Goal: Task Accomplishment & Management: Use online tool/utility

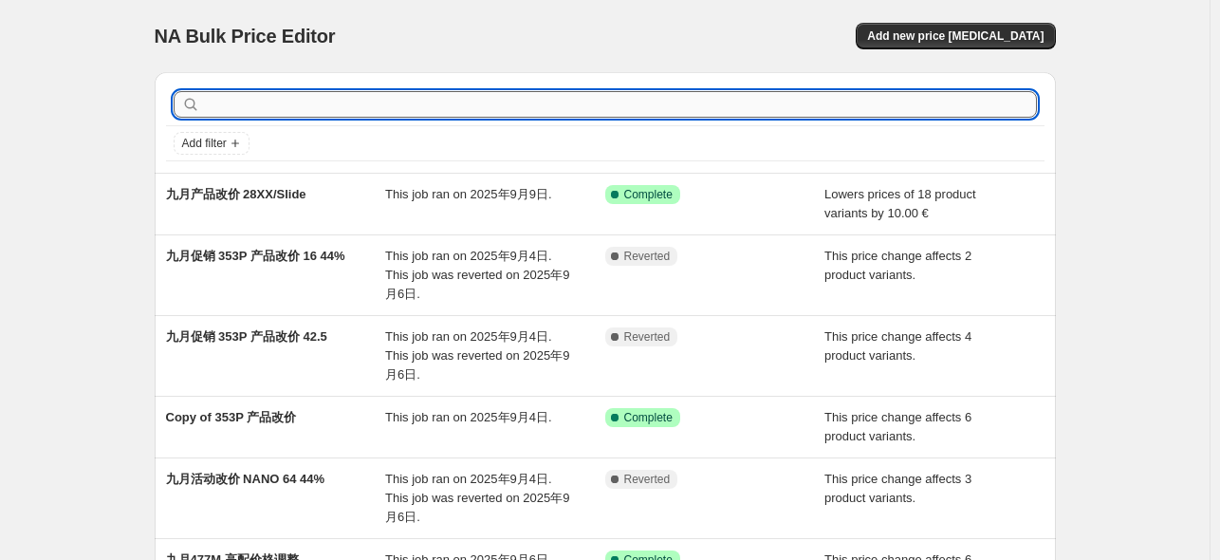
click at [410, 110] on input "text" at bounding box center [620, 104] width 833 height 27
type input "win600"
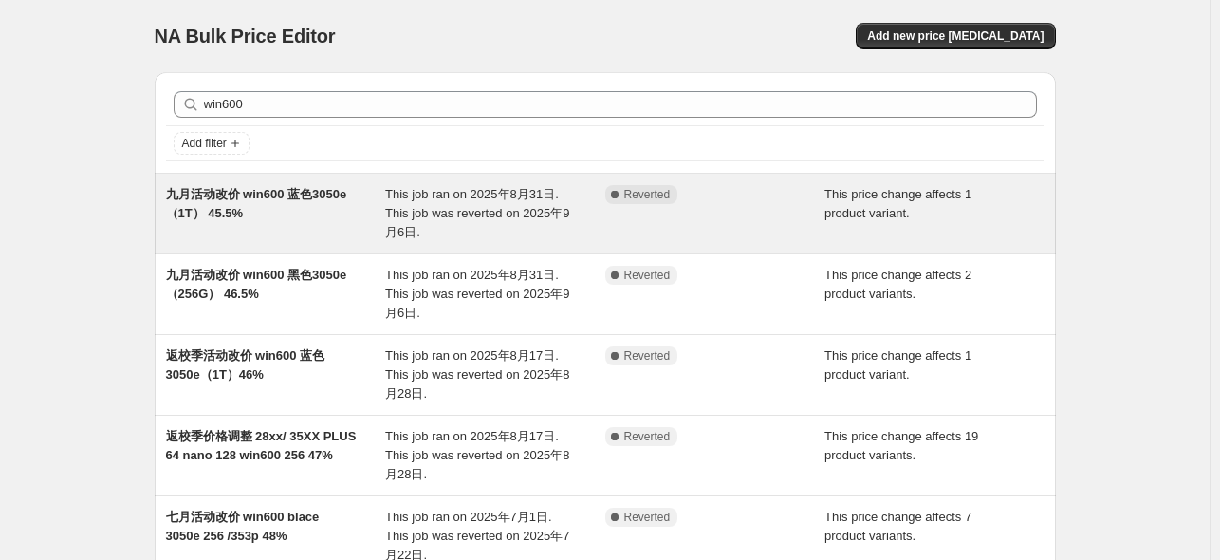
click at [297, 198] on span "九月活动改价 win600 蓝色3050e（1T） 45.5%" at bounding box center [256, 203] width 181 height 33
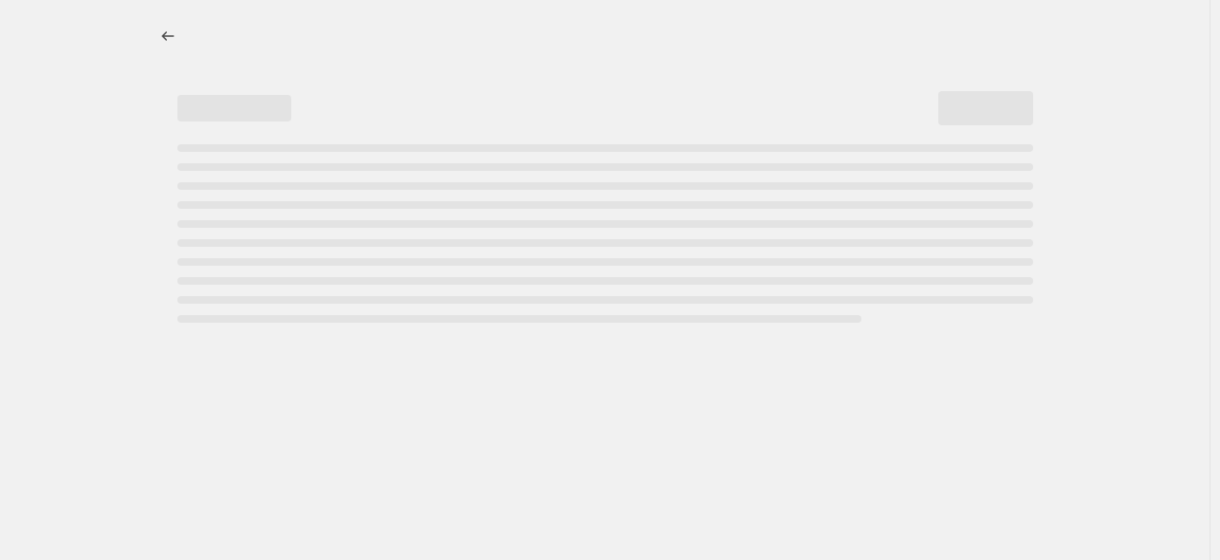
select select "pcap"
select select "no_change"
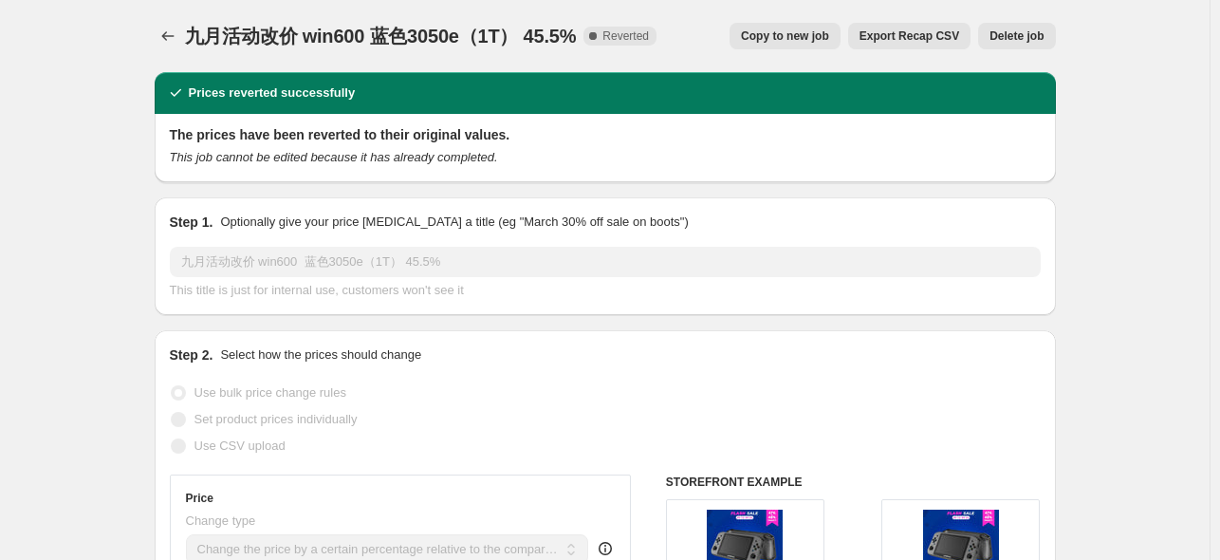
click at [829, 40] on span "Copy to new job" at bounding box center [785, 35] width 88 height 15
select select "pcap"
select select "no_change"
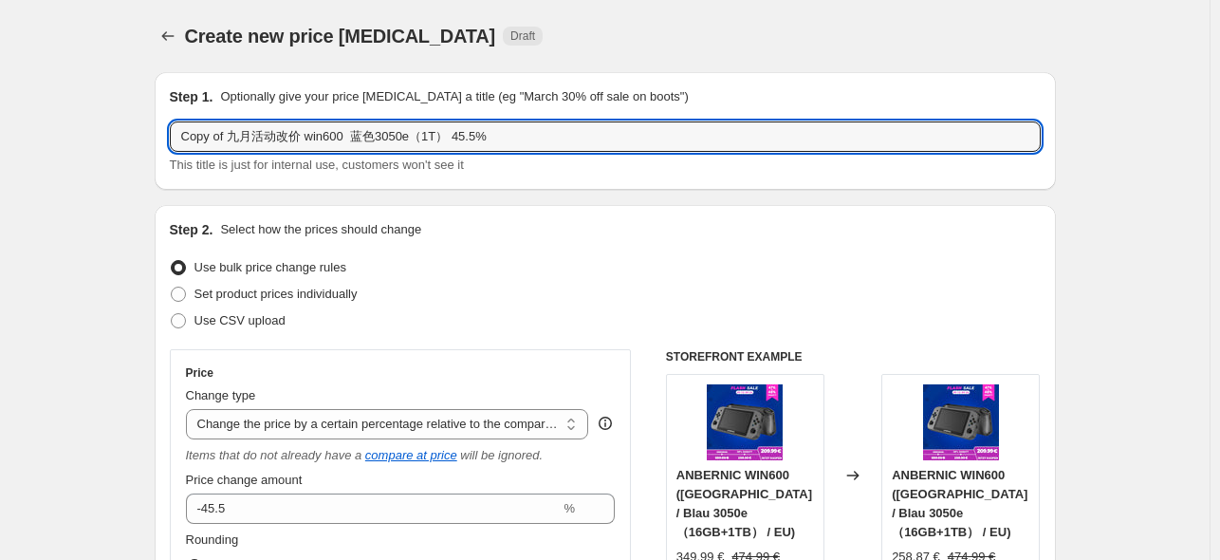
drag, startPoint x: 235, startPoint y: 136, endPoint x: 133, endPoint y: 133, distance: 102.5
drag, startPoint x: 407, startPoint y: 136, endPoint x: 428, endPoint y: 136, distance: 20.9
click at [428, 136] on input "九月活动改价 win600 蓝色3050e（1T） 45.5%" at bounding box center [605, 136] width 871 height 30
type input "九月活动改价 win600 蓝色3050e（1T） 46.5%"
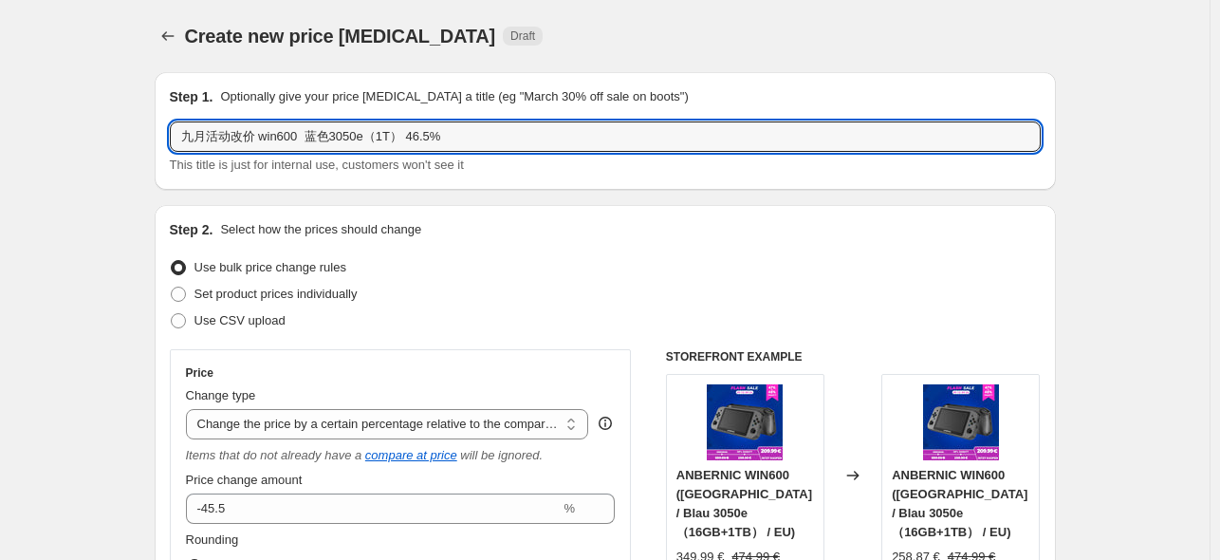
click at [469, 256] on div "Use bulk price change rules" at bounding box center [605, 267] width 871 height 27
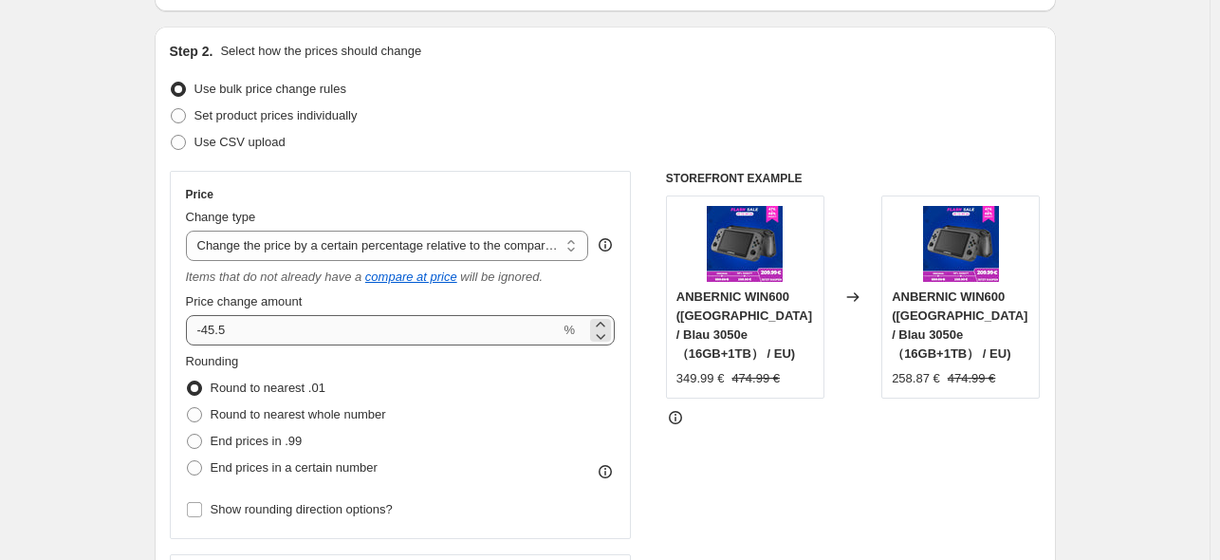
scroll to position [252, 0]
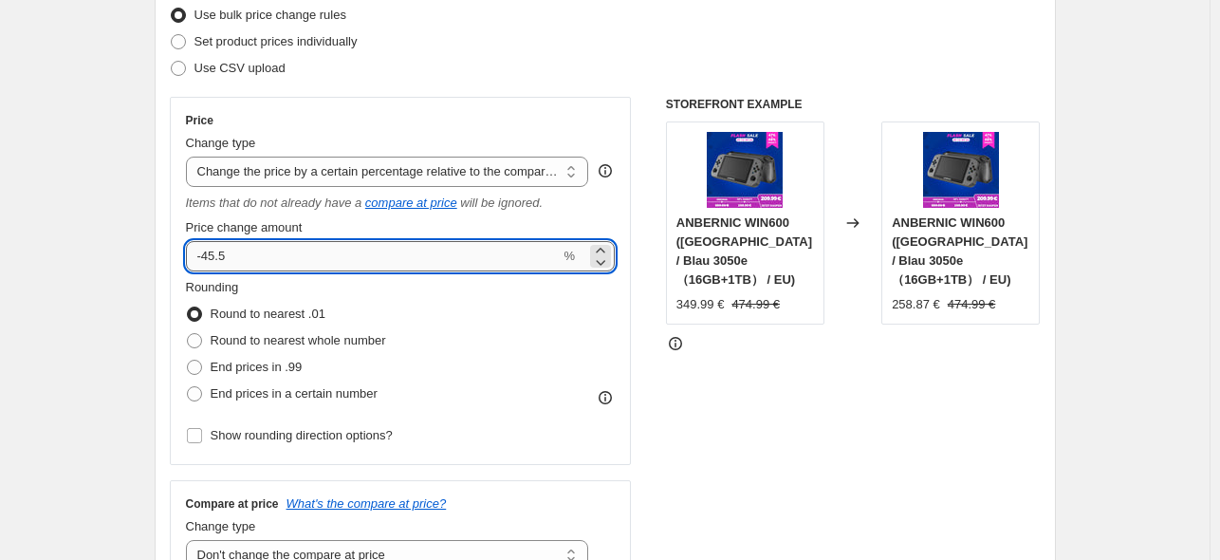
click at [230, 260] on input "-45.5" at bounding box center [373, 256] width 375 height 30
click at [214, 259] on input "-45.5" at bounding box center [373, 256] width 375 height 30
click at [217, 261] on input "-45.5" at bounding box center [373, 256] width 375 height 30
type input "-46.5"
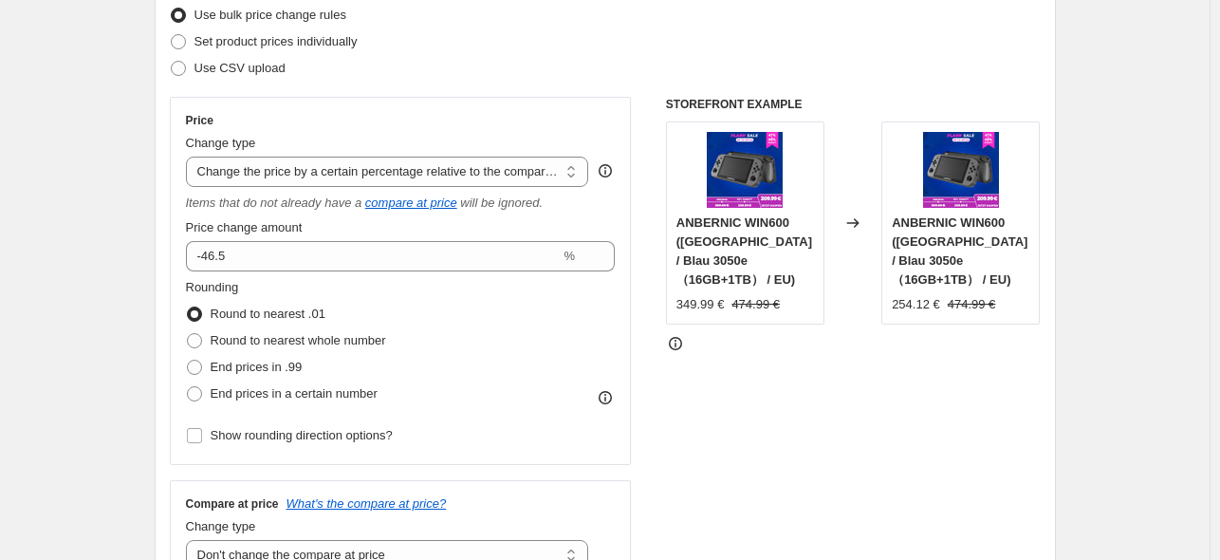
click at [808, 334] on div "STOREFRONT EXAMPLE ANBERNIC WIN600 ([GEOGRAPHIC_DATA] / Blau 3050e（16GB+1TB） / …" at bounding box center [853, 342] width 375 height 490
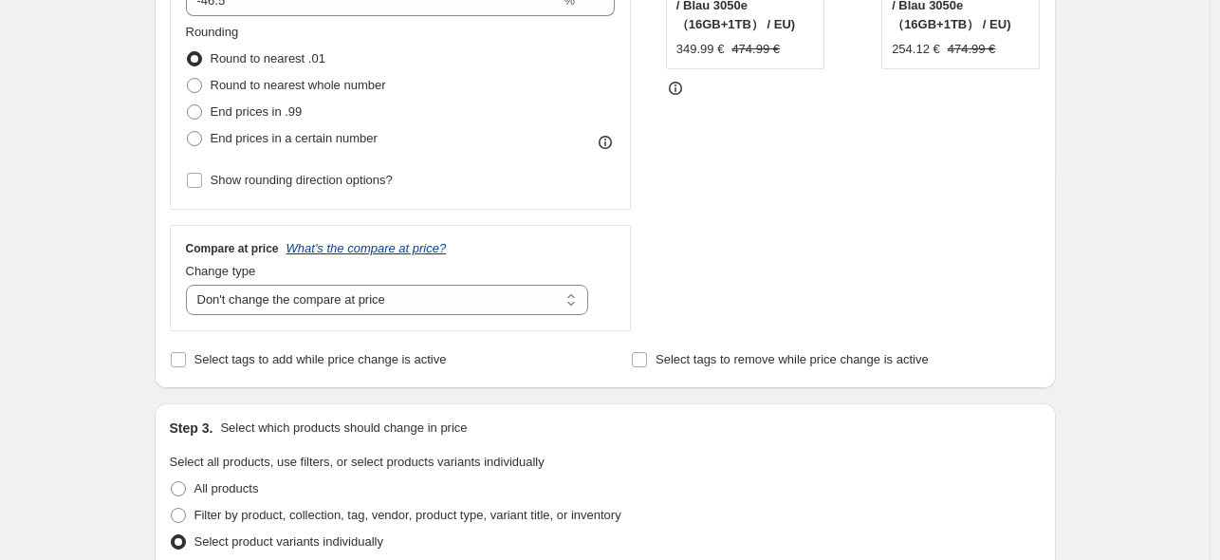
scroll to position [444, 0]
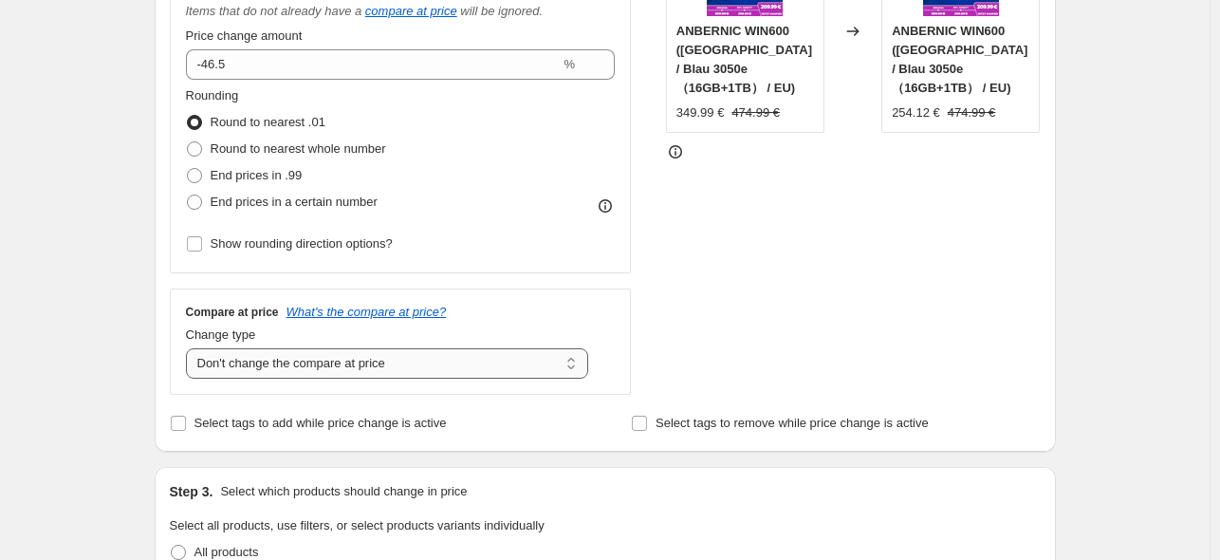
click at [357, 367] on select "Change the compare at price to the current price (sale) Change the compare at p…" at bounding box center [387, 363] width 403 height 30
click at [190, 349] on select "Change the compare at price to the current price (sale) Change the compare at p…" at bounding box center [387, 363] width 403 height 30
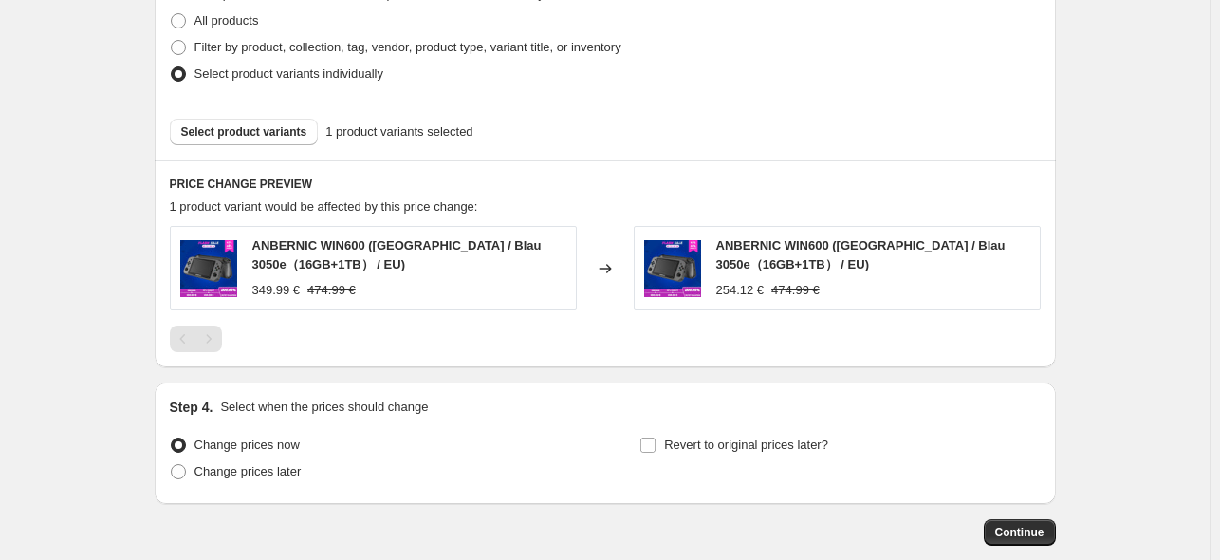
scroll to position [1012, 0]
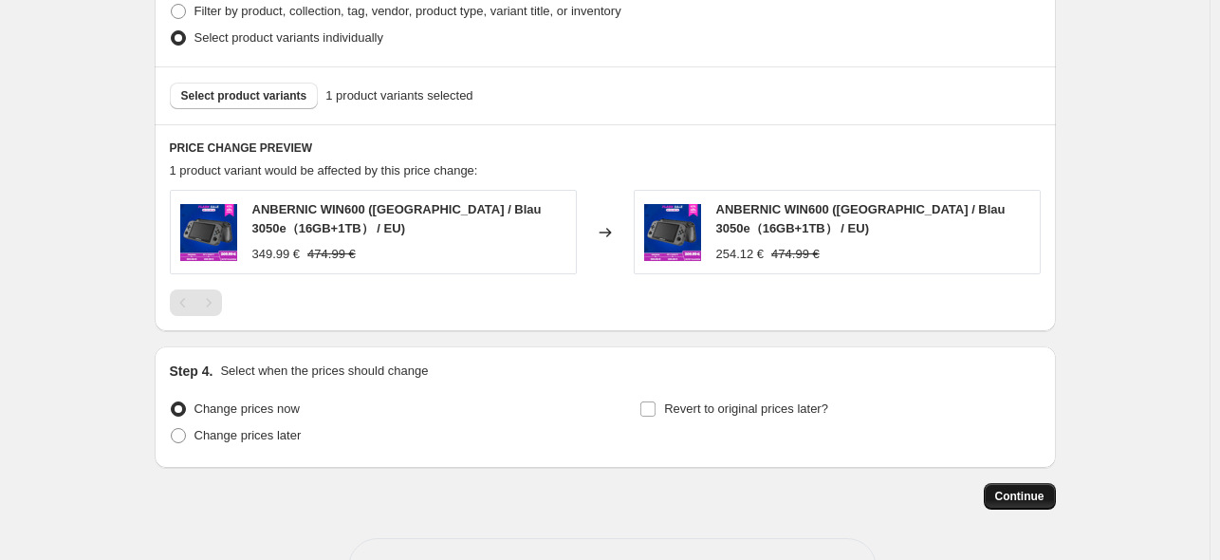
click at [1007, 497] on span "Continue" at bounding box center [1019, 496] width 49 height 15
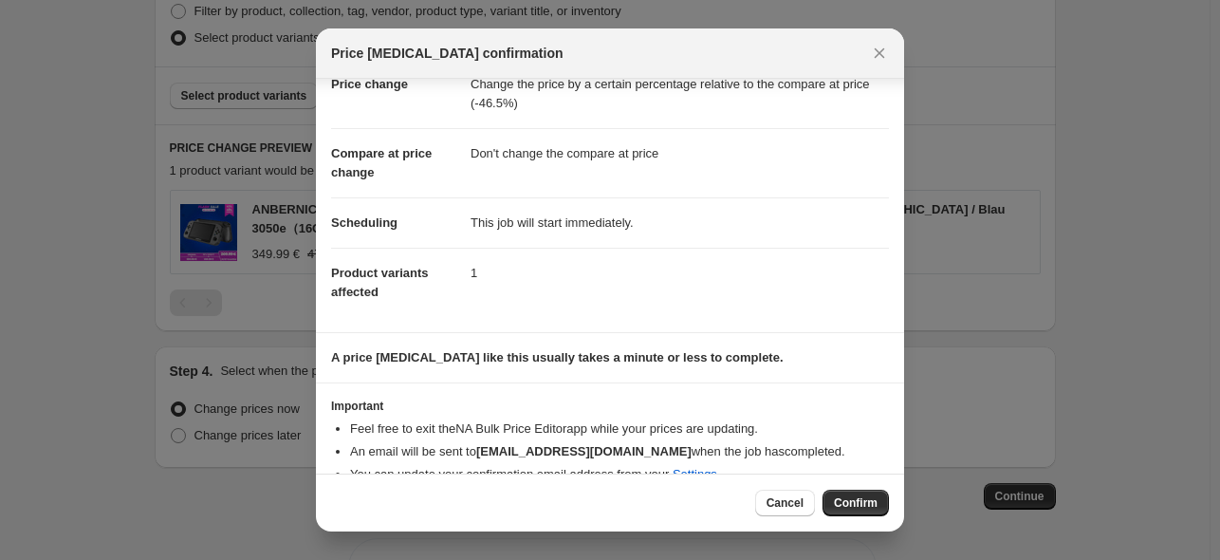
scroll to position [81, 0]
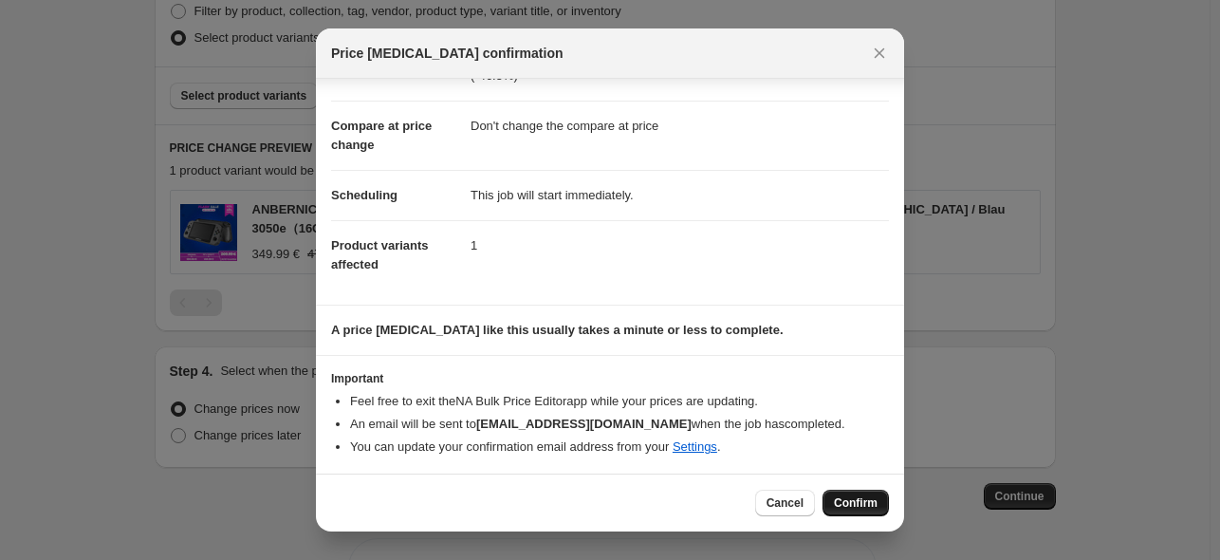
click at [862, 504] on span "Confirm" at bounding box center [856, 502] width 44 height 15
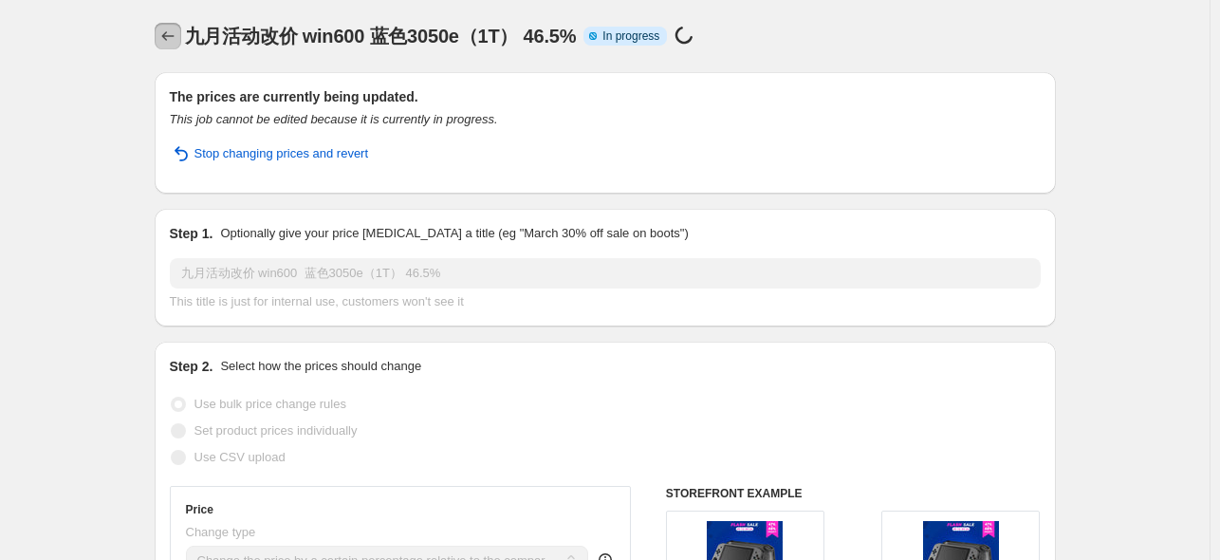
click at [169, 37] on icon "Price change jobs" at bounding box center [167, 36] width 19 height 19
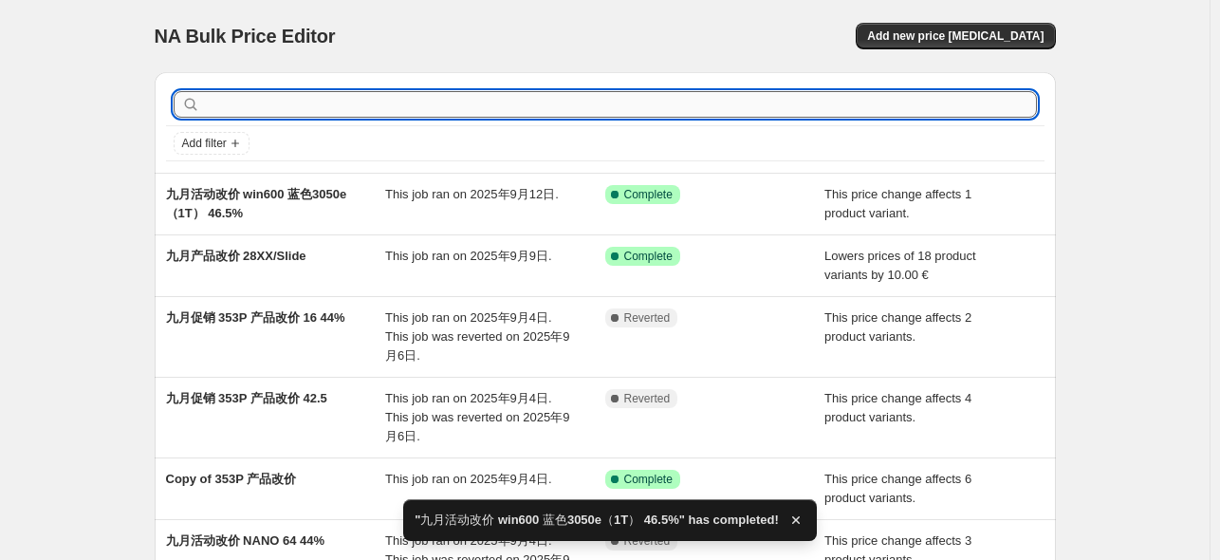
click at [333, 102] on input "text" at bounding box center [620, 104] width 833 height 27
type input "win600"
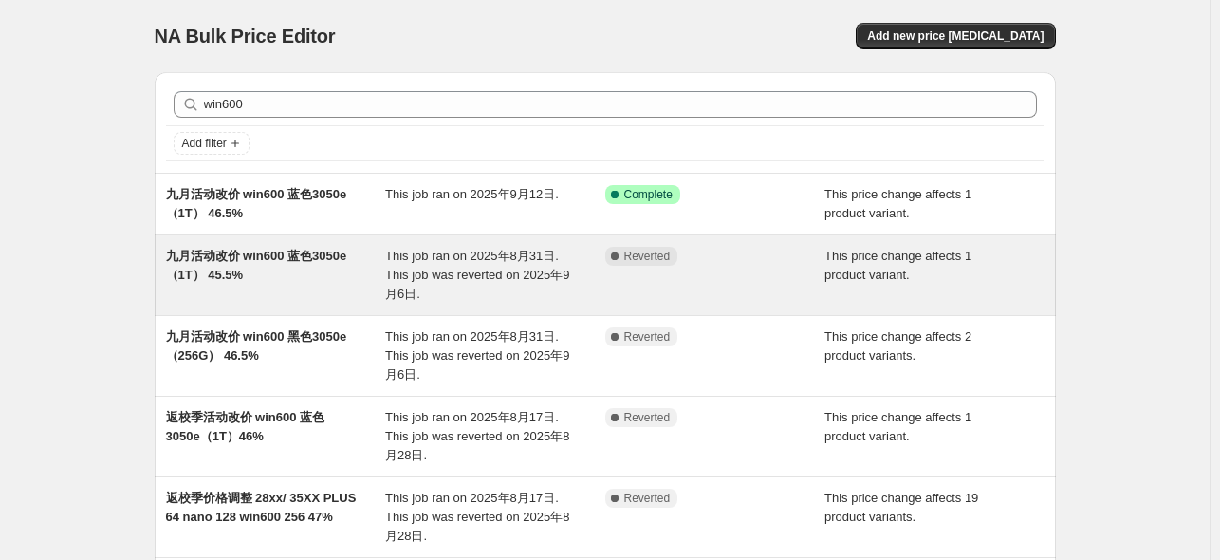
click at [288, 257] on span "九月活动改价 win600 蓝色3050e（1T） 45.5%" at bounding box center [256, 265] width 181 height 33
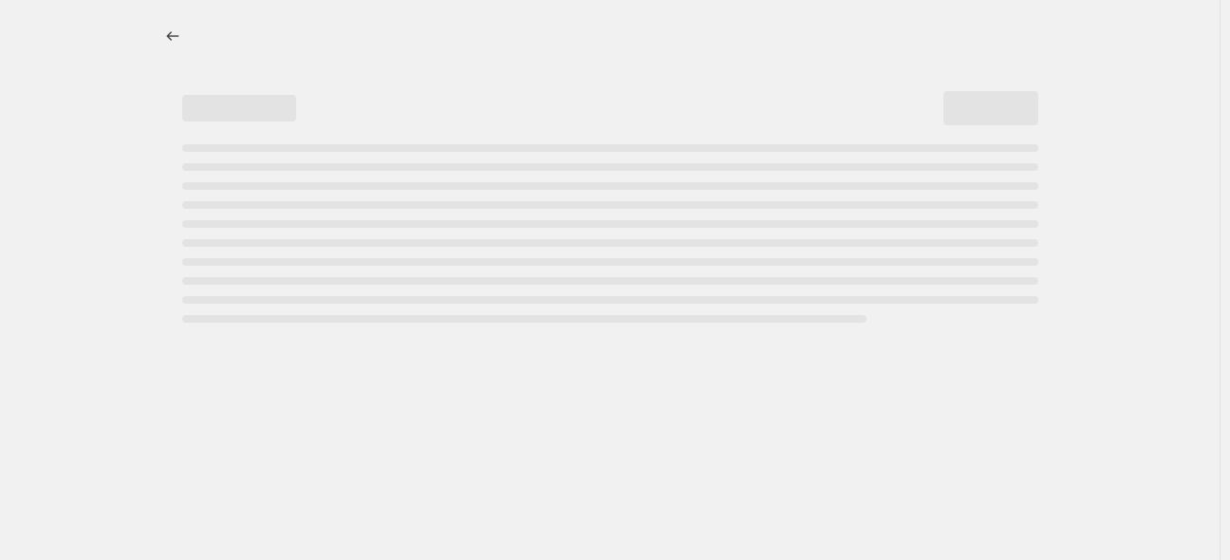
select select "pcap"
select select "no_change"
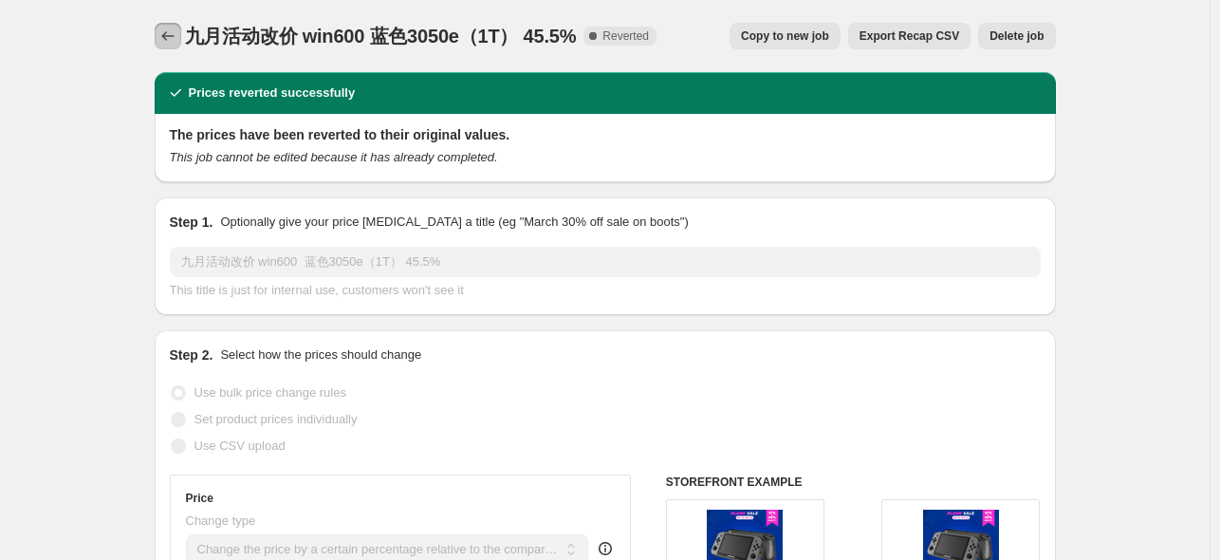
click at [169, 37] on icon "Price change jobs" at bounding box center [167, 36] width 19 height 19
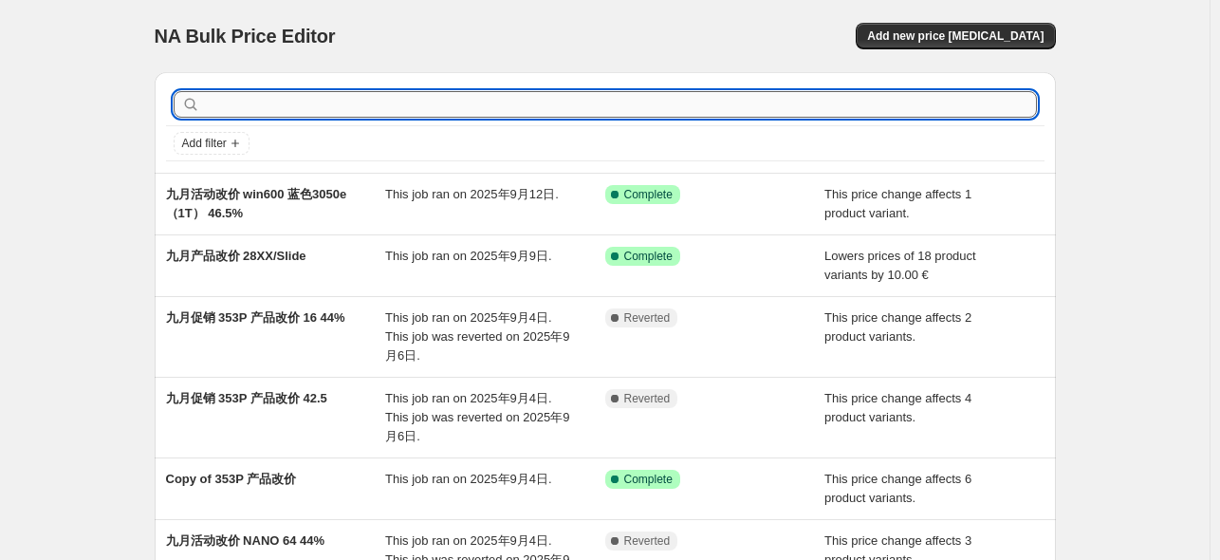
click at [303, 104] on input "text" at bounding box center [620, 104] width 833 height 27
type input "win600"
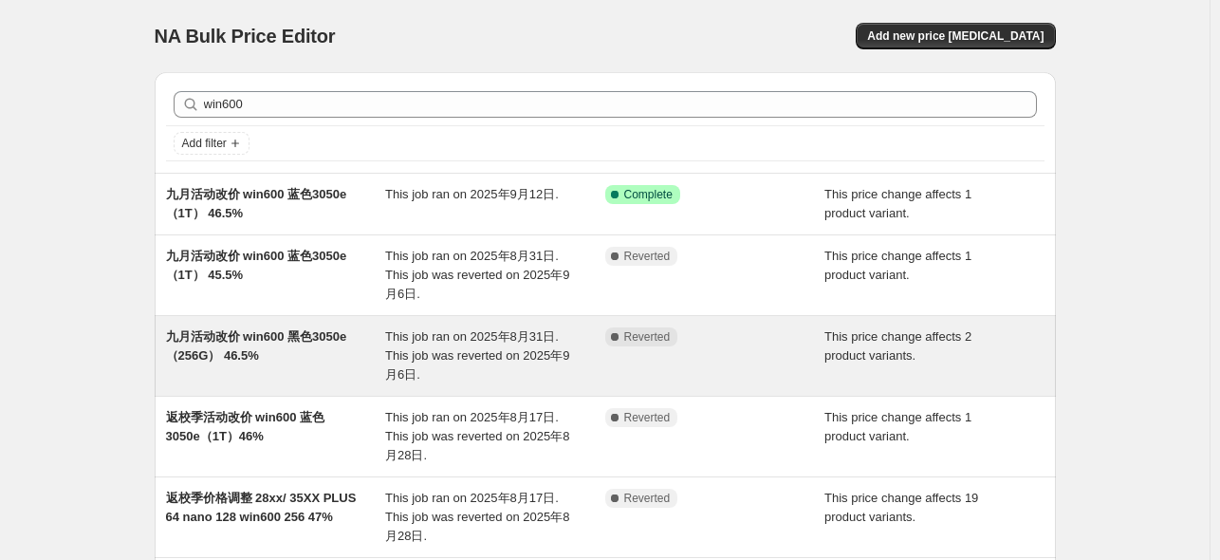
click at [300, 337] on span "九月活动改价 win600 黑色3050e（256G） 46.5%" at bounding box center [256, 345] width 181 height 33
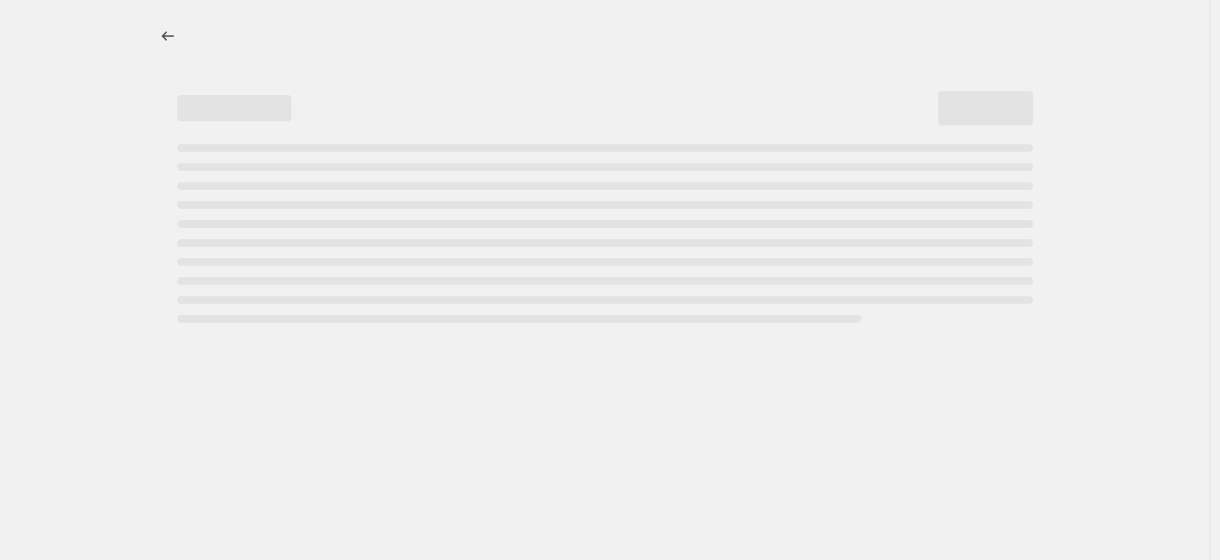
select select "pcap"
select select "no_change"
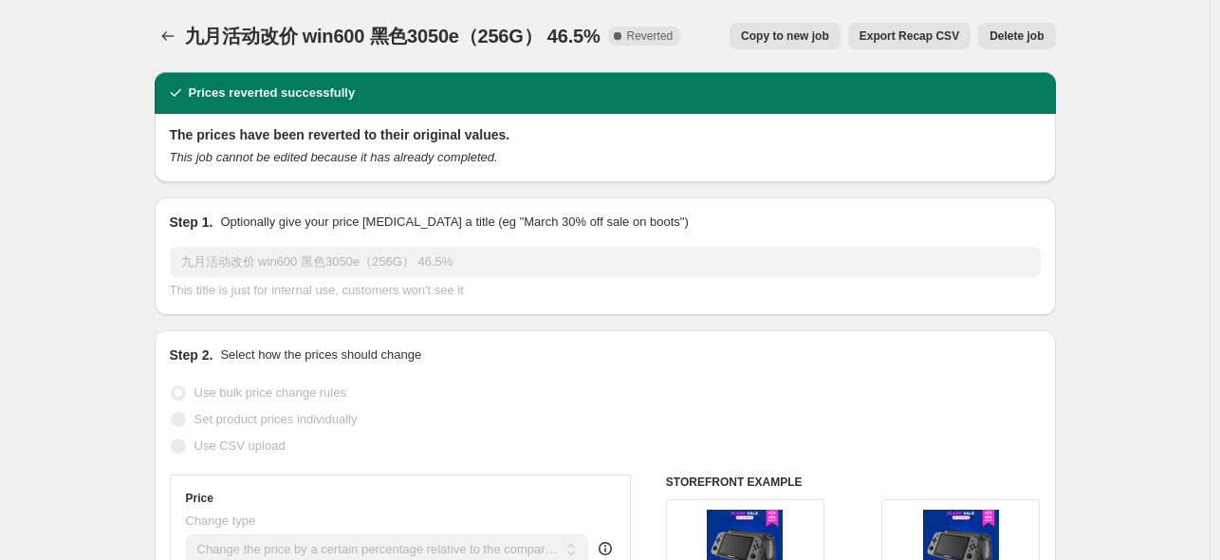
click at [766, 40] on span "Copy to new job" at bounding box center [785, 35] width 88 height 15
select select "pcap"
select select "no_change"
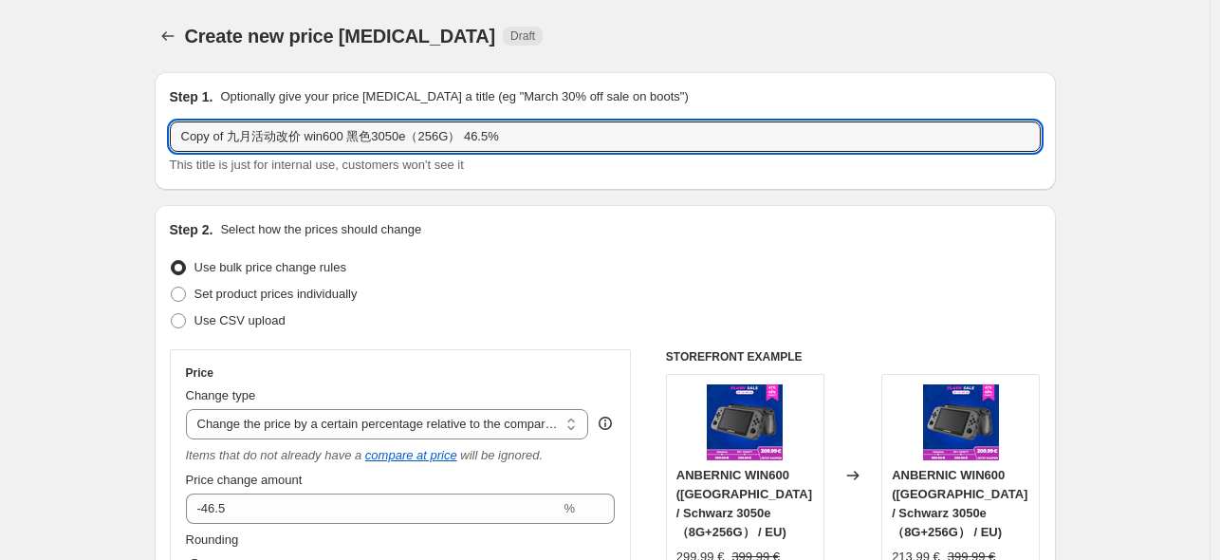
drag, startPoint x: 228, startPoint y: 136, endPoint x: 138, endPoint y: 139, distance: 90.2
drag, startPoint x: 421, startPoint y: 137, endPoint x: 433, endPoint y: 140, distance: 12.0
click at [433, 140] on input "九月活动改价 win600 黑色3050e（256G） 46.5%" at bounding box center [605, 136] width 871 height 30
type input "九月活动改价 win600 黑色3050e（256G） 47.5%"
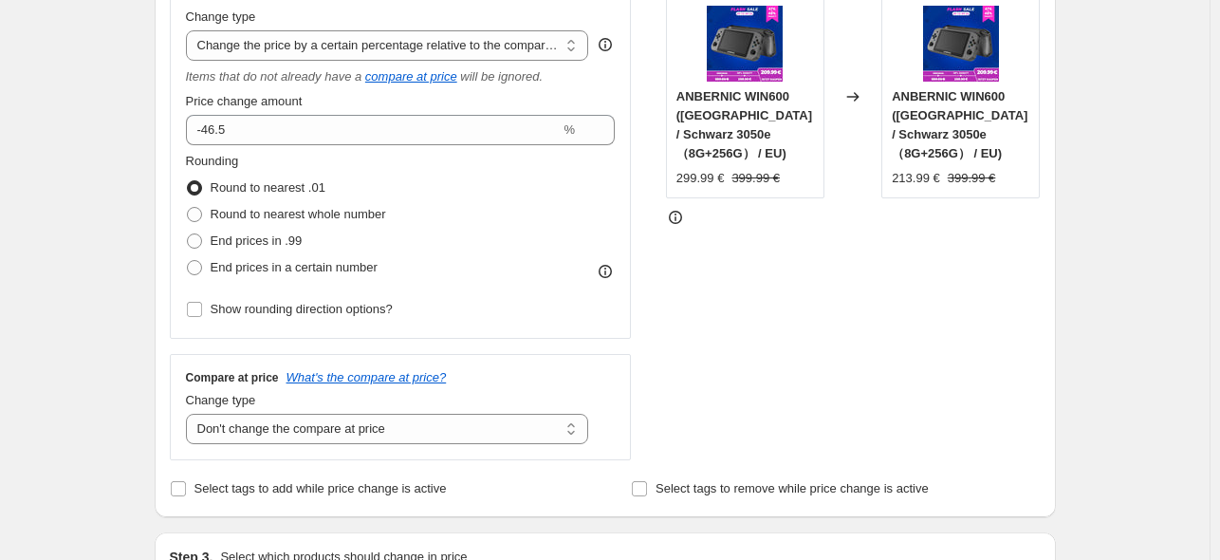
scroll to position [380, 0]
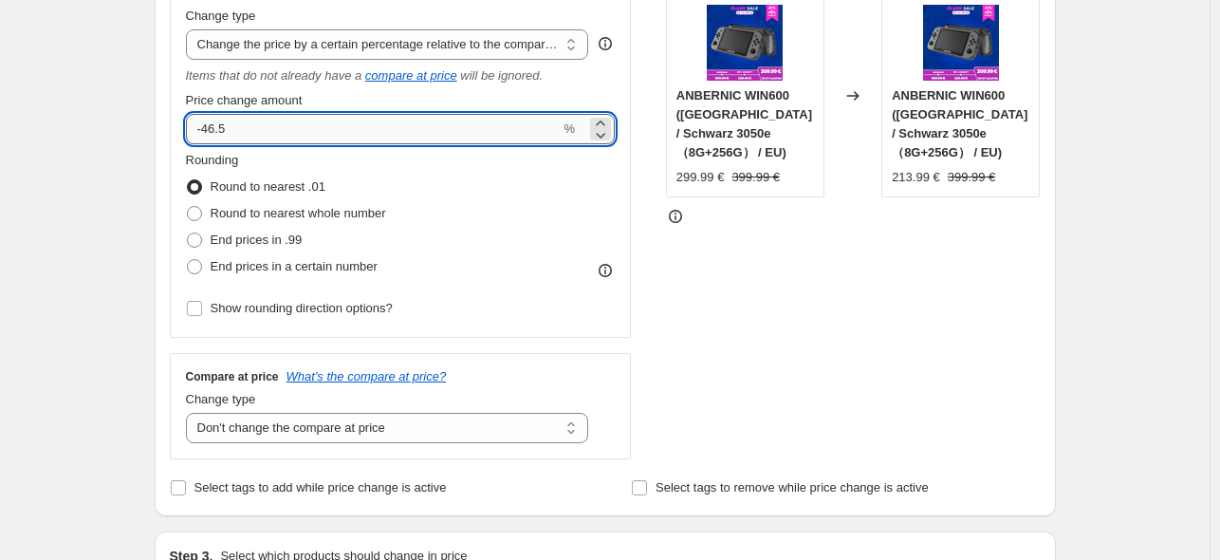
click at [218, 130] on input "-46.5" at bounding box center [373, 129] width 375 height 30
type input "-47.5"
click at [757, 295] on div "STOREFRONT EXAMPLE ANBERNIC WIN600 ([GEOGRAPHIC_DATA] / Schwarz 3050e（8G+256G） …" at bounding box center [853, 215] width 375 height 490
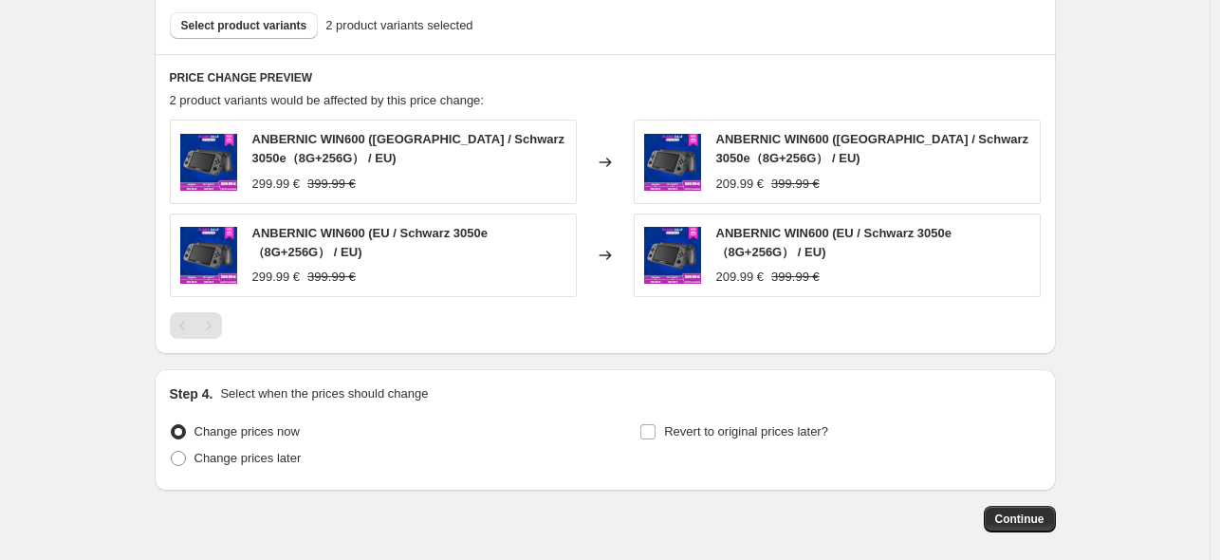
scroll to position [1139, 0]
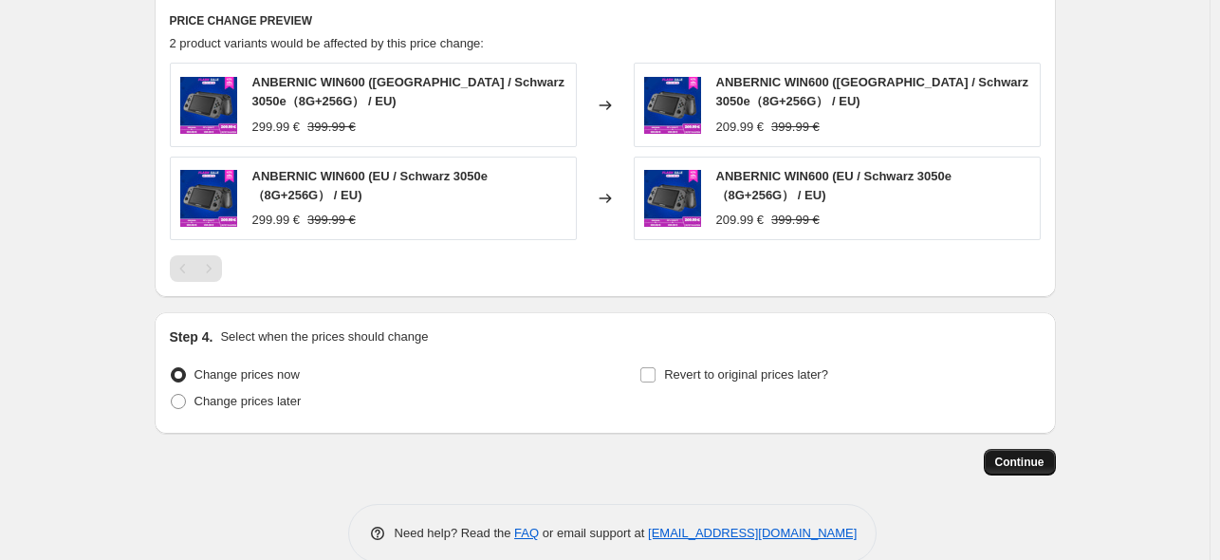
click at [1038, 466] on span "Continue" at bounding box center [1019, 462] width 49 height 15
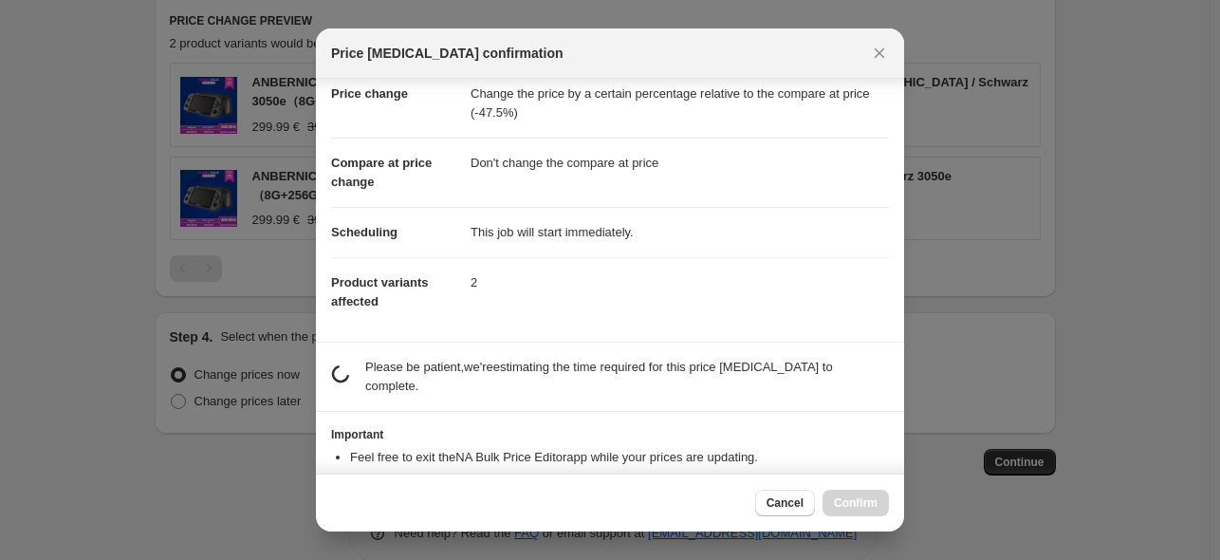
scroll to position [81, 0]
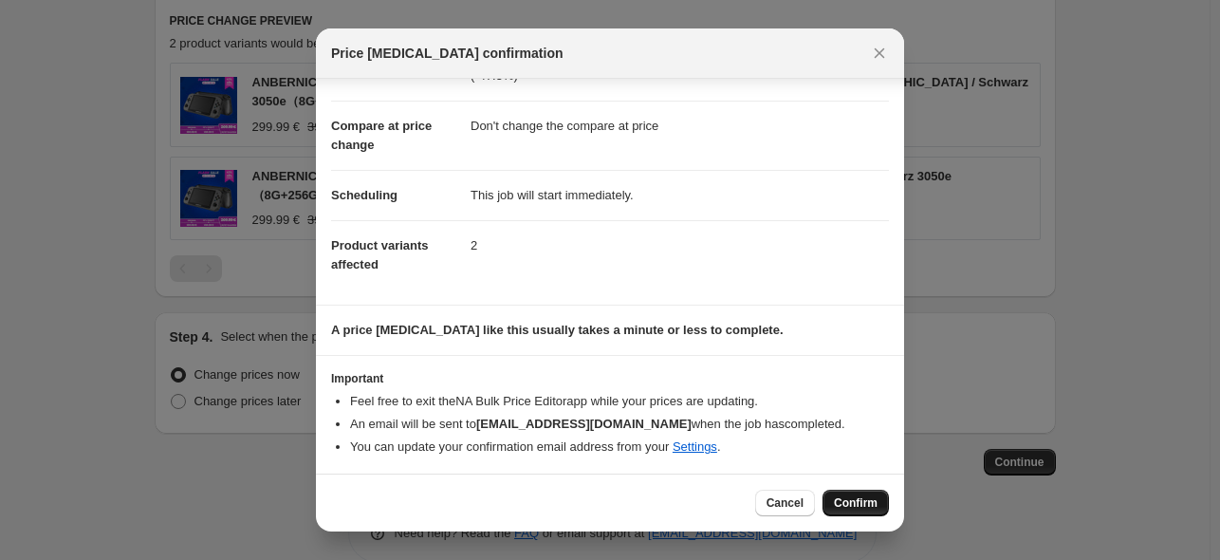
click at [858, 499] on span "Confirm" at bounding box center [856, 502] width 44 height 15
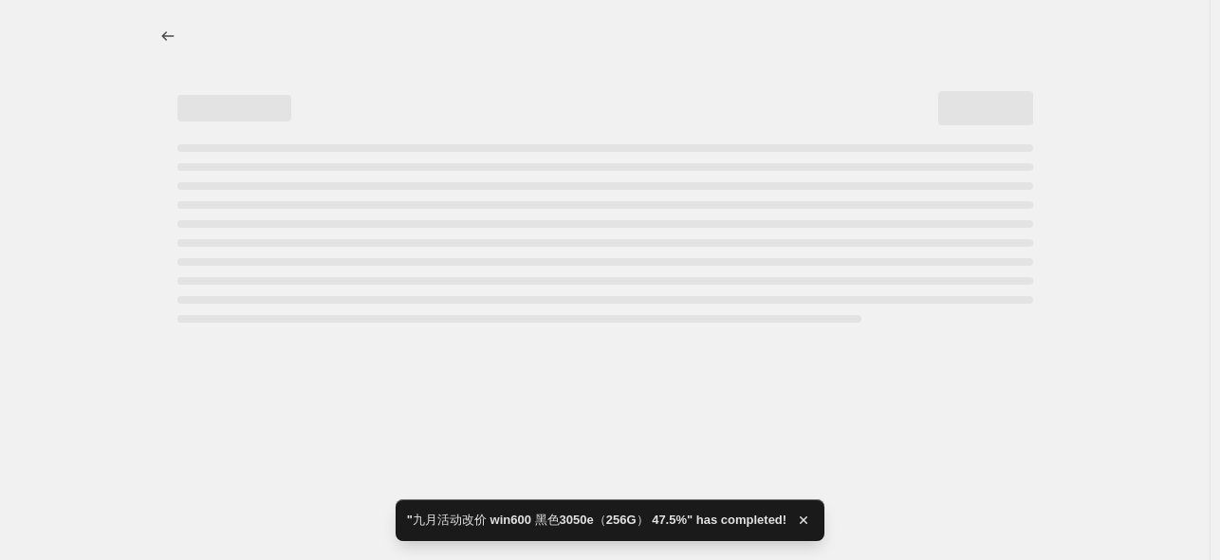
select select "pcap"
select select "no_change"
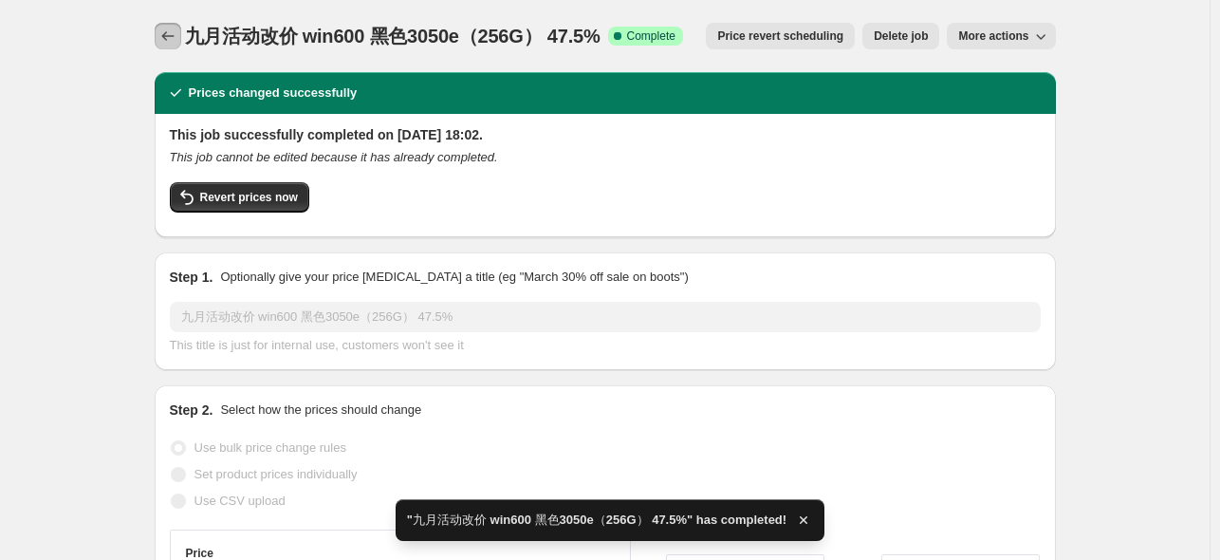
click at [171, 36] on icon "Price change jobs" at bounding box center [167, 36] width 19 height 19
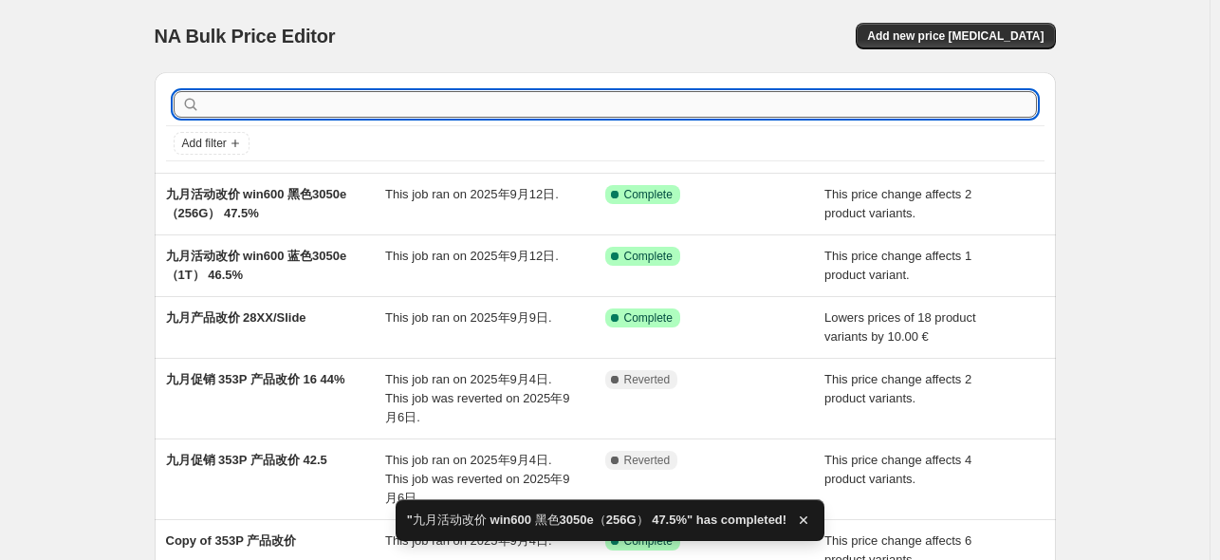
click at [382, 113] on input "text" at bounding box center [620, 104] width 833 height 27
type input "405v"
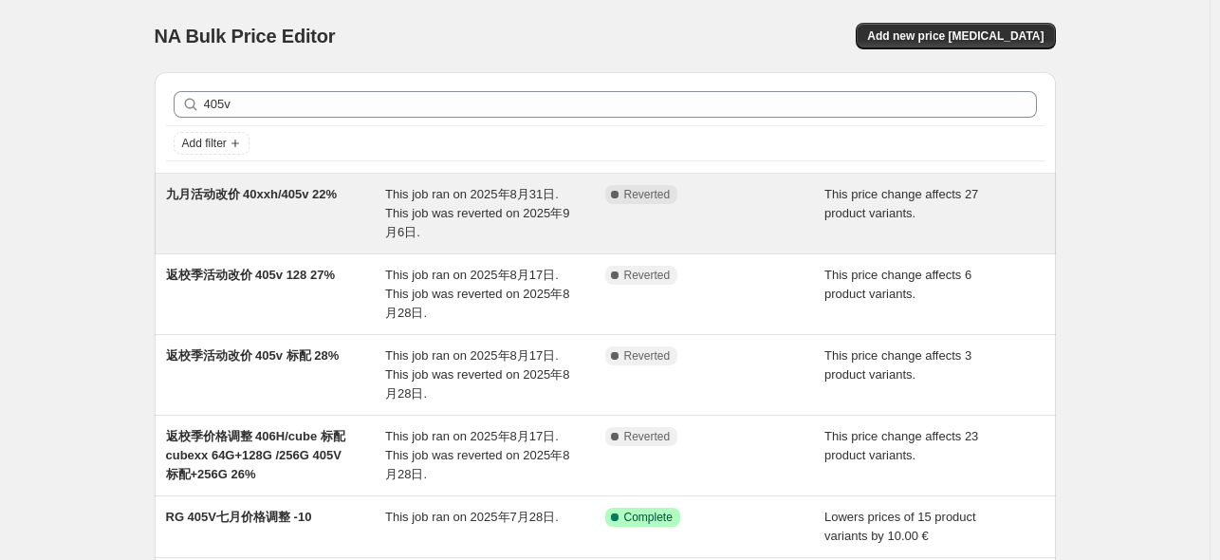
click at [293, 196] on span "九月活动改价 40xxh/405v 22%" at bounding box center [252, 194] width 172 height 14
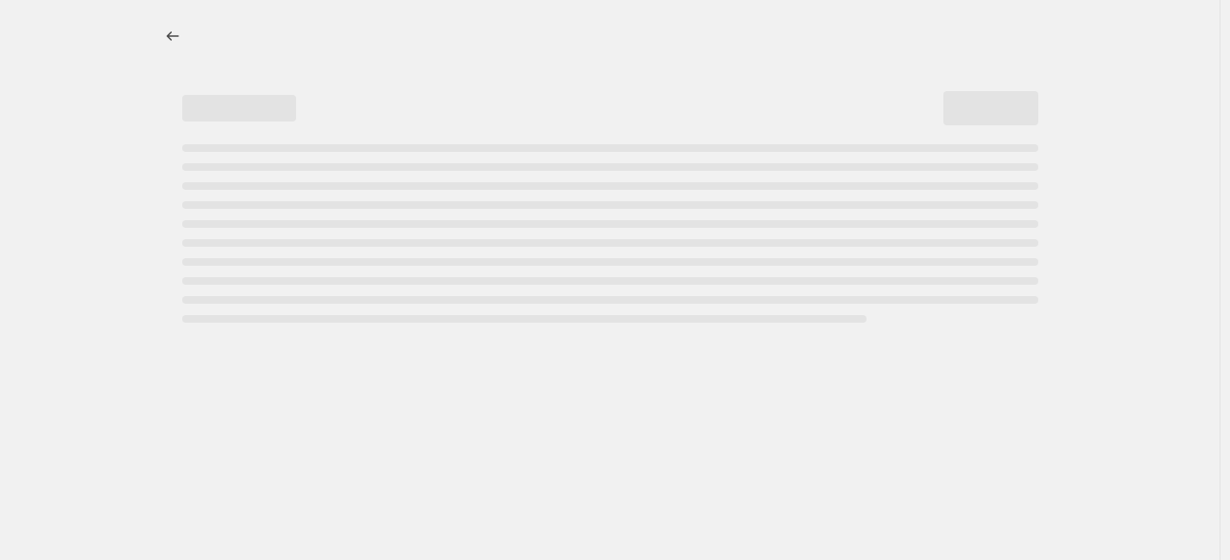
select select "pcap"
select select "no_change"
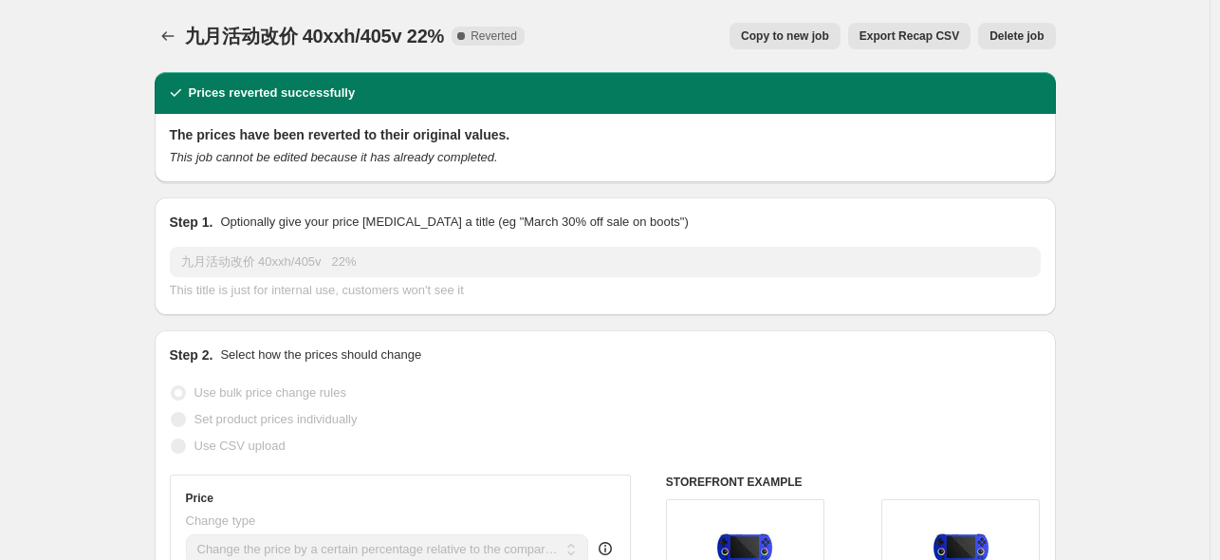
click at [791, 40] on span "Copy to new job" at bounding box center [785, 35] width 88 height 15
select select "pcap"
select select "no_change"
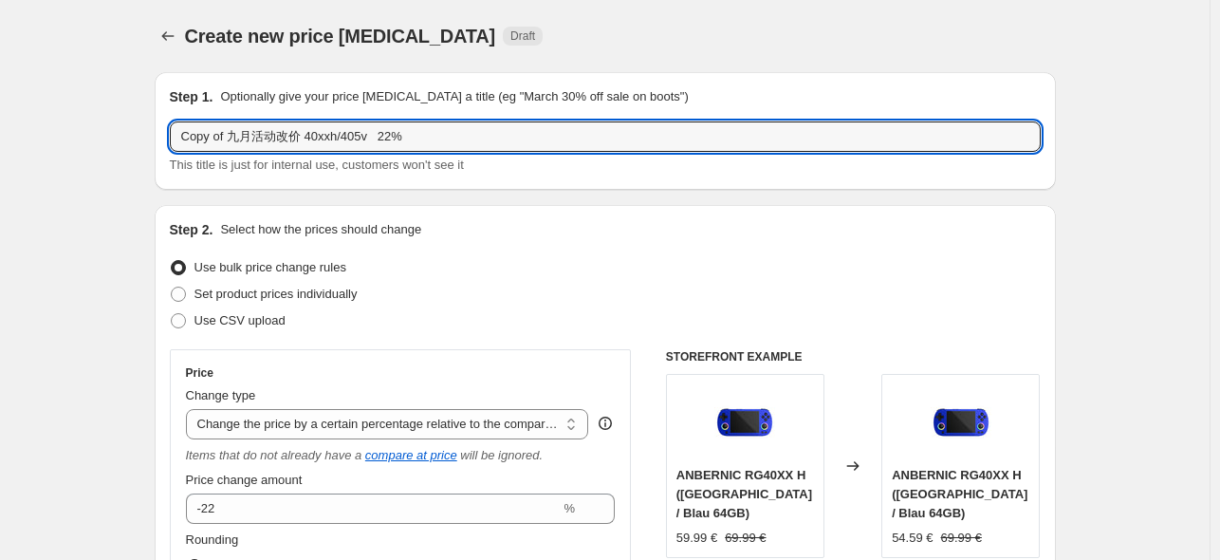
drag, startPoint x: 224, startPoint y: 134, endPoint x: 110, endPoint y: 138, distance: 113.9
drag, startPoint x: 279, startPoint y: 137, endPoint x: 304, endPoint y: 139, distance: 24.7
click at [304, 139] on input "九月活动改价 40xxh/405v 22%" at bounding box center [605, 136] width 871 height 30
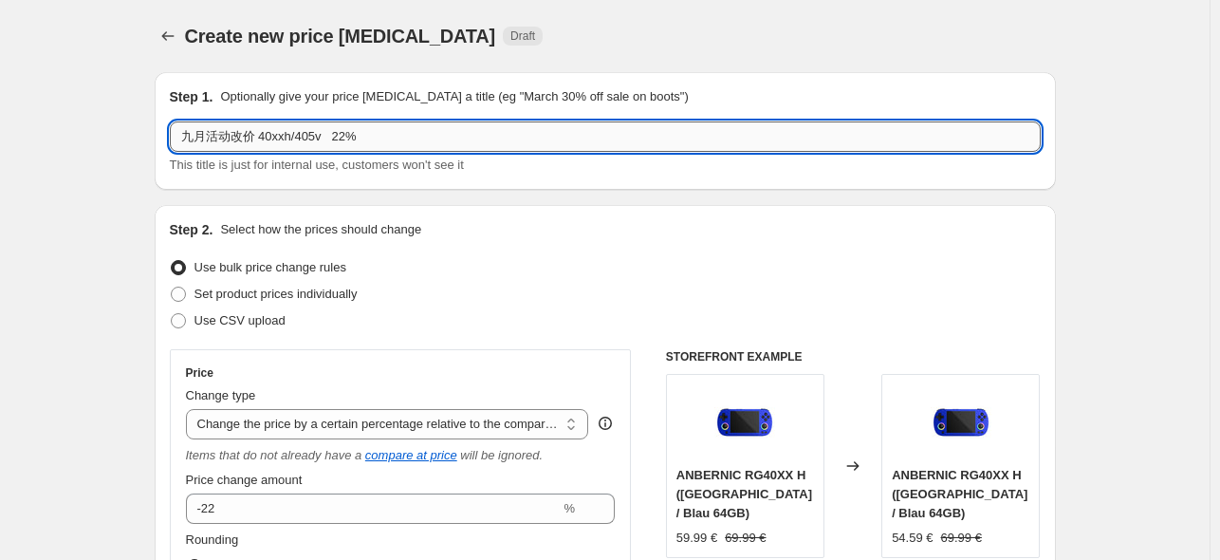
drag, startPoint x: 304, startPoint y: 136, endPoint x: 270, endPoint y: 132, distance: 33.4
click at [268, 132] on input "九月活动改价 40xxh/405v 22%" at bounding box center [605, 136] width 871 height 30
click at [310, 137] on input "九月活动改价 405v 22%" at bounding box center [605, 136] width 871 height 30
click at [313, 137] on input "九月活动改价 405v 22%" at bounding box center [605, 136] width 871 height 30
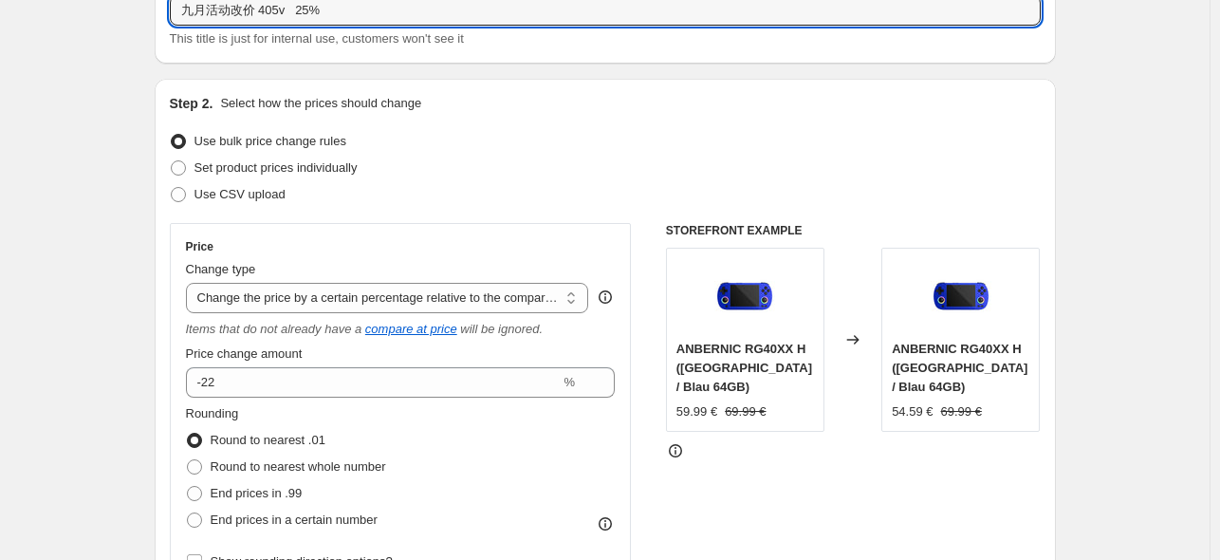
type input "九月活动改价 405v 25%"
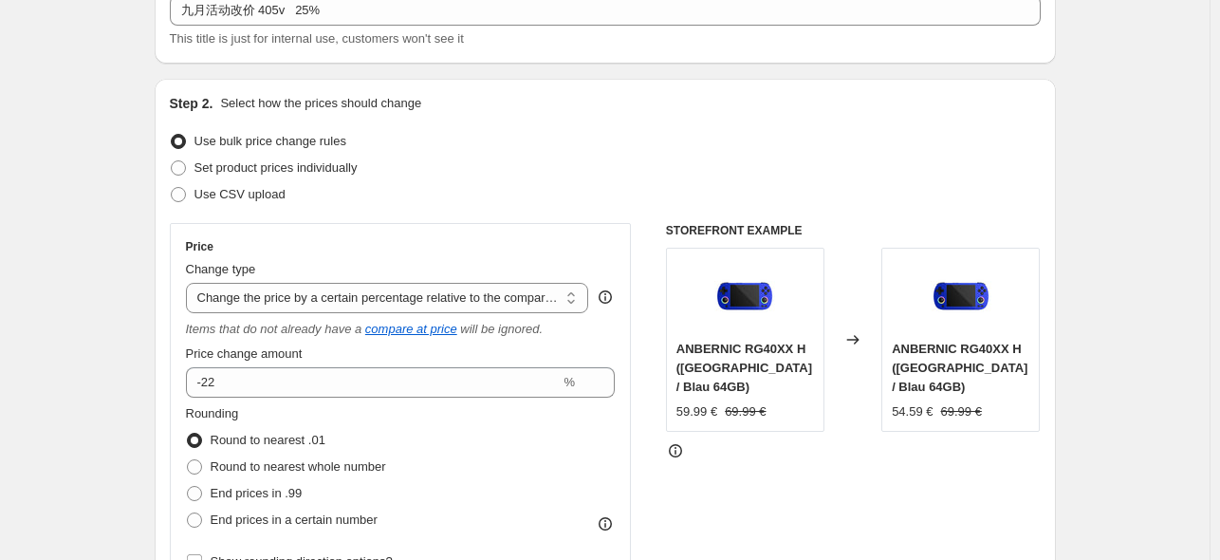
click at [520, 191] on div "Use CSV upload" at bounding box center [605, 194] width 871 height 27
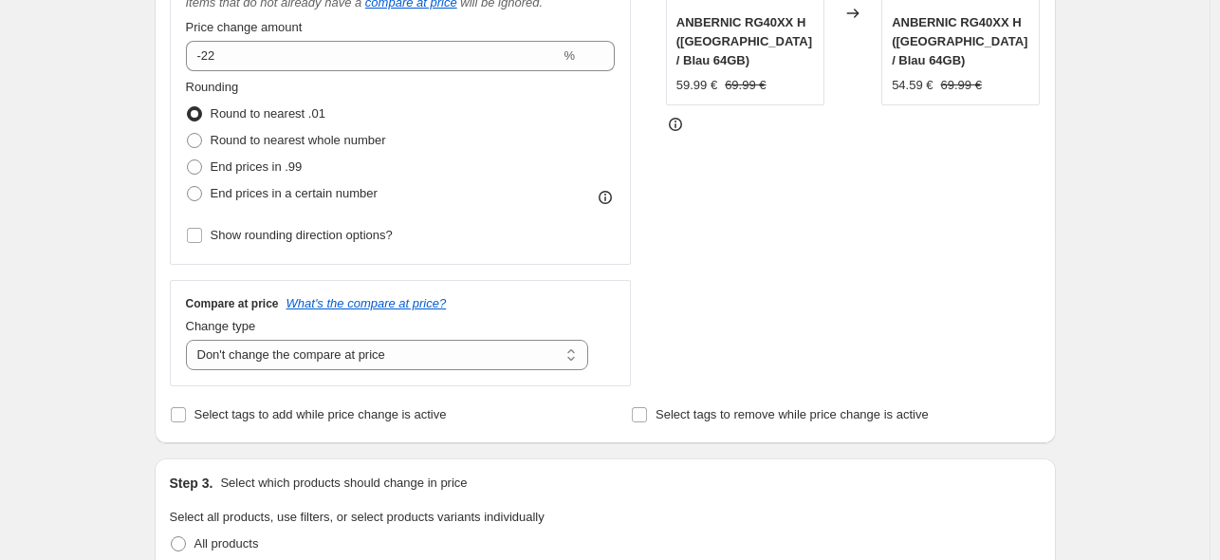
scroll to position [380, 0]
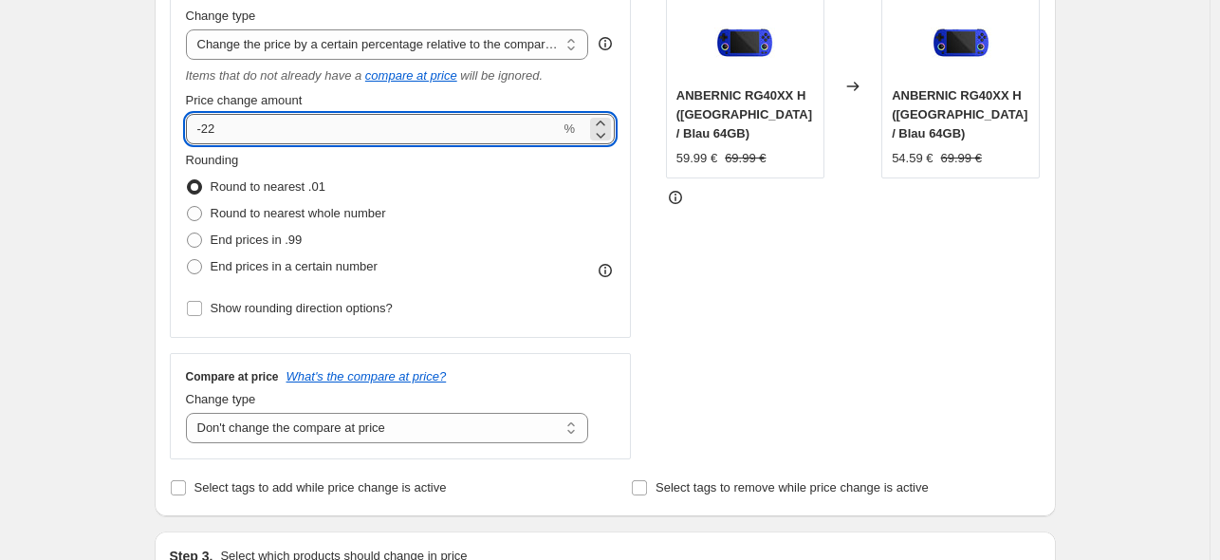
click at [265, 135] on input "-22" at bounding box center [373, 129] width 375 height 30
type input "-25"
click at [813, 310] on div "STOREFRONT EXAMPLE ANBERNIC RG40XX H ([GEOGRAPHIC_DATA] / Blau 64GB) 59.99 € 69…" at bounding box center [853, 215] width 375 height 490
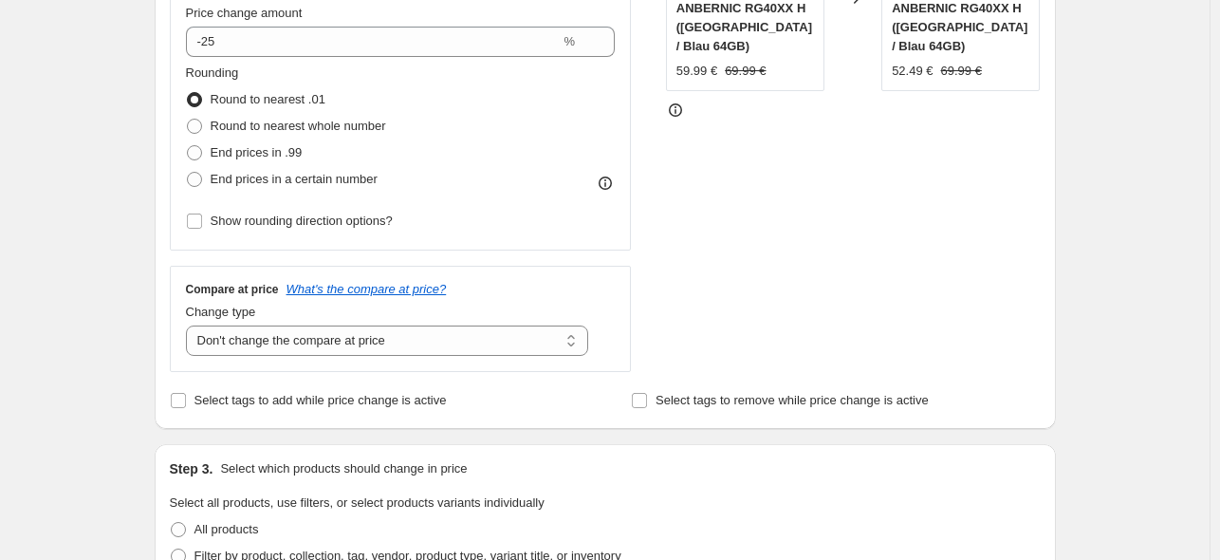
scroll to position [759, 0]
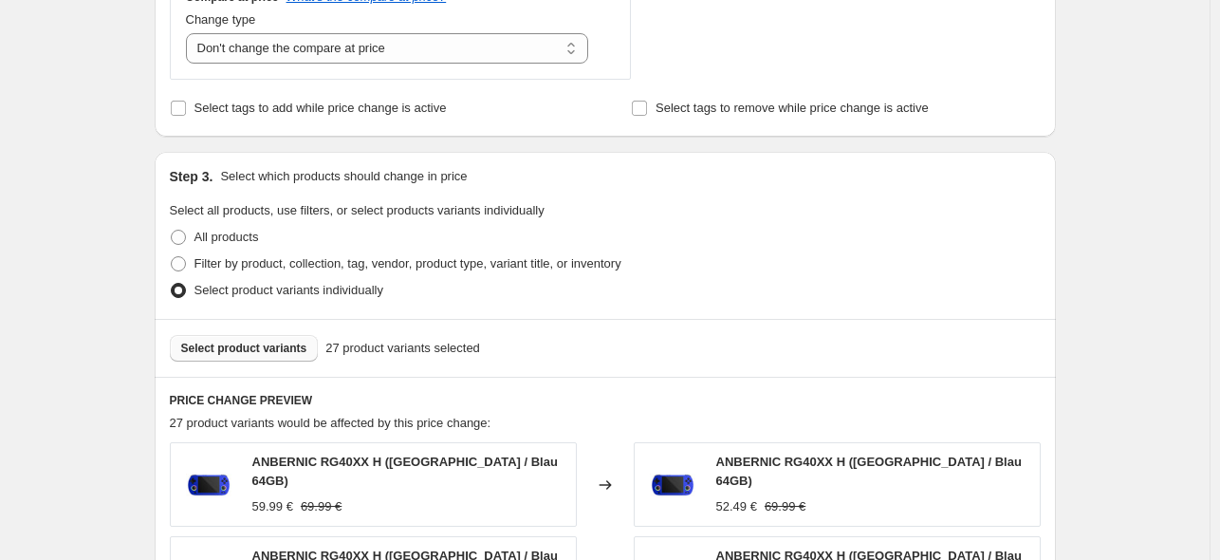
click at [238, 345] on span "Select product variants" at bounding box center [244, 348] width 126 height 15
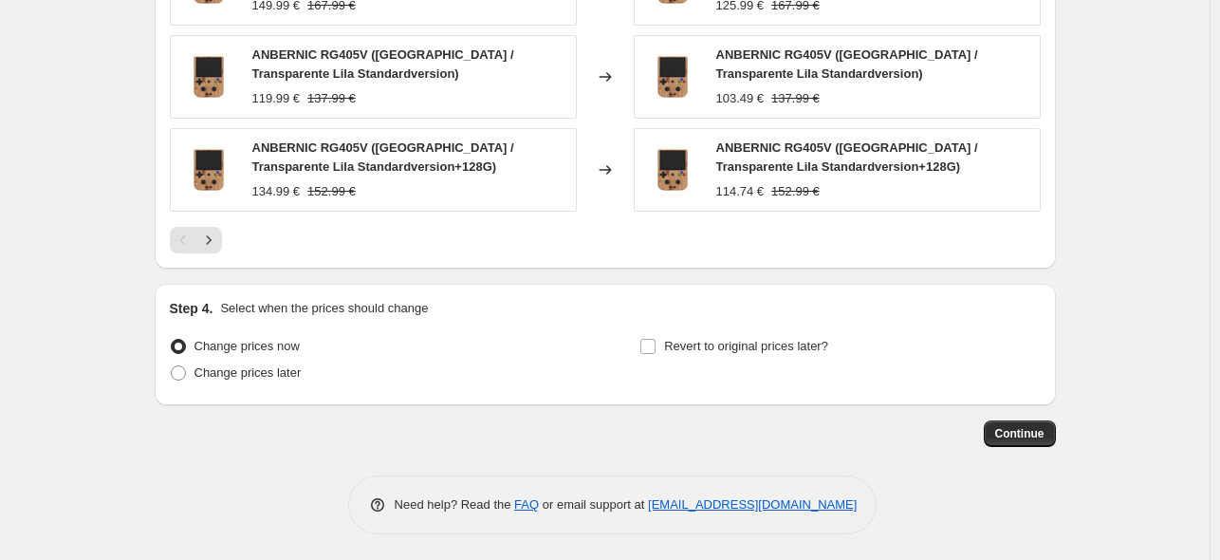
scroll to position [1448, 0]
click at [1036, 433] on span "Continue" at bounding box center [1019, 432] width 49 height 15
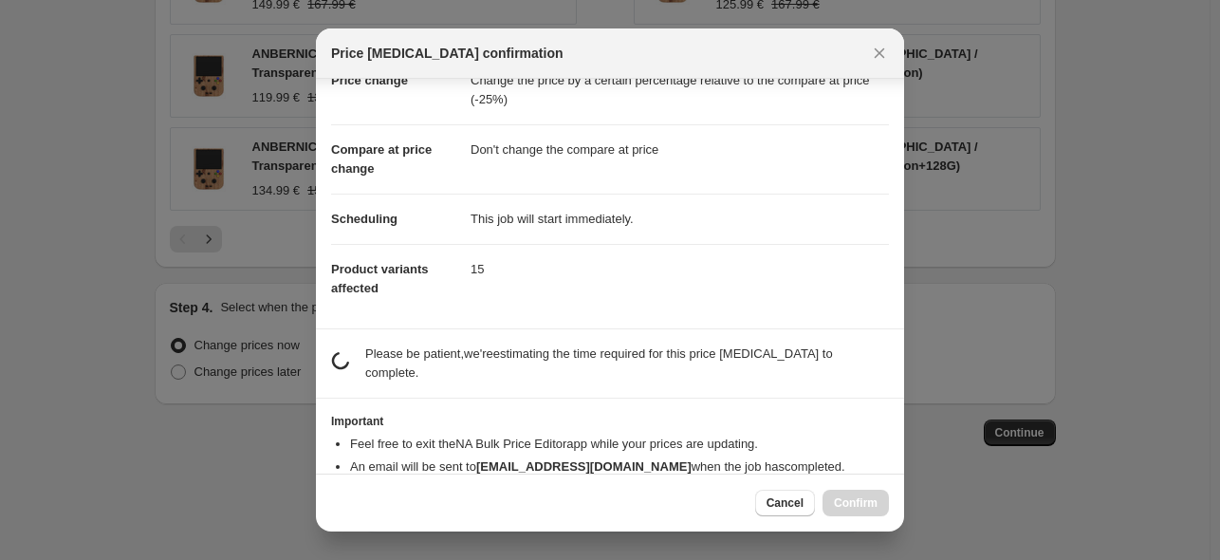
scroll to position [81, 0]
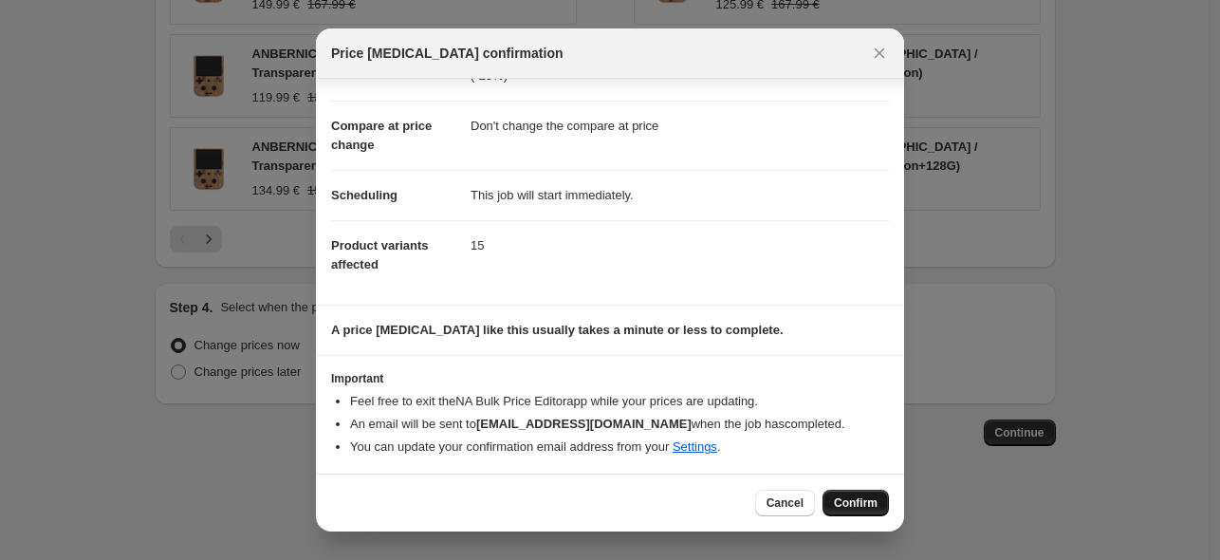
click at [858, 498] on span "Confirm" at bounding box center [856, 502] width 44 height 15
type input "九月活动改价 405v 25%"
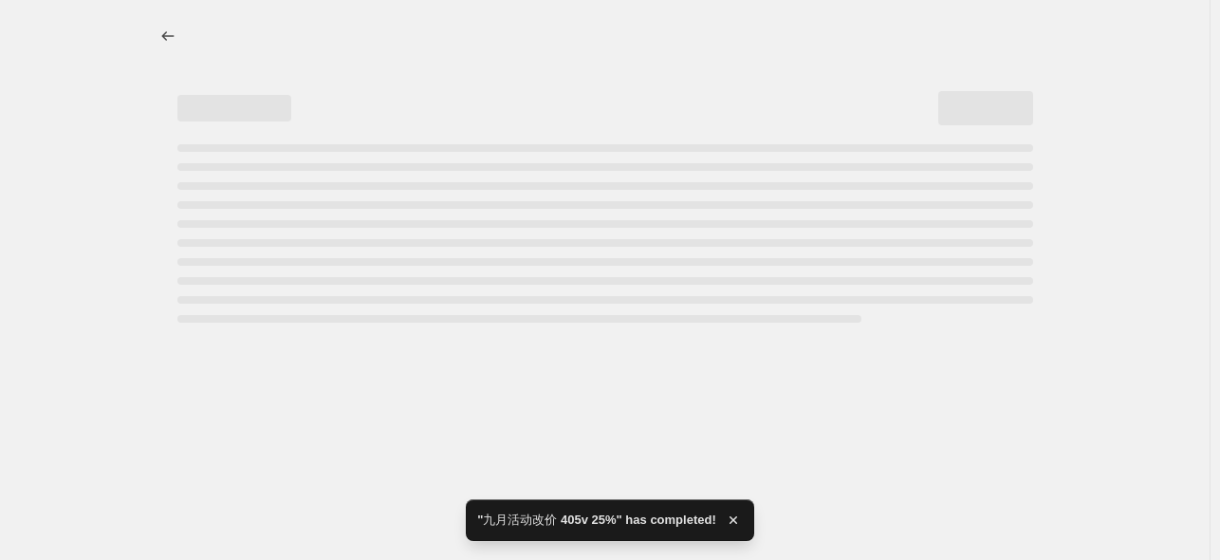
select select "pcap"
select select "no_change"
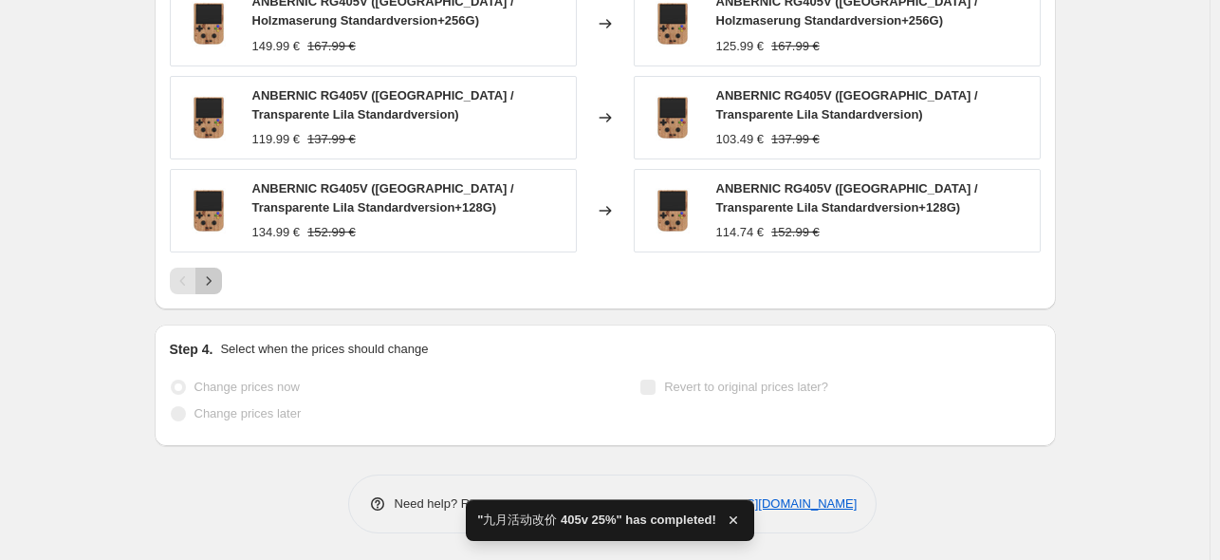
click at [213, 284] on icon "Next" at bounding box center [208, 280] width 19 height 19
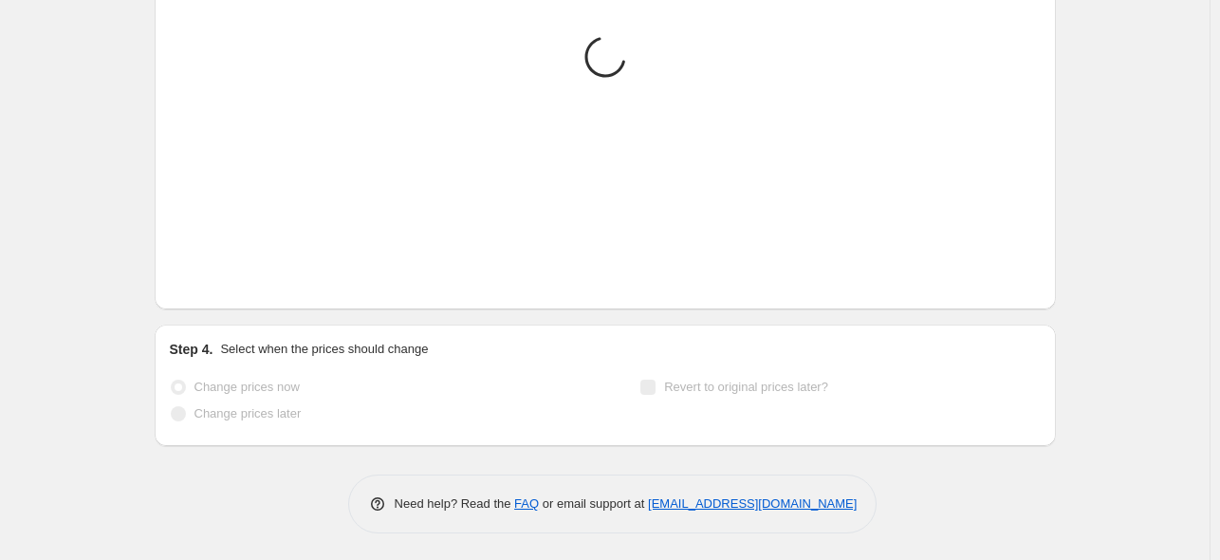
scroll to position [1580, 0]
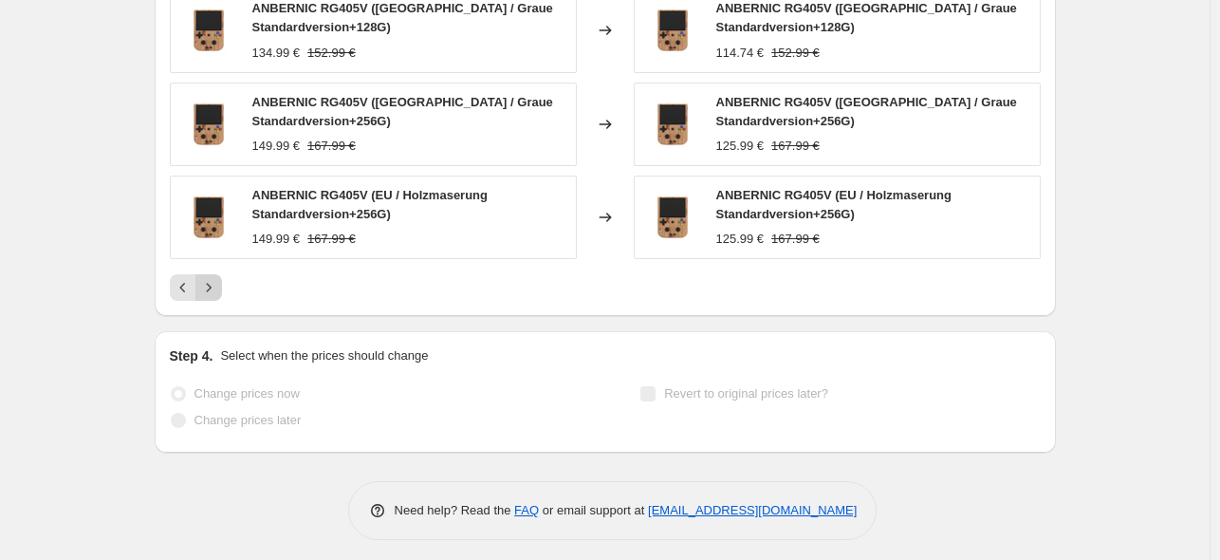
click at [209, 285] on icon "Next" at bounding box center [208, 287] width 19 height 19
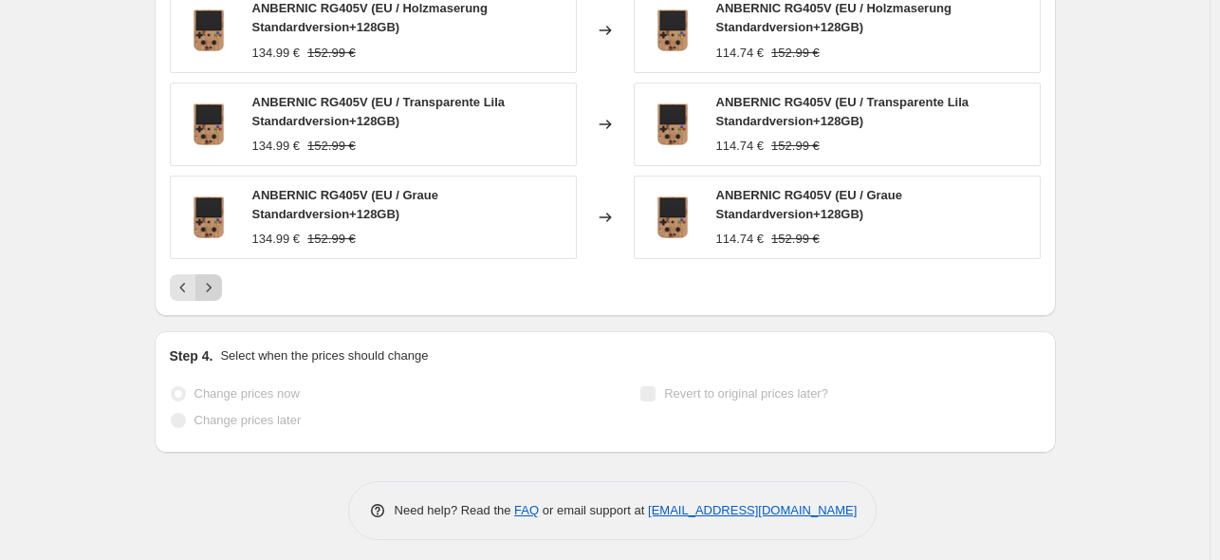
click at [209, 285] on div "Pagination" at bounding box center [208, 287] width 27 height 27
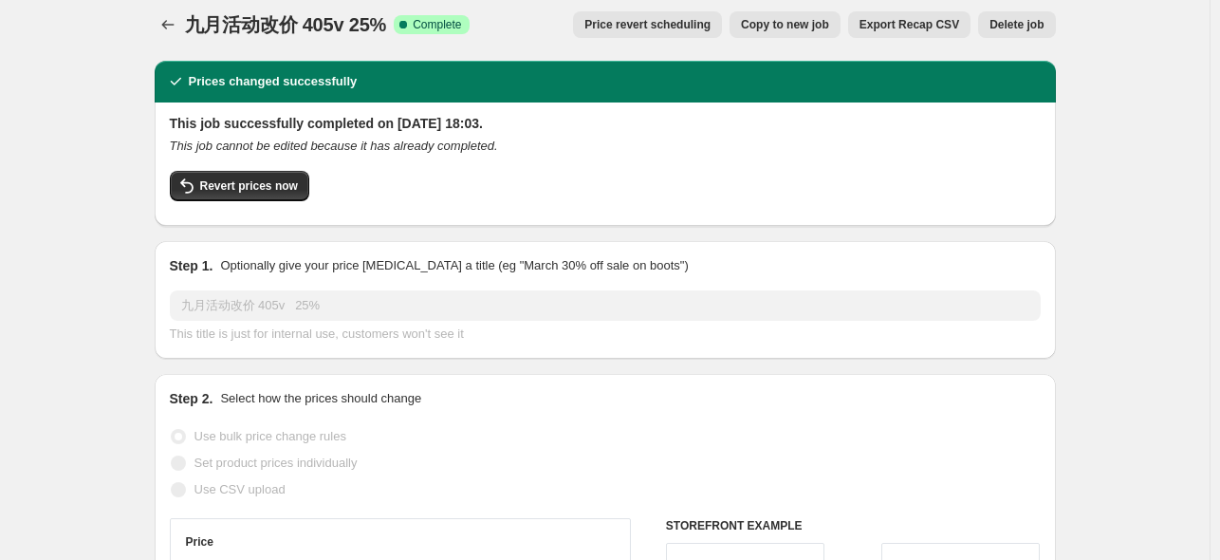
scroll to position [0, 0]
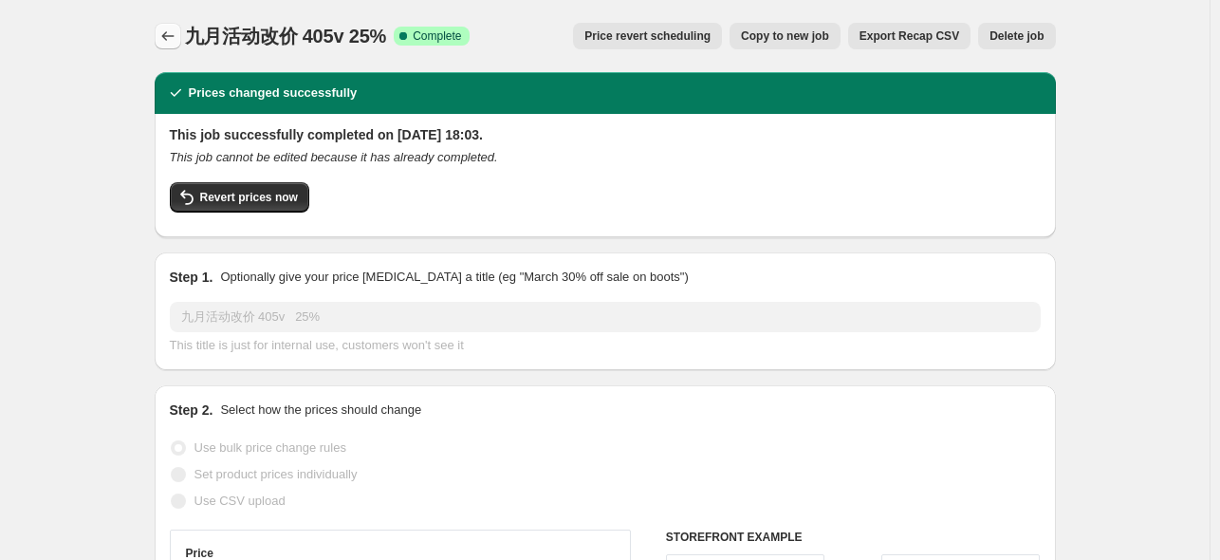
click at [176, 35] on icon "Price change jobs" at bounding box center [167, 36] width 19 height 19
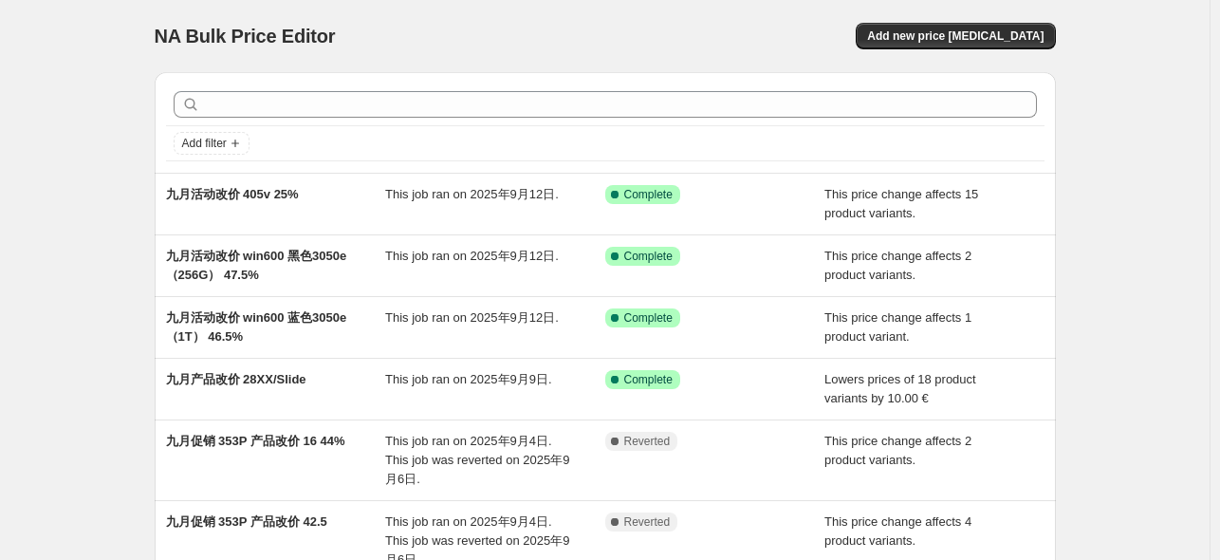
click at [397, 120] on div at bounding box center [605, 105] width 879 height 42
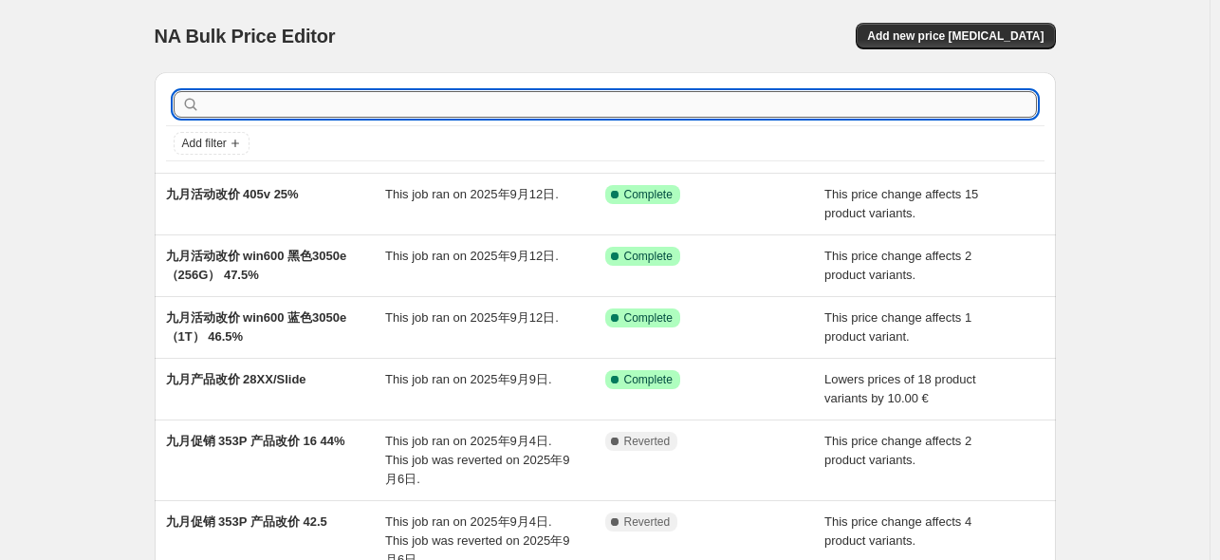
click at [402, 110] on input "text" at bounding box center [620, 104] width 833 height 27
type input "405"
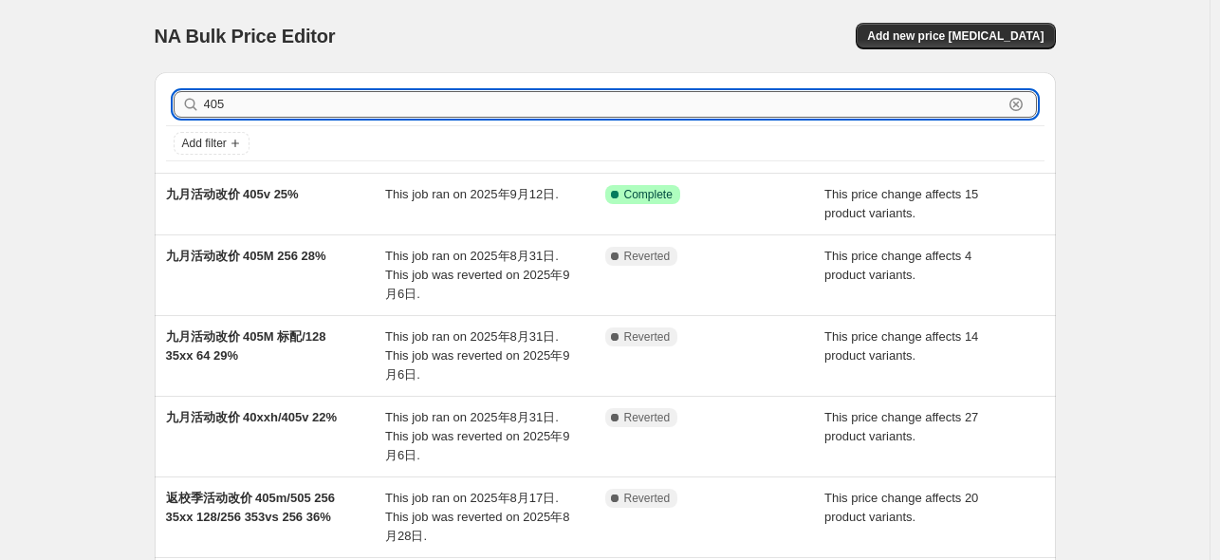
click at [384, 114] on input "405" at bounding box center [603, 104] width 799 height 27
type input "405m"
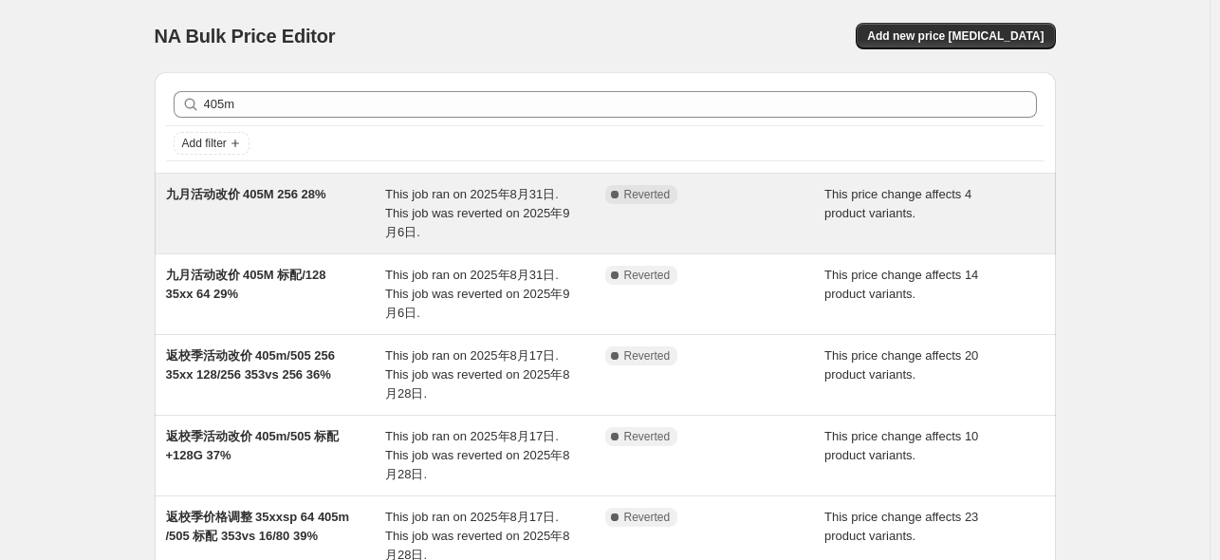
click at [315, 193] on span "九月活动改价 405M 256 28%" at bounding box center [246, 194] width 160 height 14
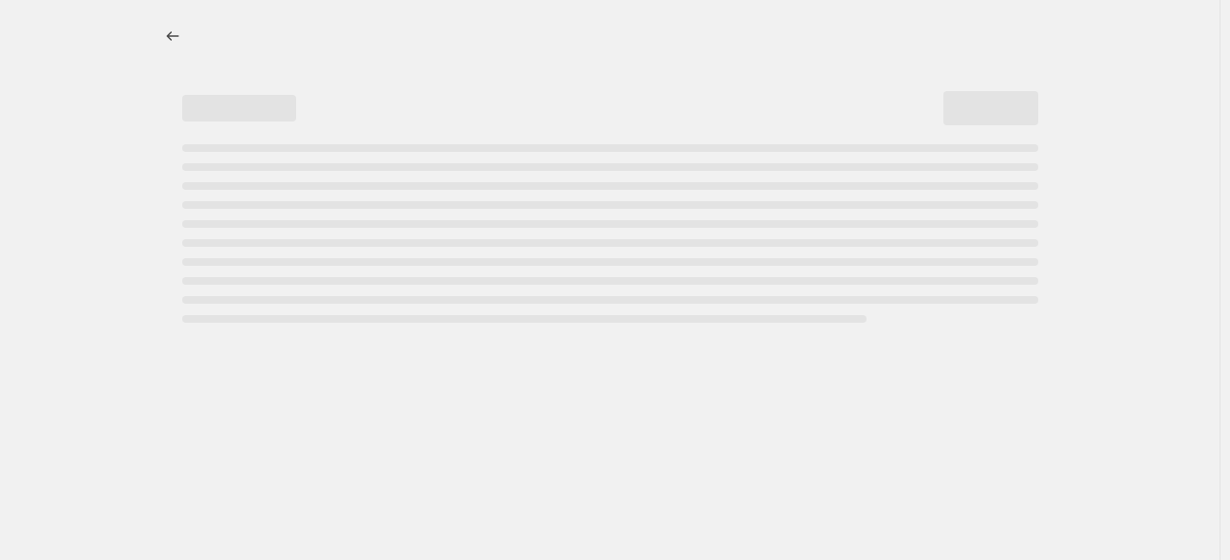
select select "pcap"
select select "no_change"
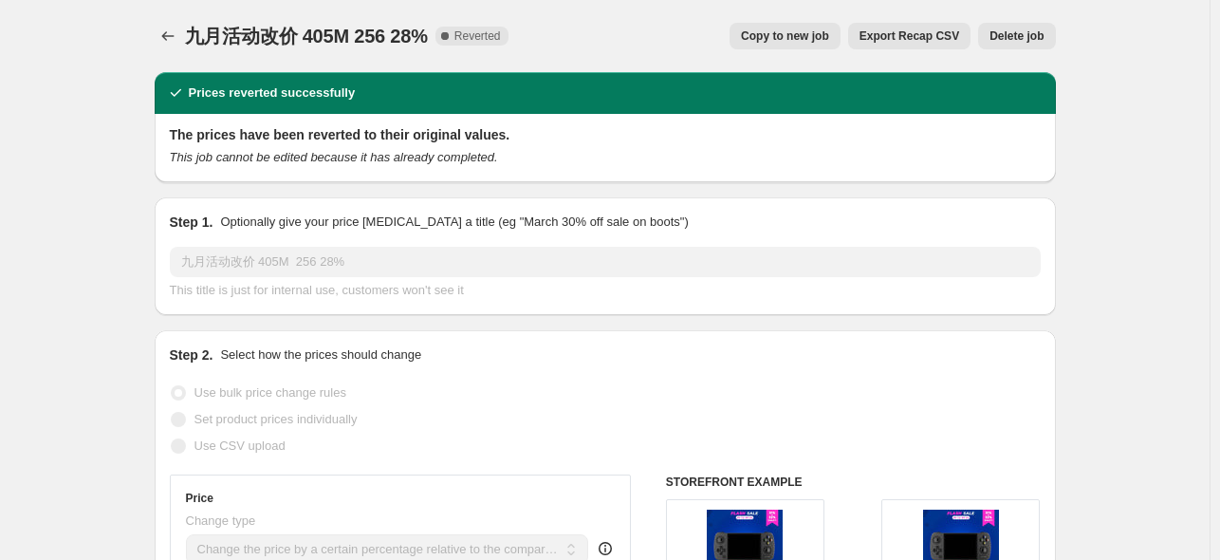
click at [792, 33] on span "Copy to new job" at bounding box center [785, 35] width 88 height 15
select select "pcap"
select select "no_change"
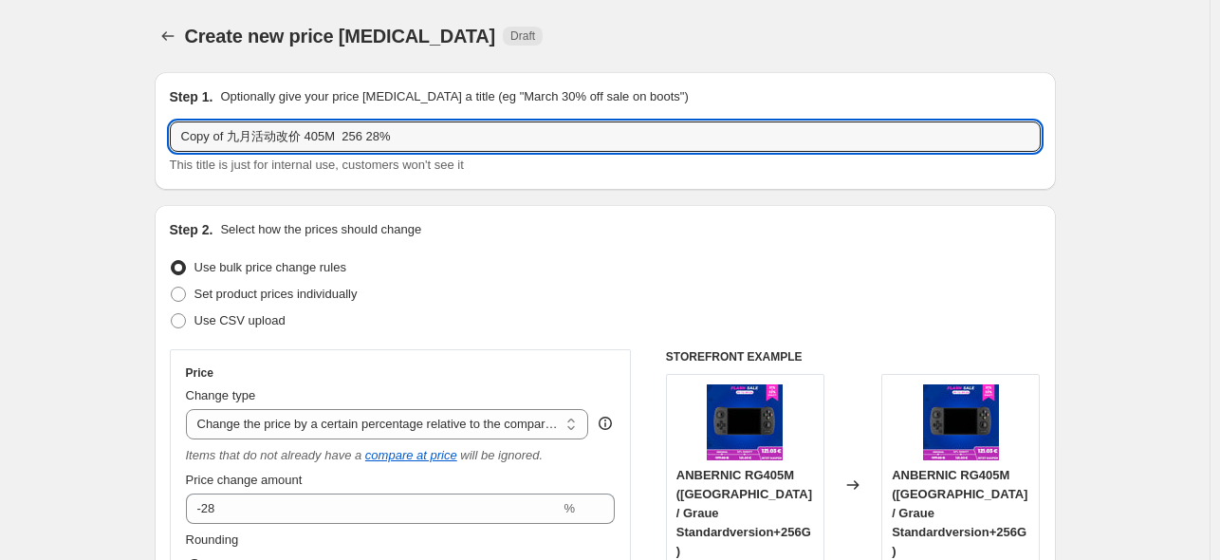
drag, startPoint x: 228, startPoint y: 134, endPoint x: 130, endPoint y: 130, distance: 97.8
click at [305, 139] on input "九月活动改价 405M 256 28%" at bounding box center [605, 136] width 871 height 30
click at [359, 140] on input "九月活动改价 405M 128/256 28%" at bounding box center [605, 136] width 871 height 30
click at [361, 147] on input "九月活动改价 405M 128/256 230.5%" at bounding box center [605, 136] width 871 height 30
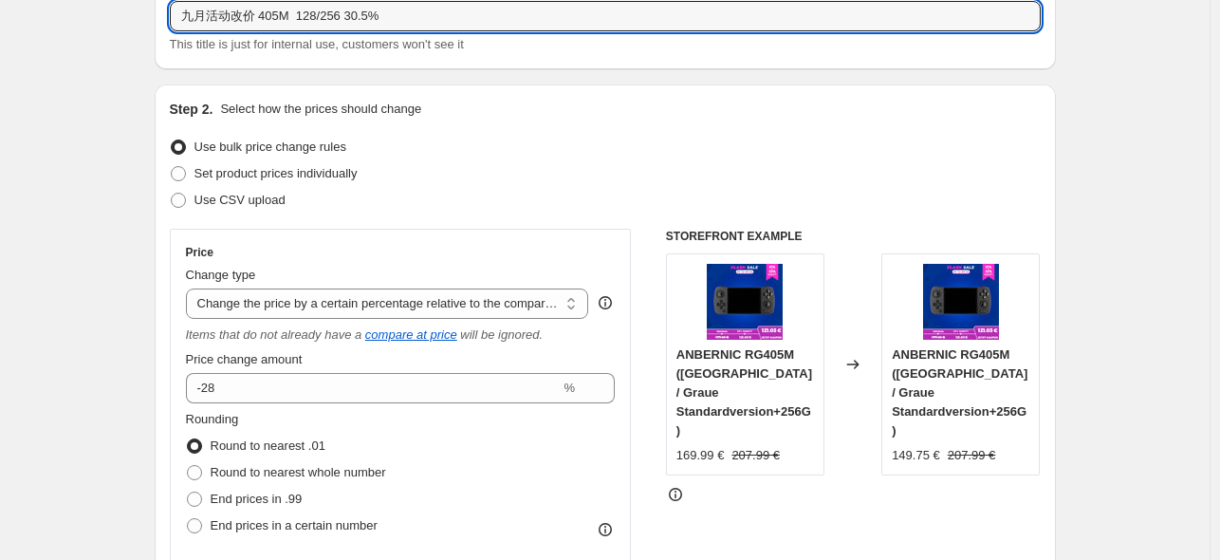
scroll to position [252, 0]
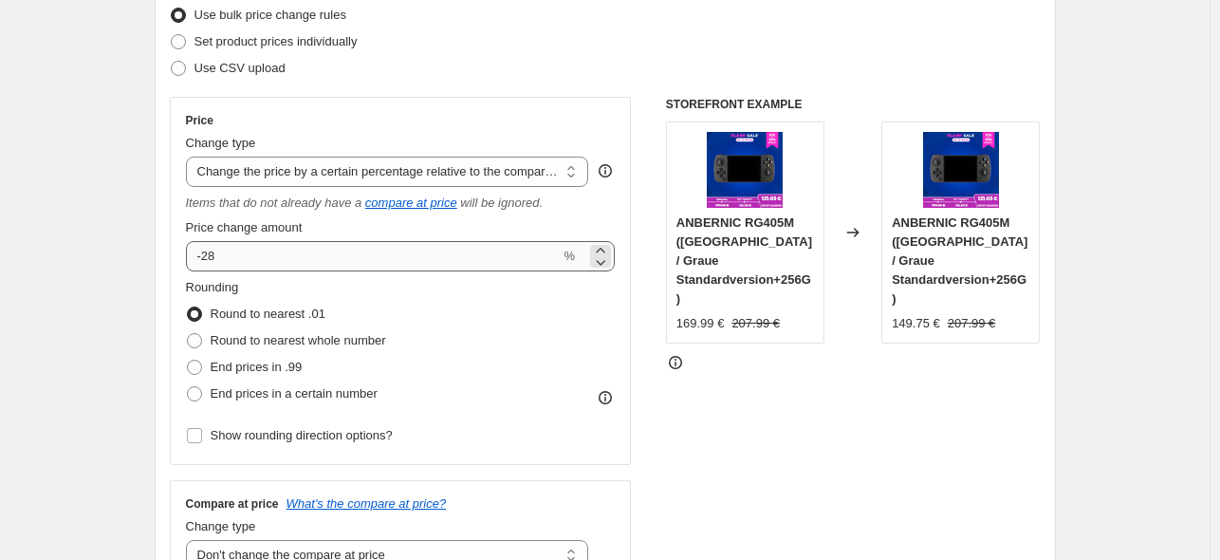
type input "九月活动改价 405M 128/256 30.5%"
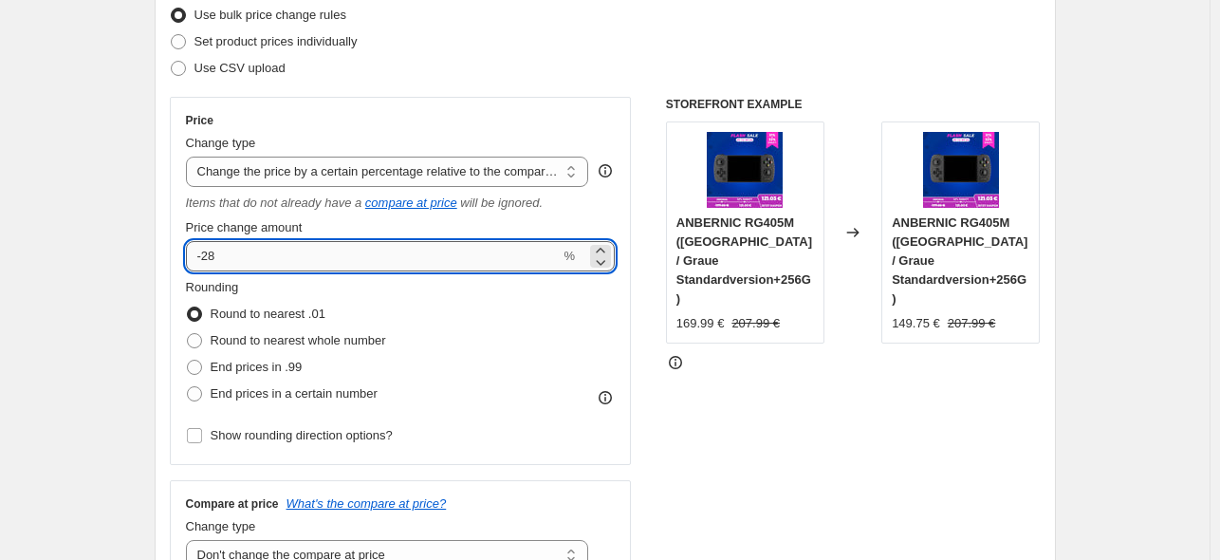
click at [263, 254] on input "-28" at bounding box center [373, 256] width 375 height 30
type input "-2"
type input "-30.5"
click at [466, 58] on div "Use CSV upload" at bounding box center [605, 68] width 871 height 27
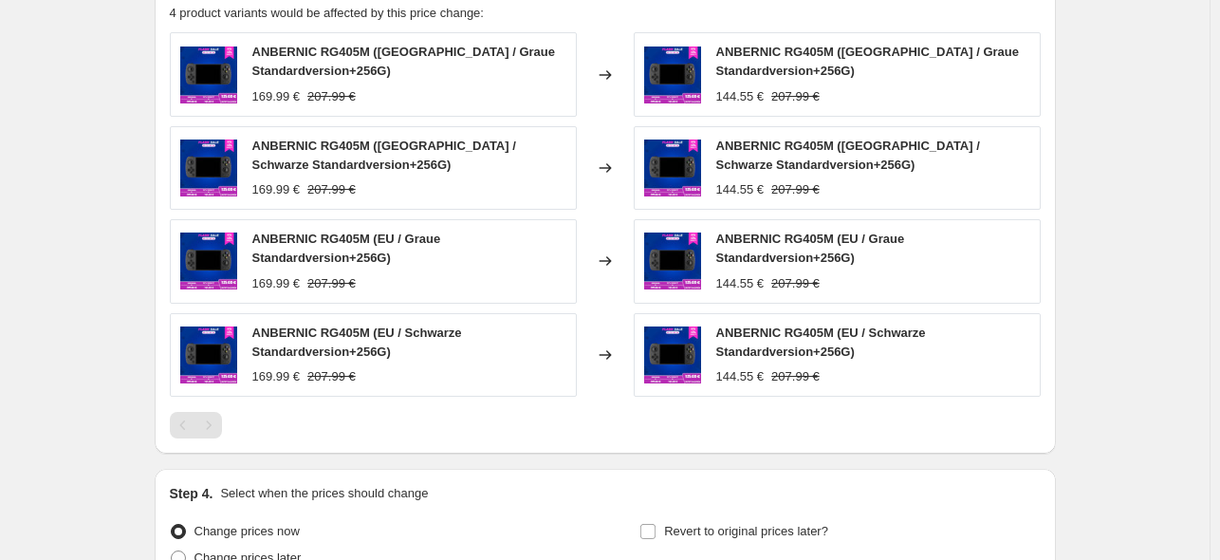
scroll to position [975, 0]
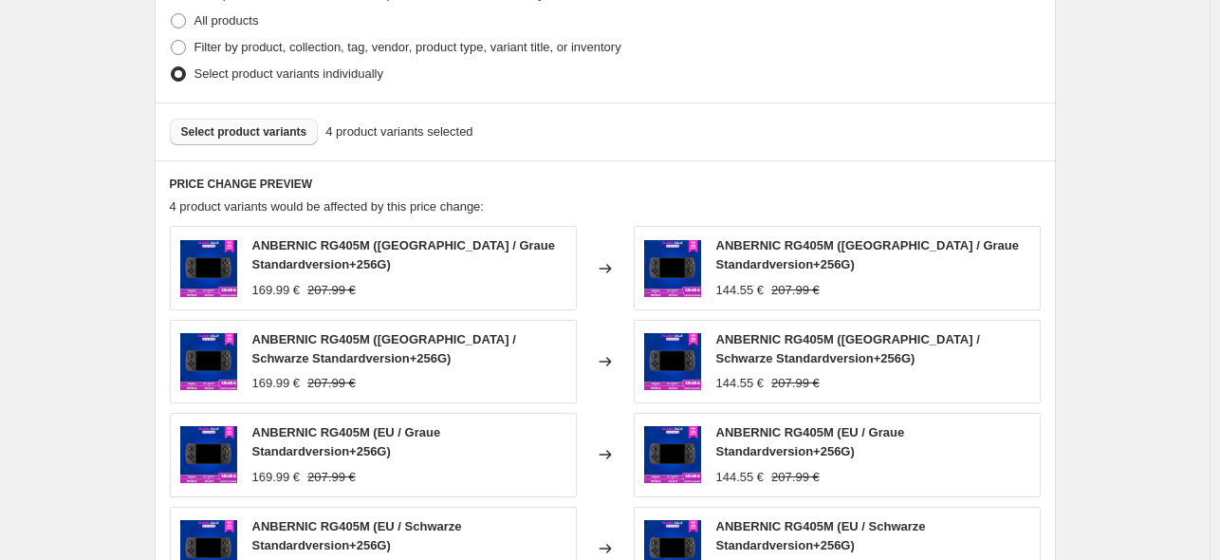
click at [253, 128] on span "Select product variants" at bounding box center [244, 131] width 126 height 15
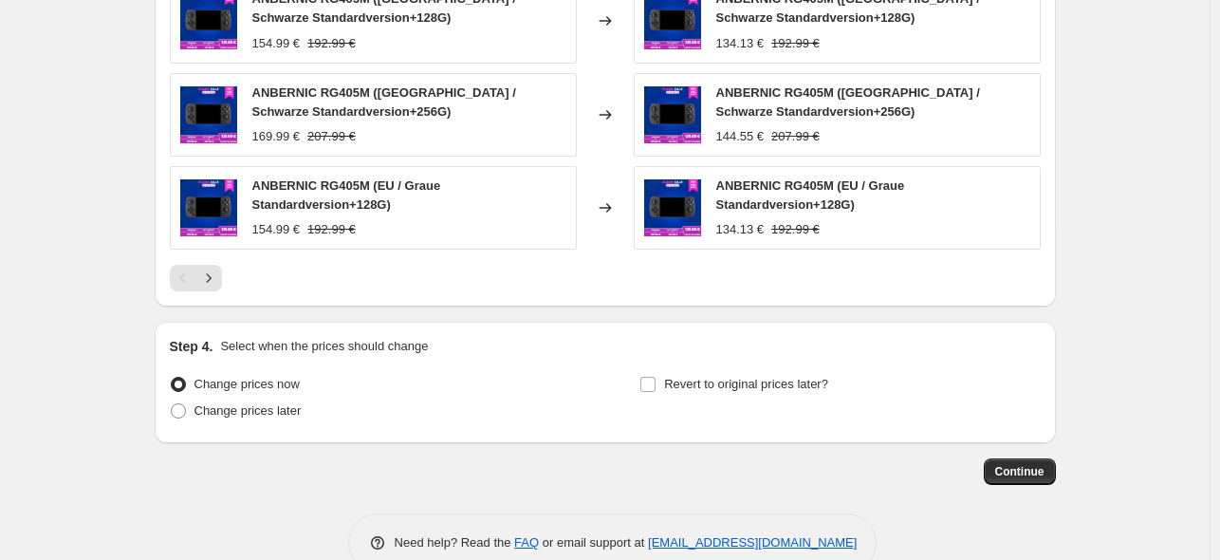
scroll to position [1448, 0]
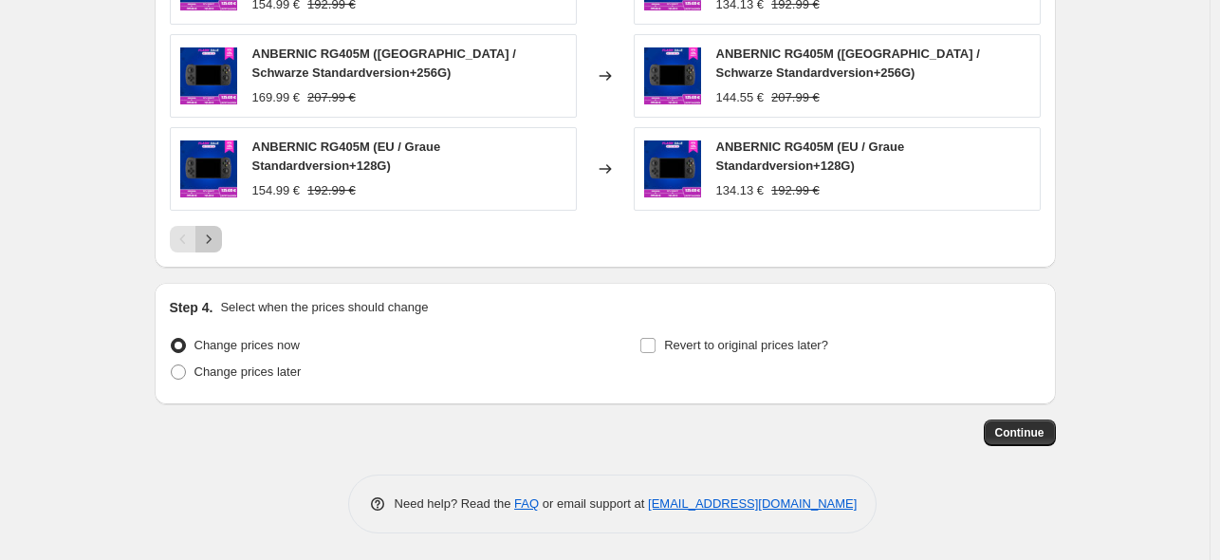
click at [210, 243] on icon "Next" at bounding box center [208, 239] width 19 height 19
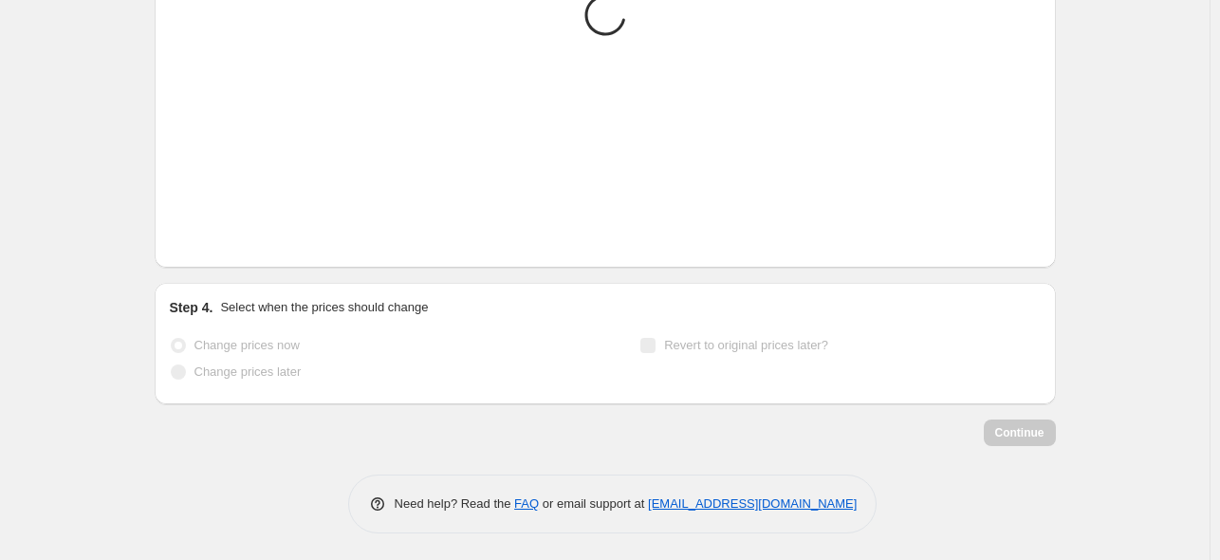
scroll to position [1262, 0]
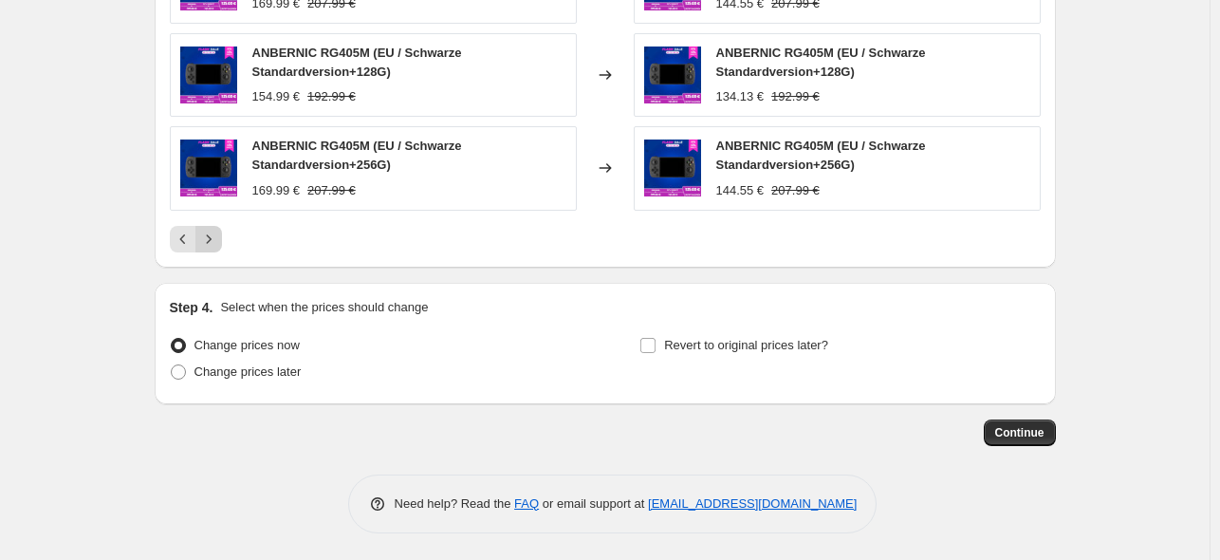
click at [210, 243] on div "Pagination" at bounding box center [208, 239] width 27 height 27
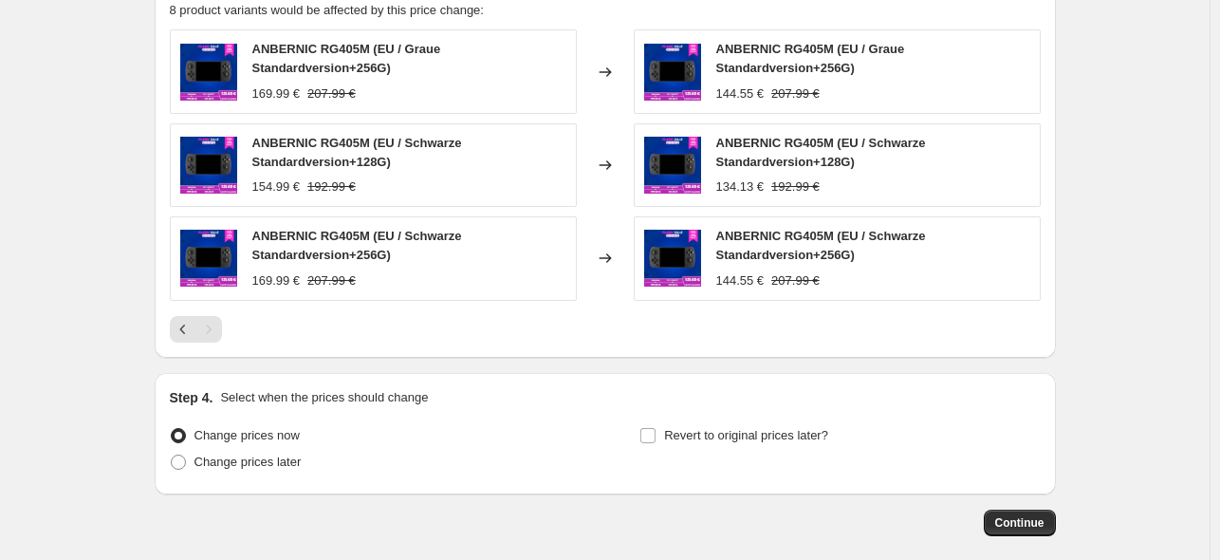
scroll to position [1135, 0]
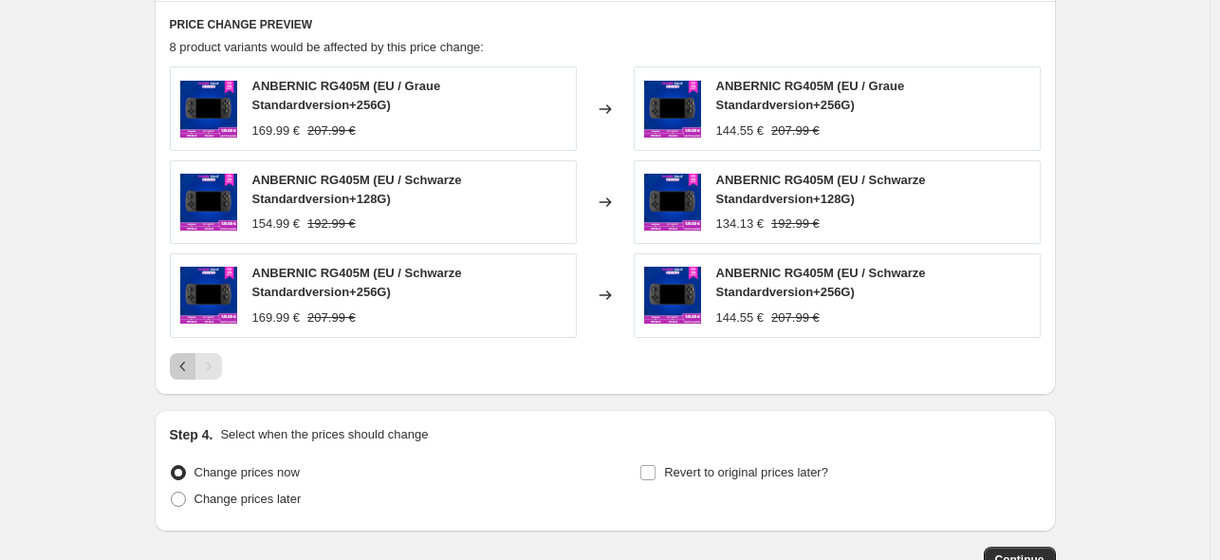
click at [183, 363] on icon "Previous" at bounding box center [183, 366] width 19 height 19
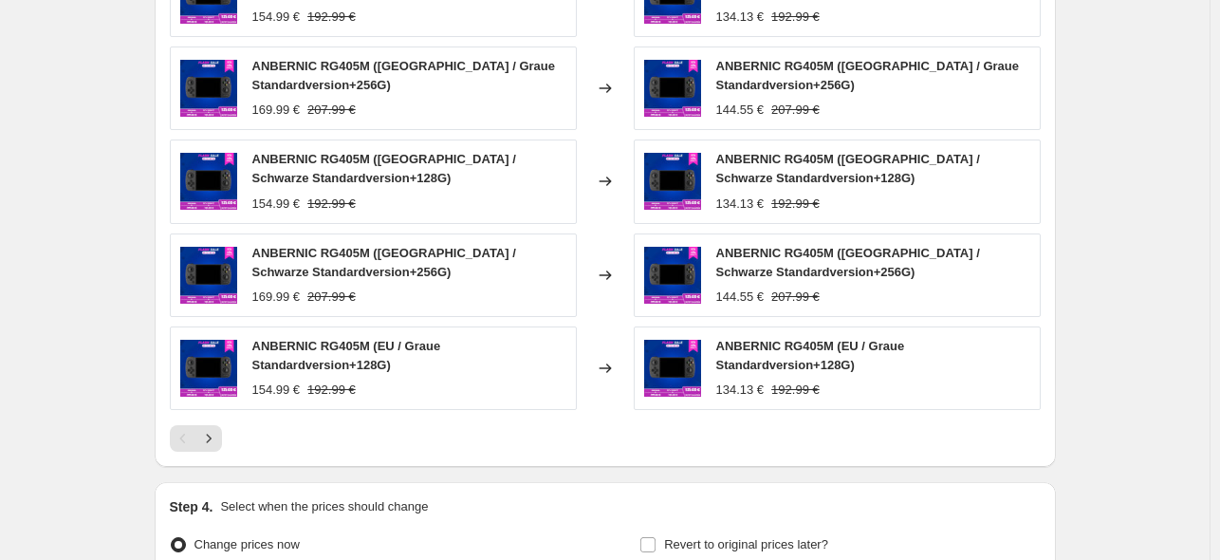
scroll to position [1389, 0]
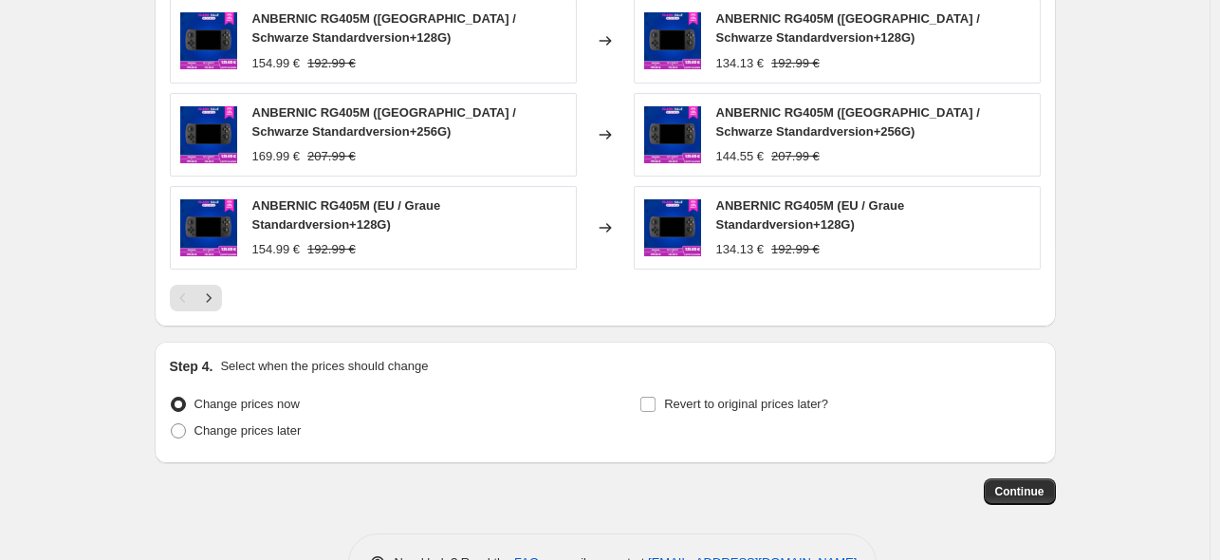
click at [183, 298] on div "Pagination" at bounding box center [183, 298] width 27 height 27
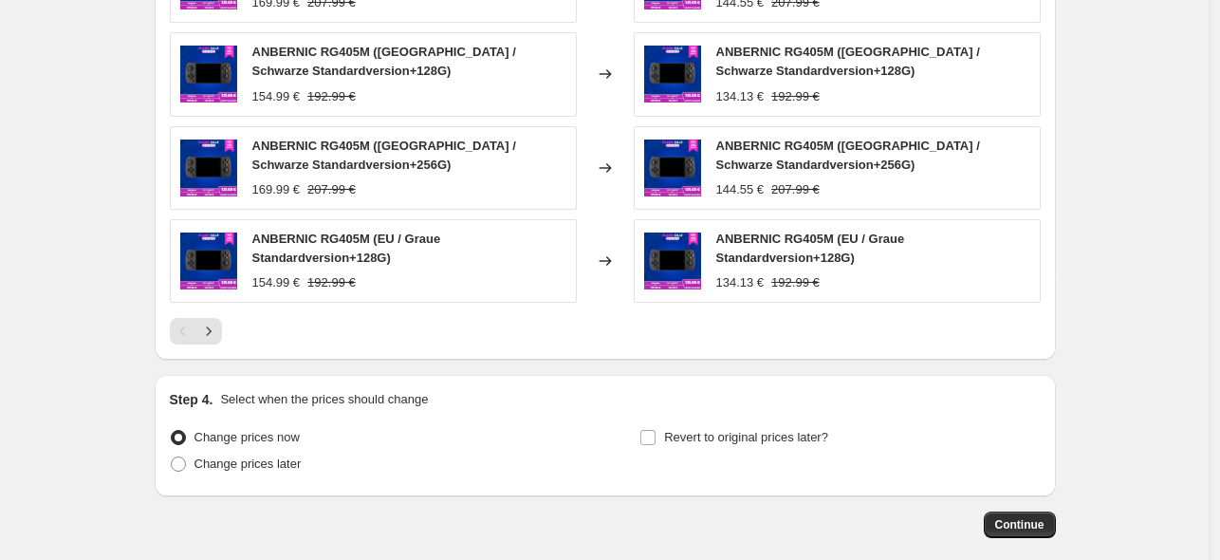
scroll to position [1448, 0]
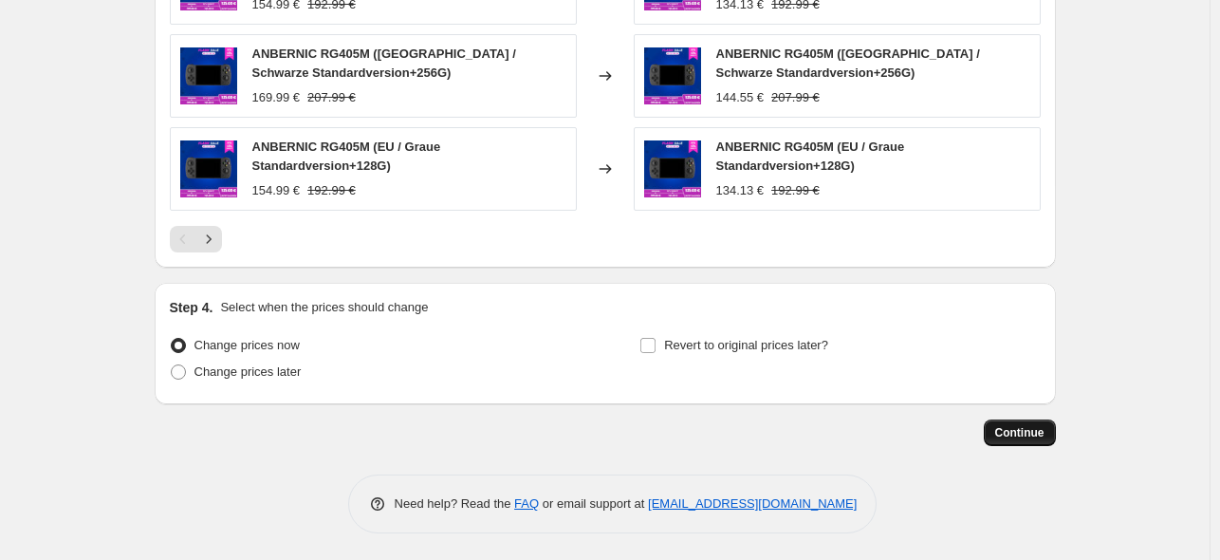
click at [1013, 436] on span "Continue" at bounding box center [1019, 432] width 49 height 15
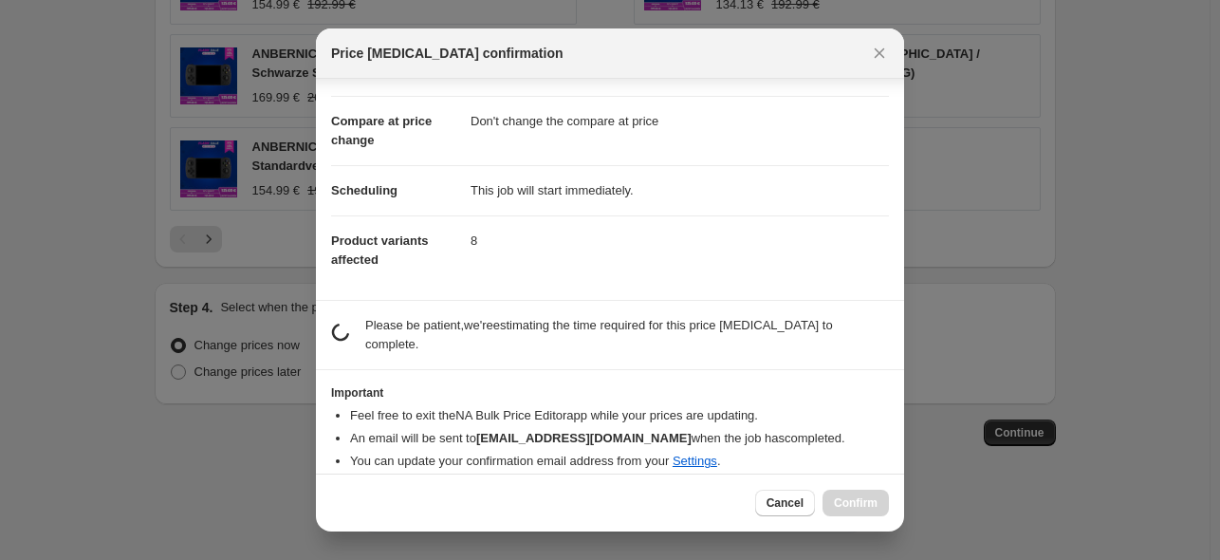
scroll to position [81, 0]
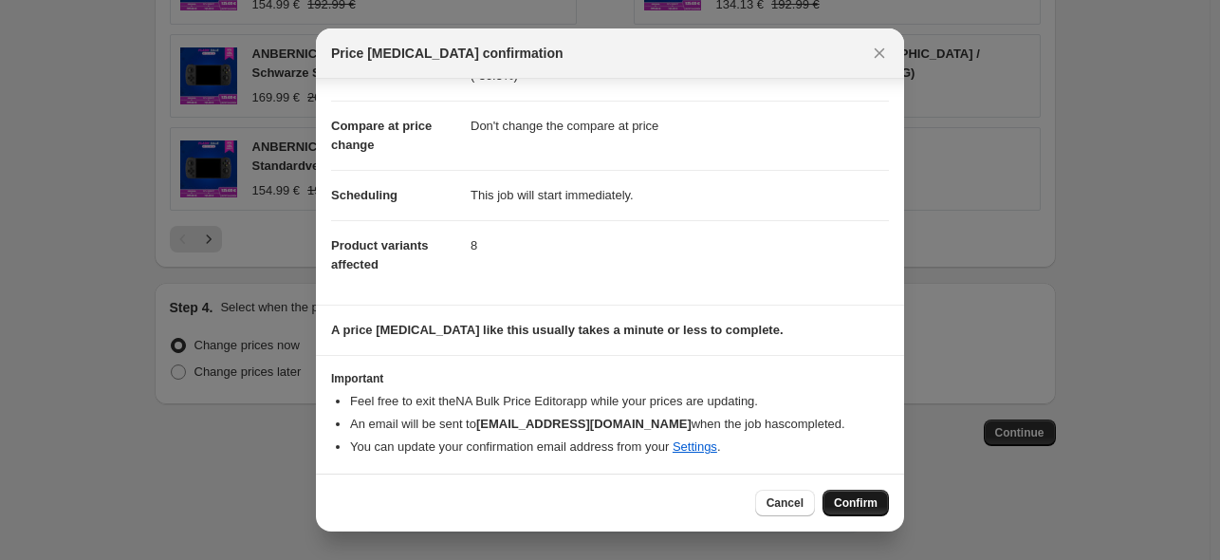
click at [853, 504] on span "Confirm" at bounding box center [856, 502] width 44 height 15
type input "九月活动改价 405M 128/256 30.5%"
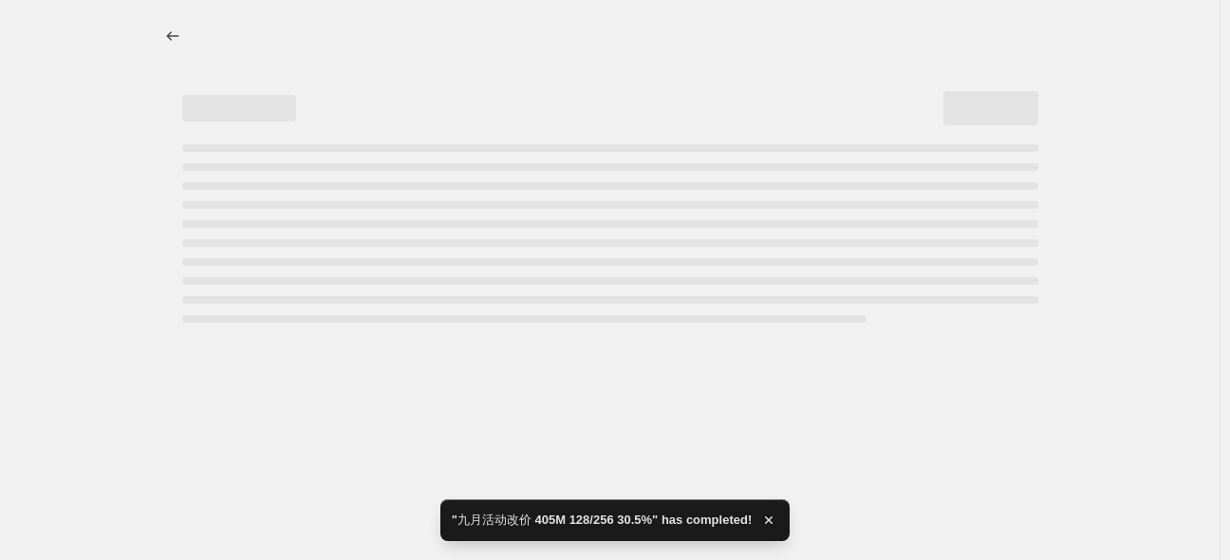
select select "pcap"
select select "no_change"
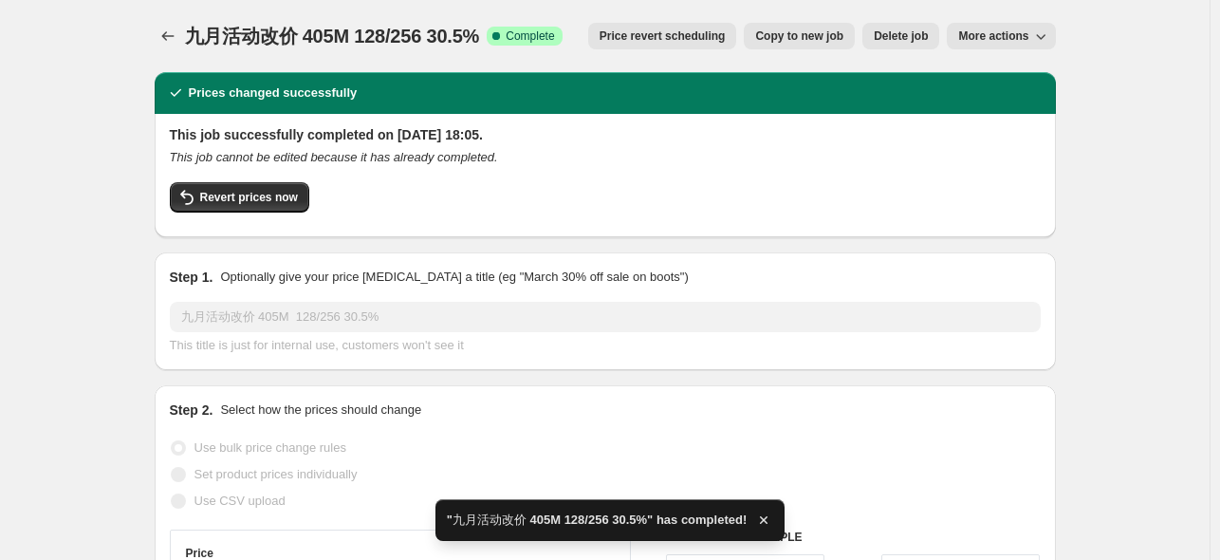
click at [794, 38] on span "Copy to new job" at bounding box center [799, 35] width 88 height 15
select select "pcap"
select select "no_change"
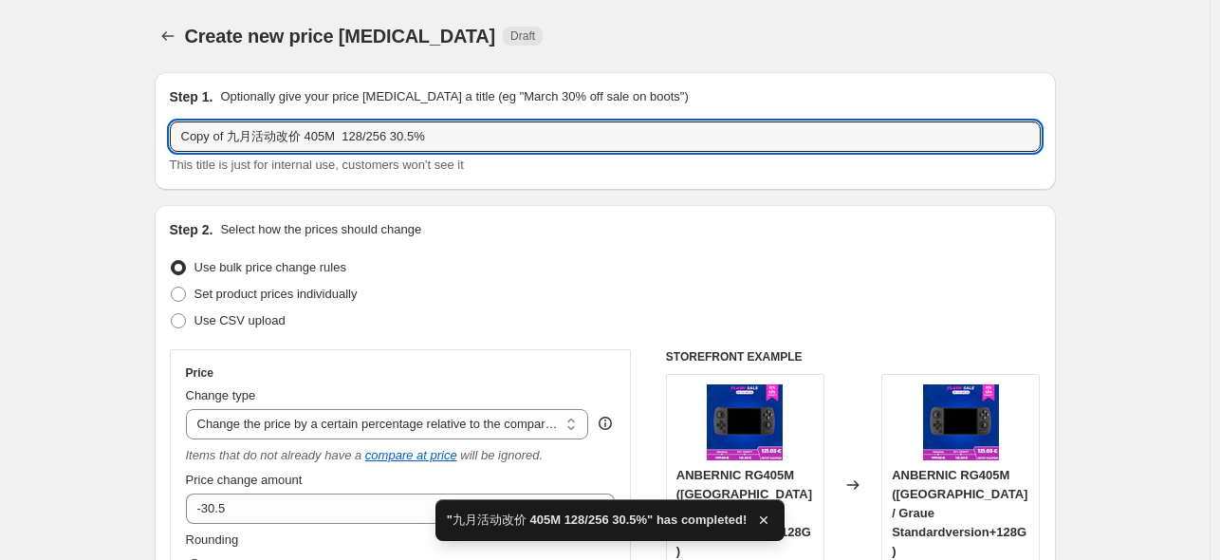
drag, startPoint x: 230, startPoint y: 136, endPoint x: 168, endPoint y: 139, distance: 61.8
click at [168, 139] on div "Step 1. Optionally give your price [MEDICAL_DATA] a title (eg "March 30% off sa…" at bounding box center [605, 131] width 901 height 118
drag, startPoint x: 304, startPoint y: 139, endPoint x: 345, endPoint y: 141, distance: 41.8
click at [345, 141] on input "九月活动改价 405M 128/256 30.5%" at bounding box center [605, 136] width 871 height 30
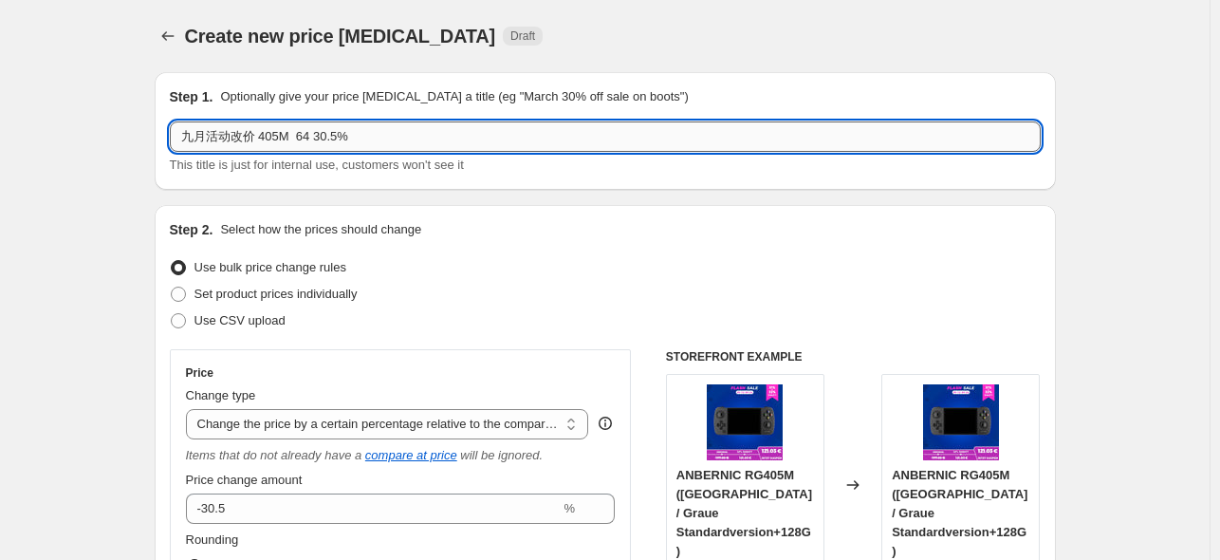
click at [326, 138] on input "九月活动改价 405M 64 30.5%" at bounding box center [605, 136] width 871 height 30
click at [340, 139] on input "九月活动改价 405M 64 30.5%" at bounding box center [605, 136] width 871 height 30
click at [406, 142] on input "九月活动改价 405M 64 32%" at bounding box center [605, 136] width 871 height 30
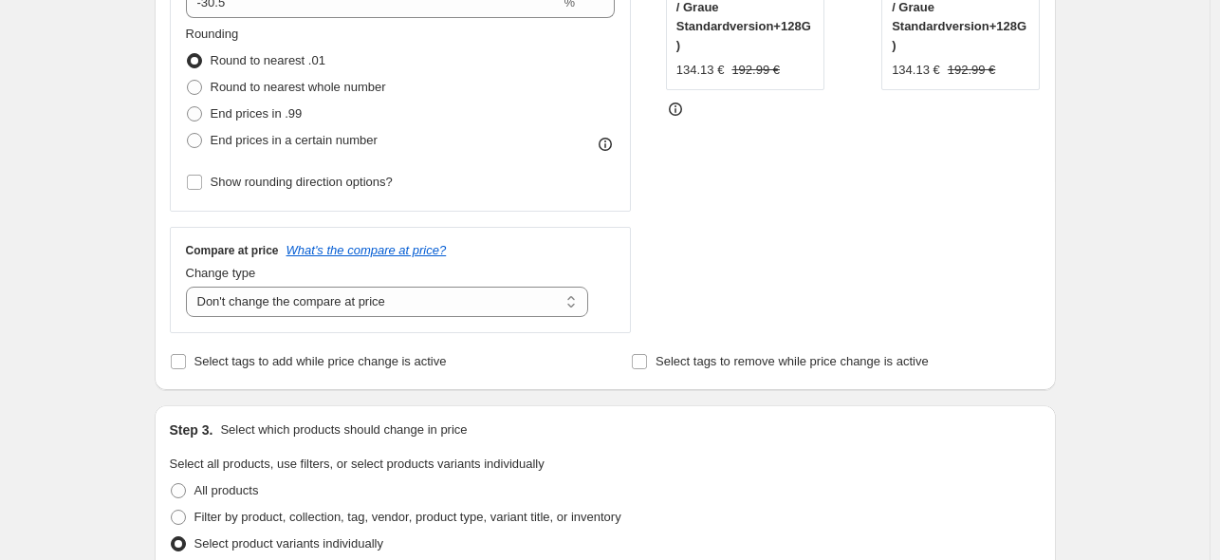
scroll to position [252, 0]
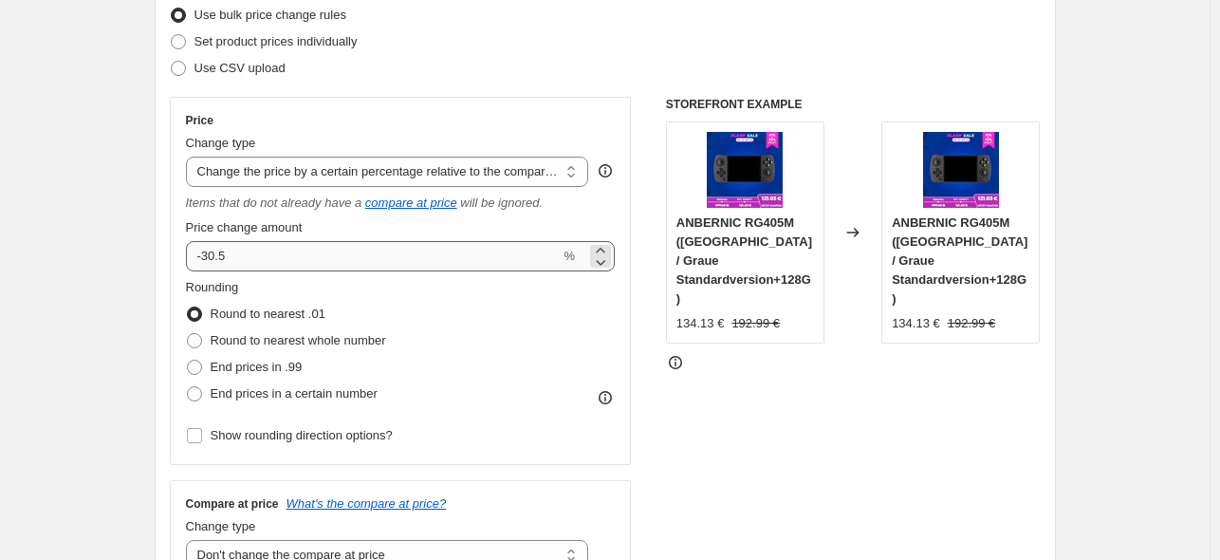
type input "九月活动改价 405M 64 32%"
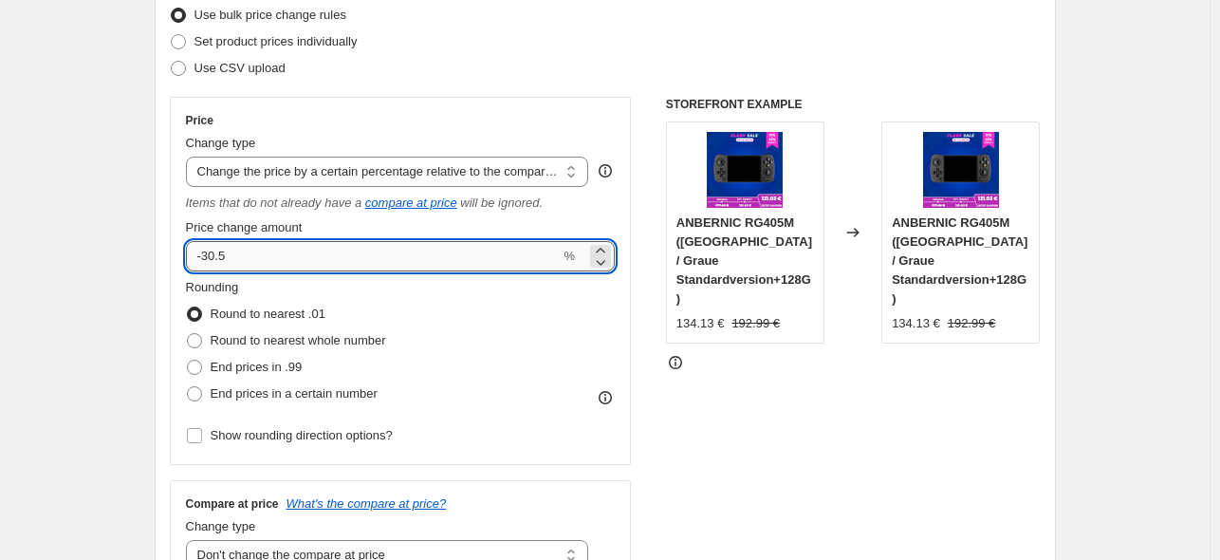
click at [266, 260] on input "-30.5" at bounding box center [373, 256] width 375 height 30
type input "-32"
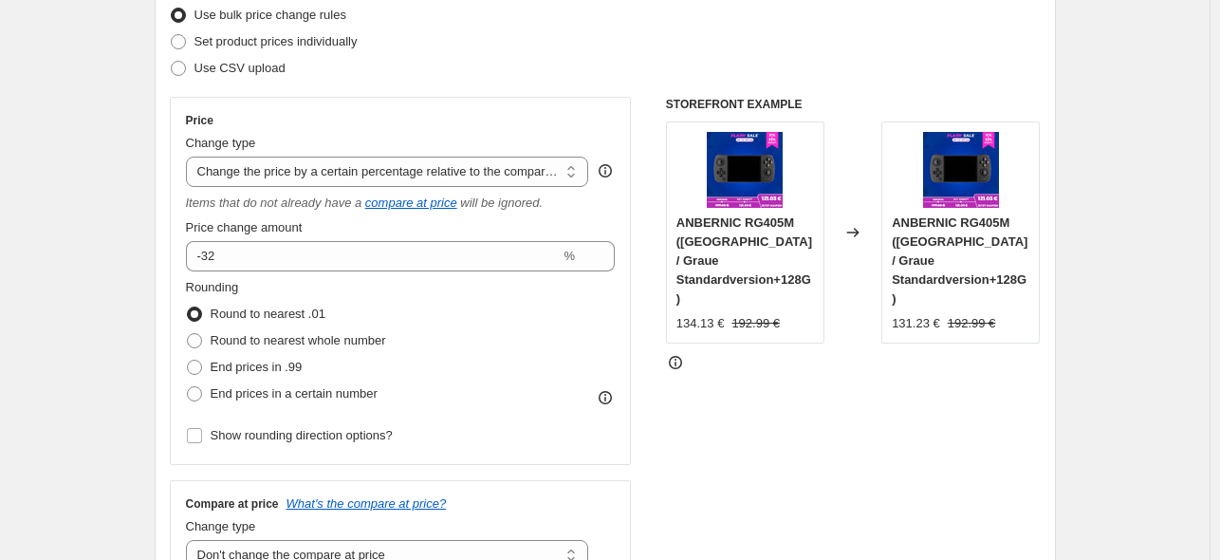
click at [802, 438] on div "STOREFRONT EXAMPLE ANBERNIC RG405M ([GEOGRAPHIC_DATA] / Graue Standardversion+1…" at bounding box center [853, 342] width 375 height 490
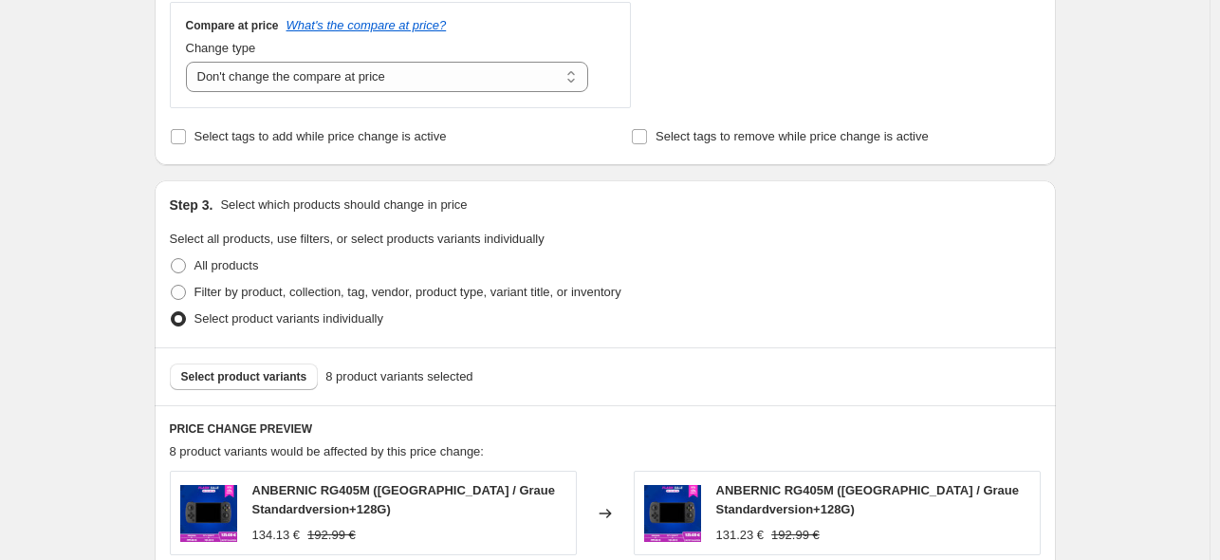
scroll to position [885, 0]
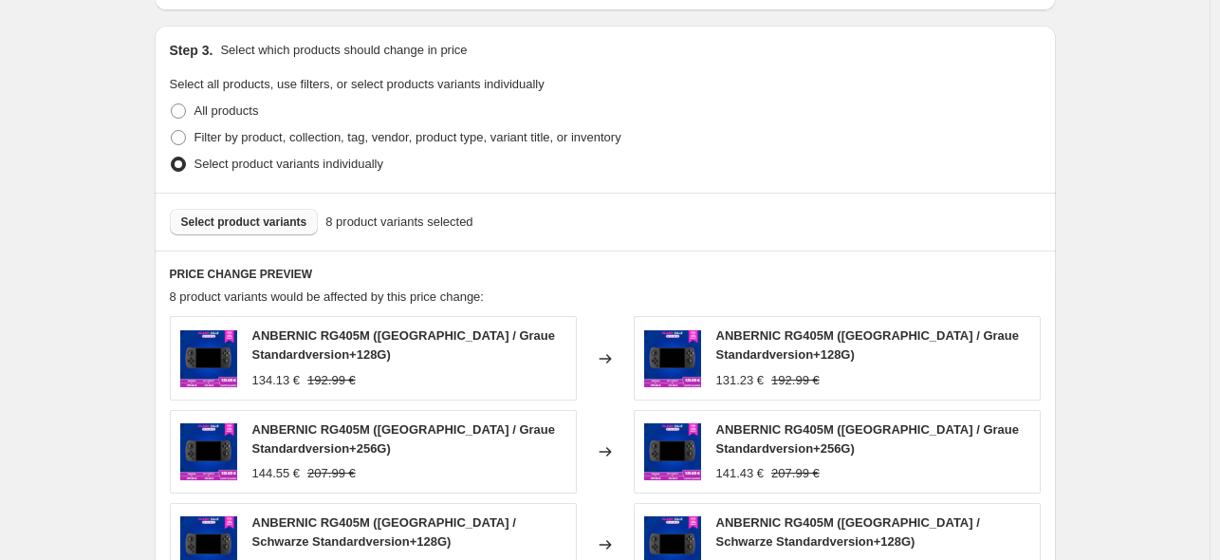
click at [246, 221] on span "Select product variants" at bounding box center [244, 221] width 126 height 15
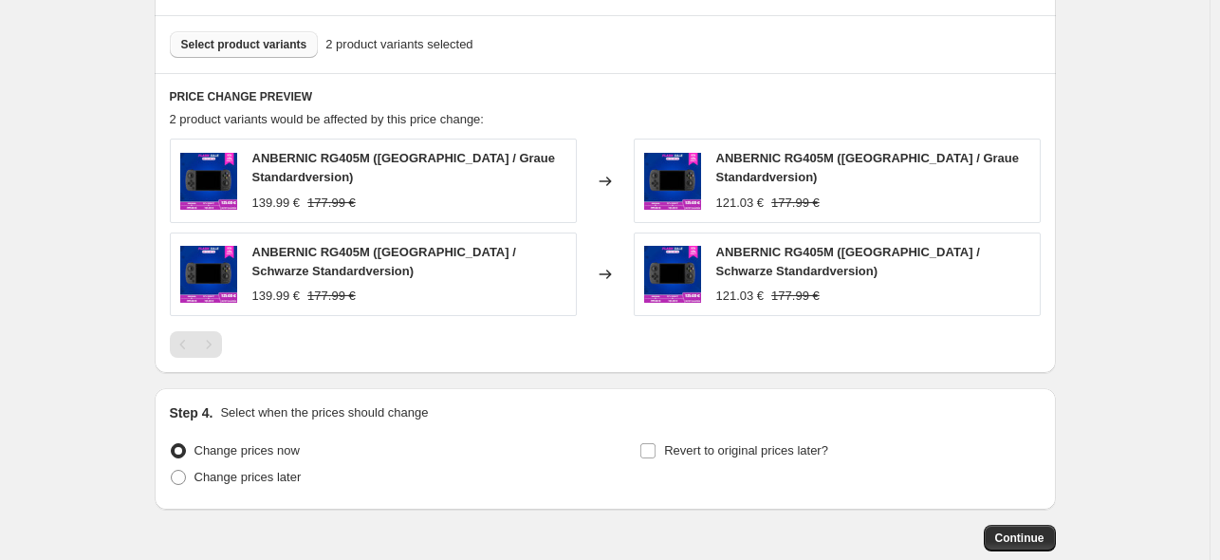
scroll to position [1162, 0]
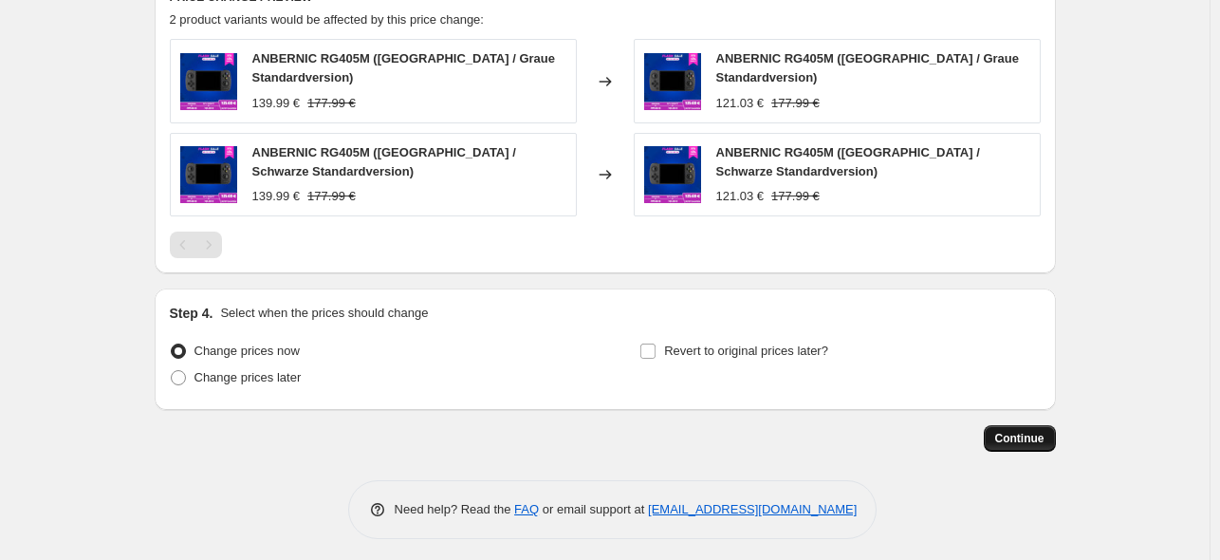
click at [1032, 434] on span "Continue" at bounding box center [1019, 438] width 49 height 15
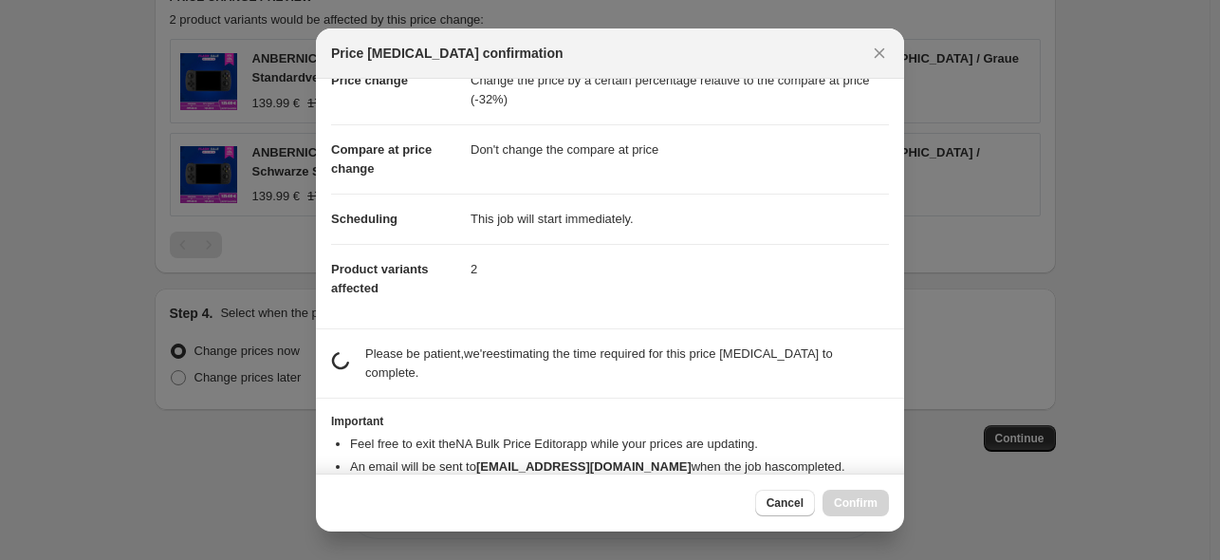
scroll to position [81, 0]
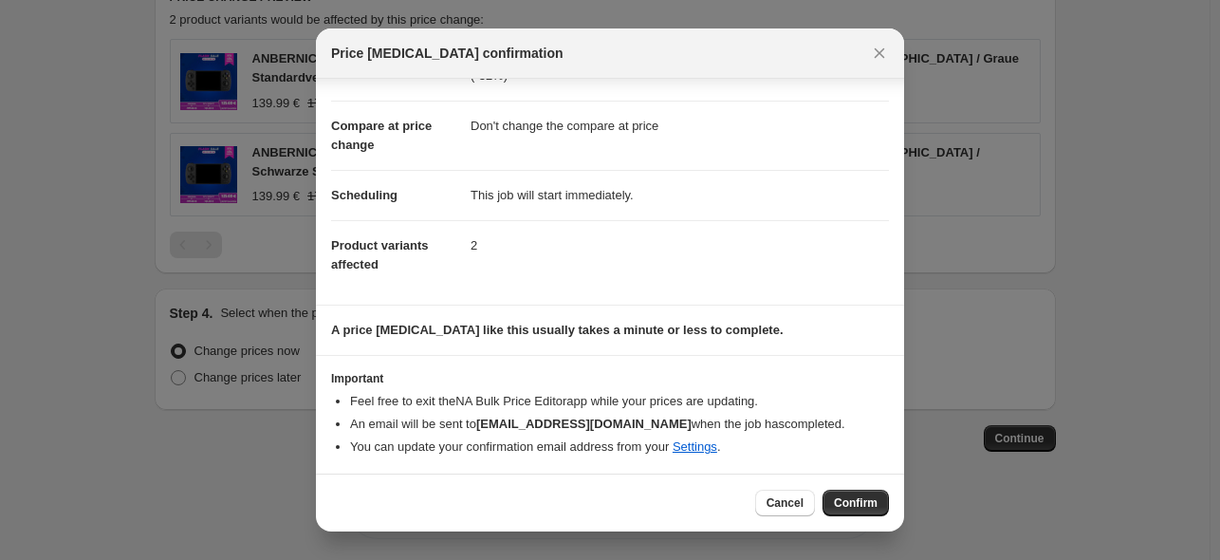
drag, startPoint x: 862, startPoint y: 500, endPoint x: 858, endPoint y: 490, distance: 11.1
click at [862, 501] on span "Confirm" at bounding box center [856, 502] width 44 height 15
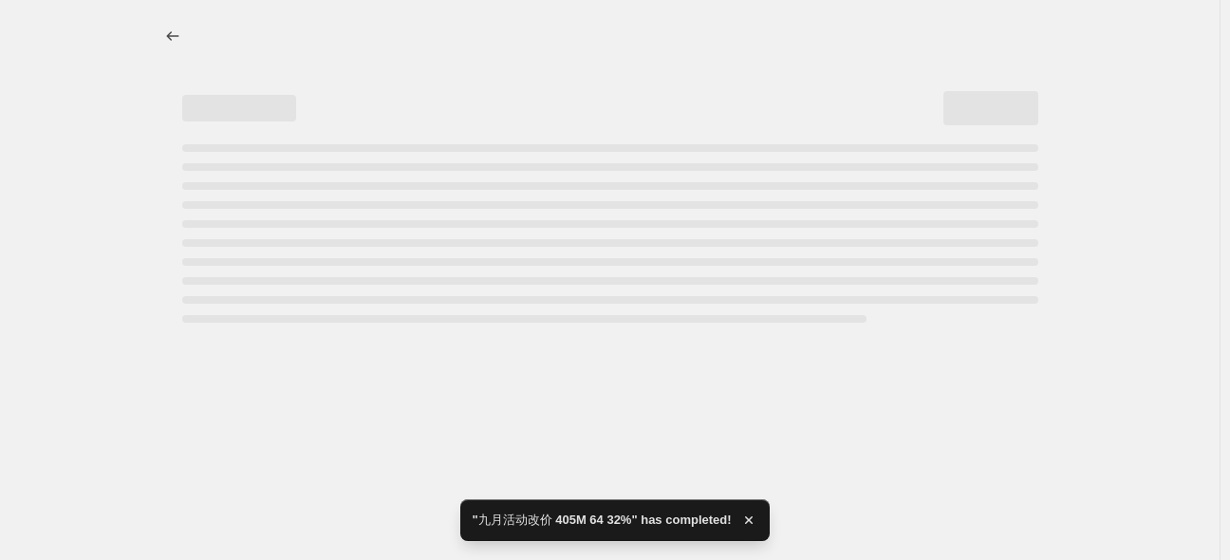
select select "pcap"
select select "no_change"
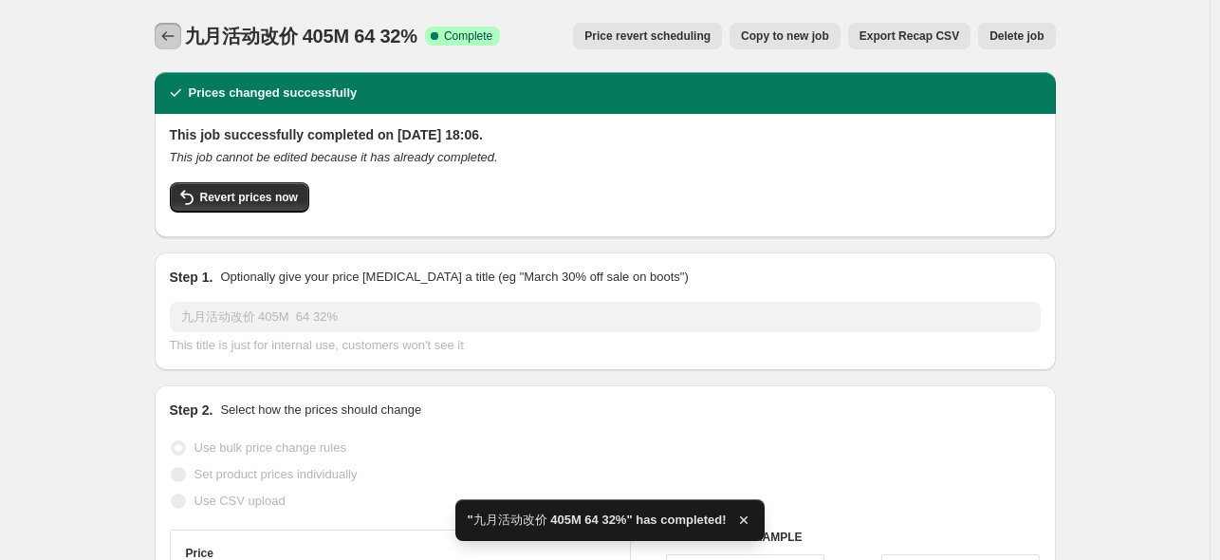
click at [165, 37] on icon "Price change jobs" at bounding box center [167, 36] width 19 height 19
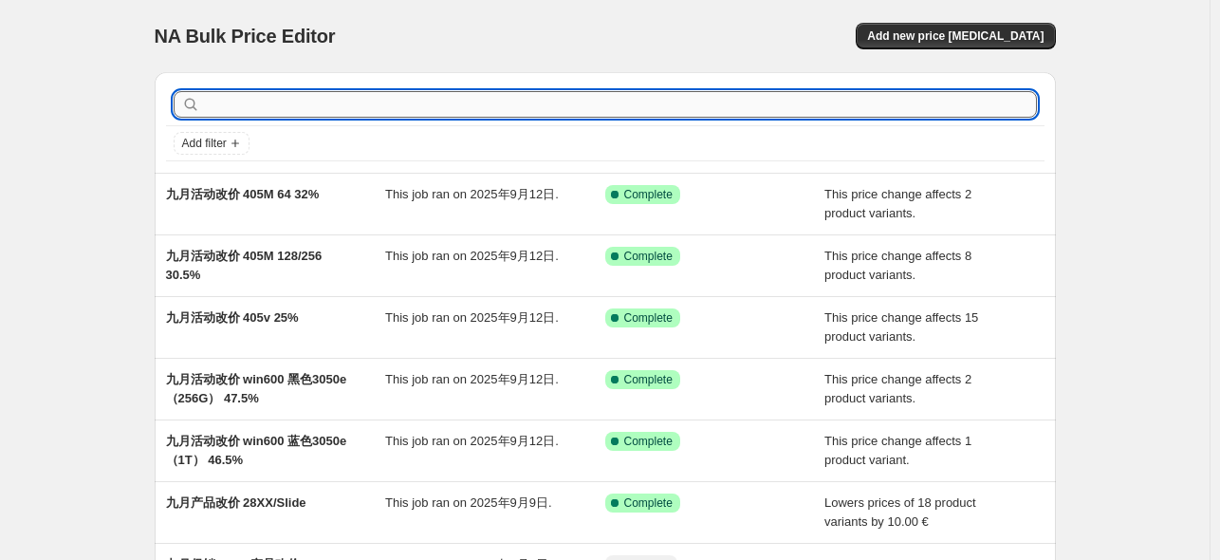
click at [458, 102] on input "text" at bounding box center [620, 104] width 833 height 27
type input "505"
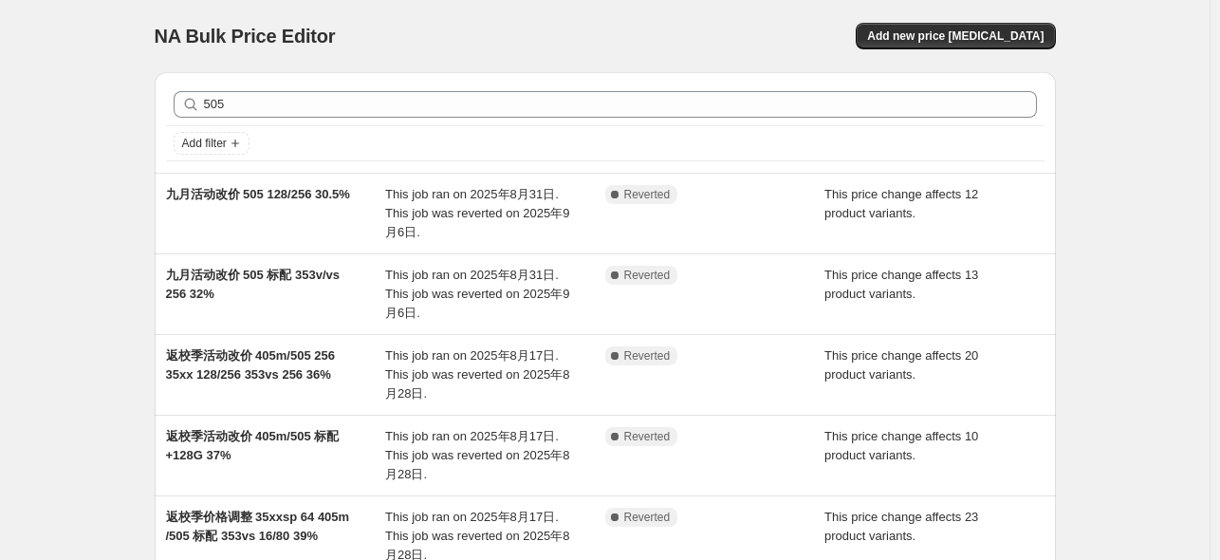
click at [430, 118] on div "505 Clear" at bounding box center [605, 105] width 879 height 42
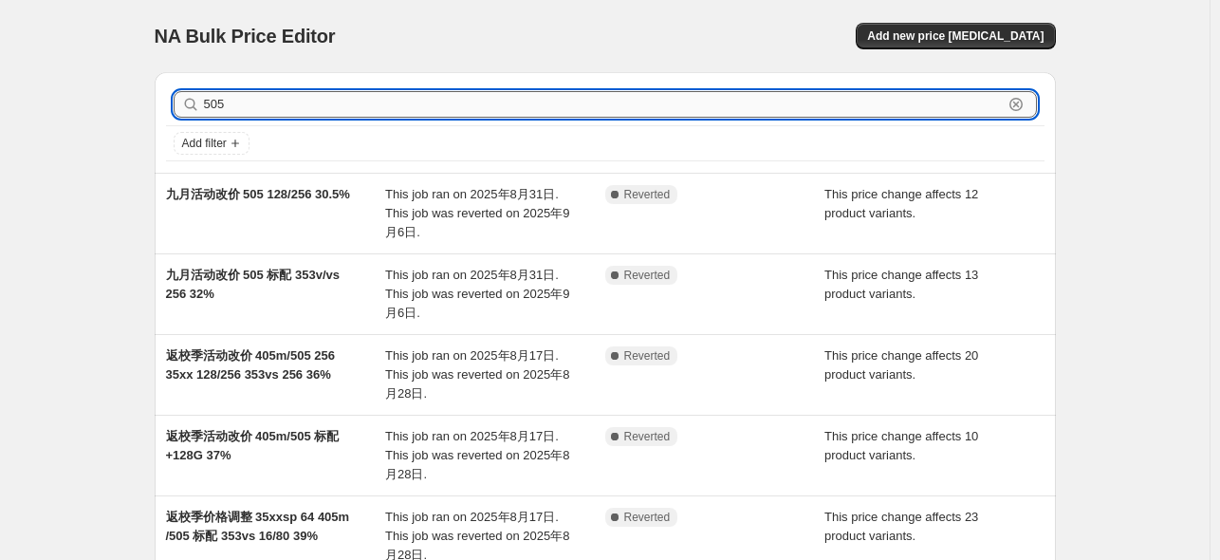
click at [767, 117] on input "505" at bounding box center [603, 104] width 799 height 27
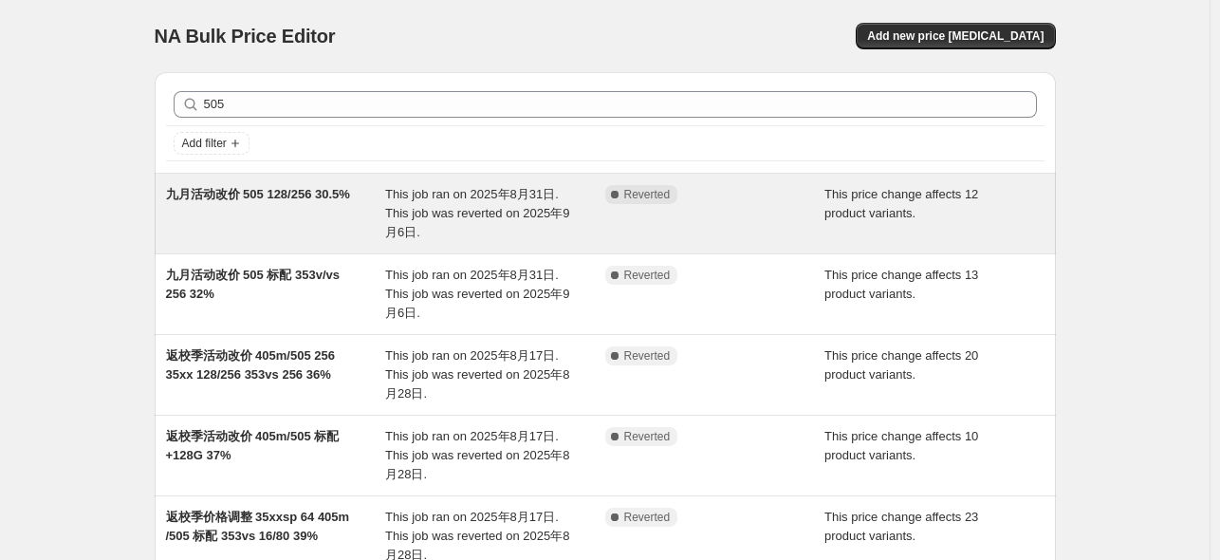
click at [306, 201] on span "九月活动改价 505 128/256 30.5%" at bounding box center [258, 194] width 184 height 14
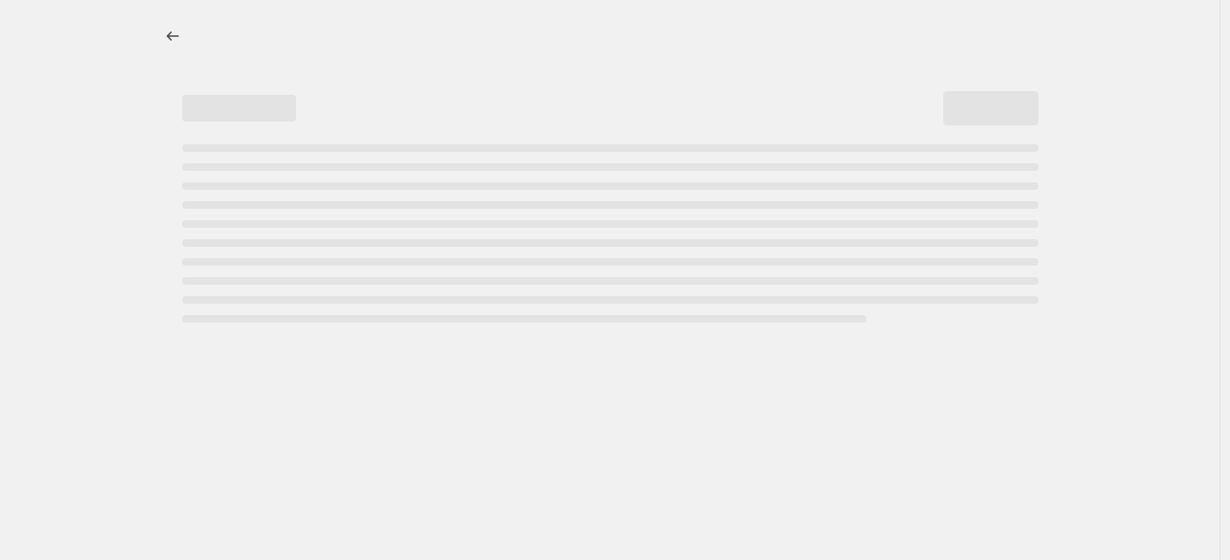
select select "pcap"
select select "no_change"
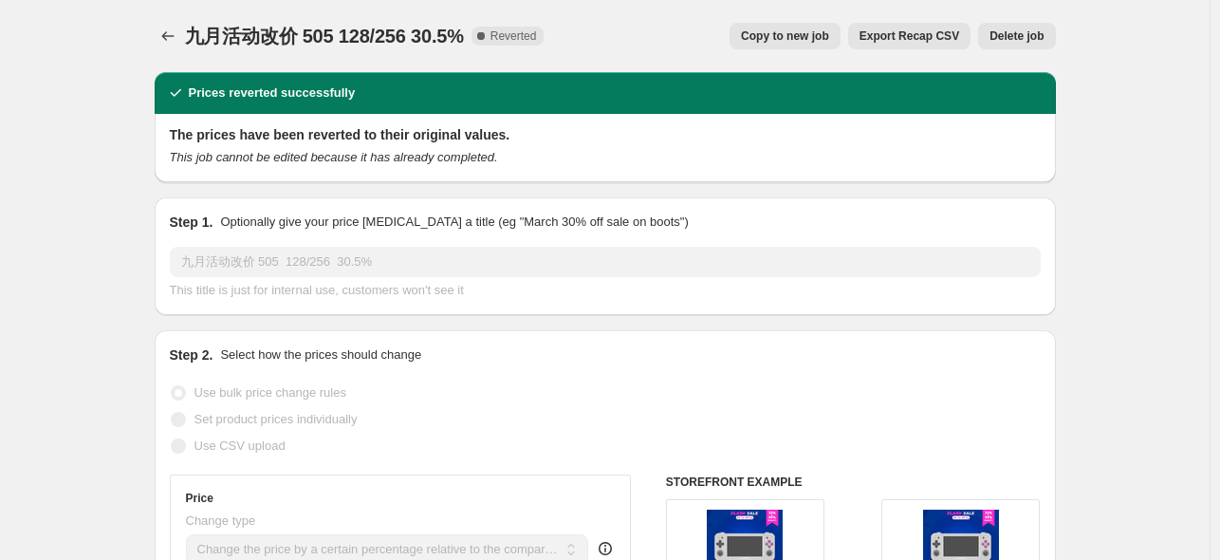
click at [805, 39] on span "Copy to new job" at bounding box center [785, 35] width 88 height 15
select select "pcap"
select select "no_change"
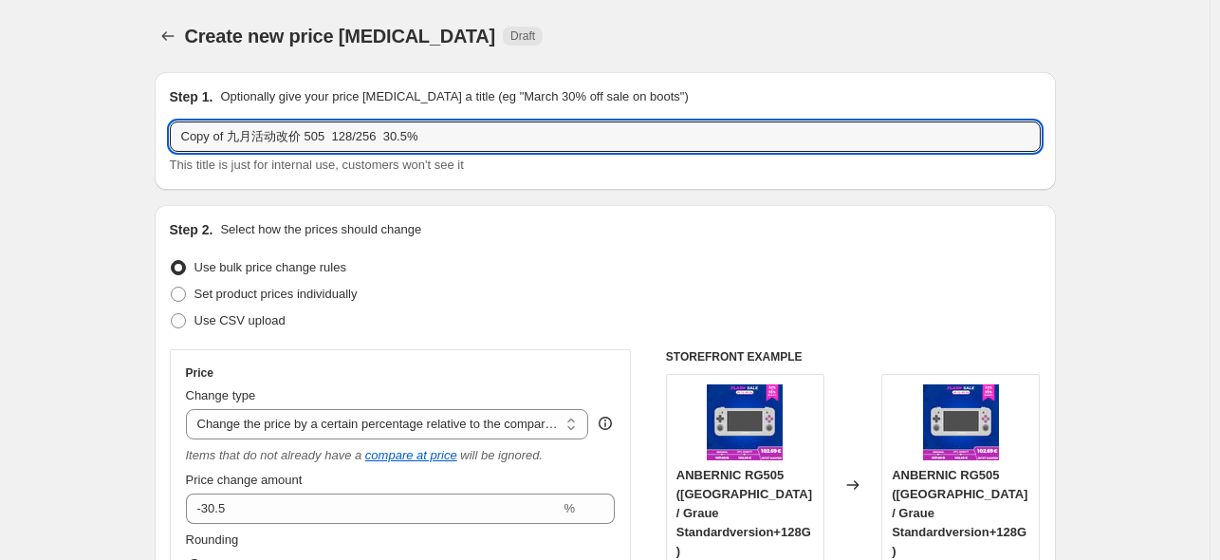
drag, startPoint x: 228, startPoint y: 132, endPoint x: 129, endPoint y: 139, distance: 99.0
drag, startPoint x: 292, startPoint y: 136, endPoint x: 334, endPoint y: 133, distance: 41.8
click at [334, 133] on input "九月活动改价 505 128/256 30.5%" at bounding box center [605, 136] width 871 height 30
drag, startPoint x: 328, startPoint y: 135, endPoint x: 345, endPoint y: 139, distance: 17.7
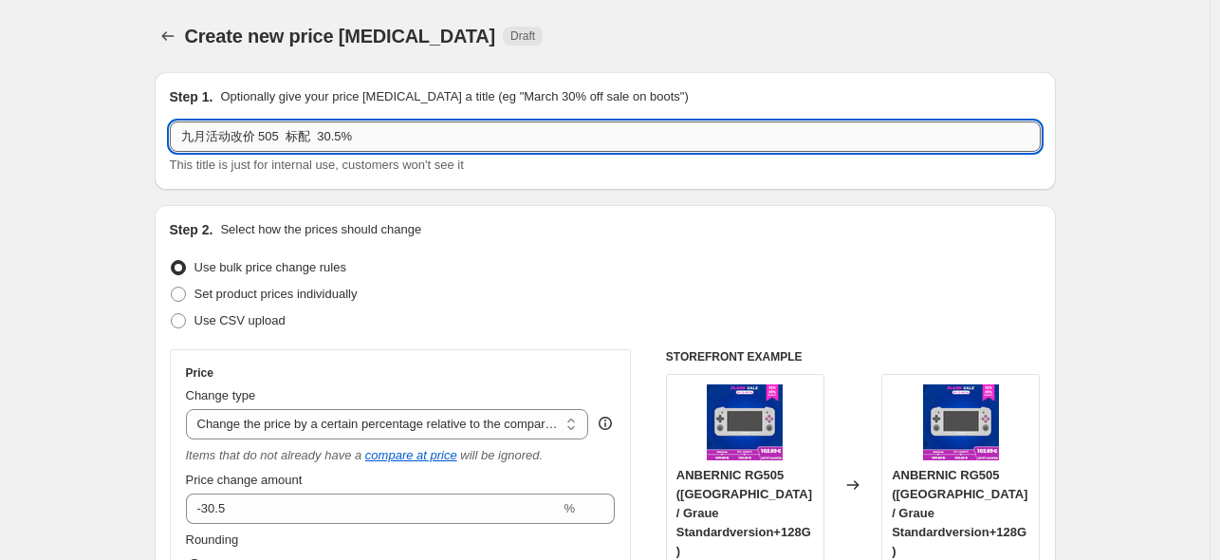
click at [345, 139] on input "九月活动改价 505 标配 30.5%" at bounding box center [605, 136] width 871 height 30
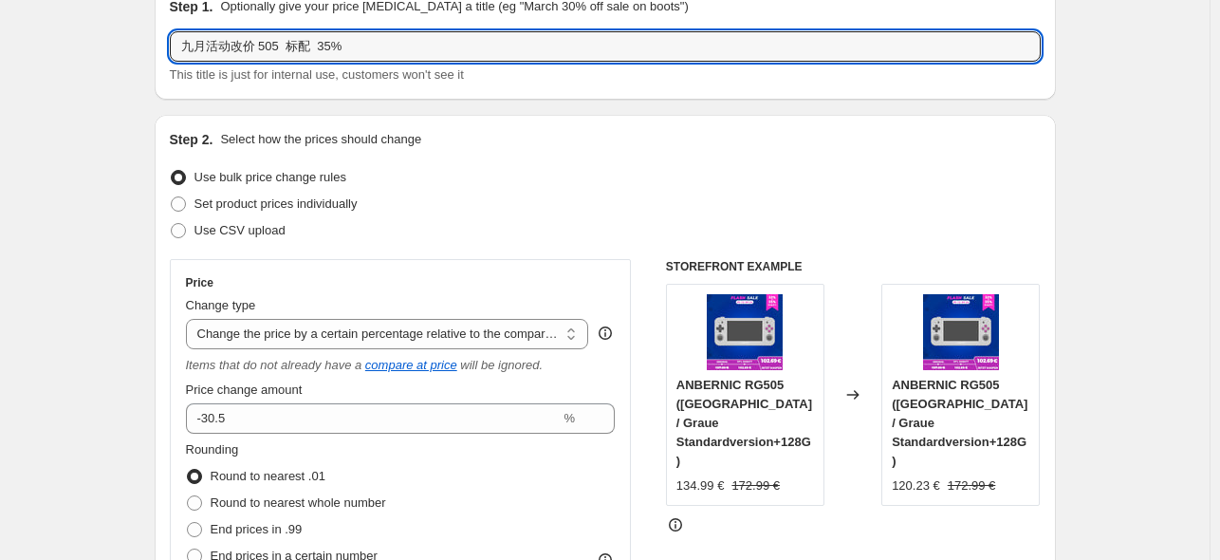
scroll to position [252, 0]
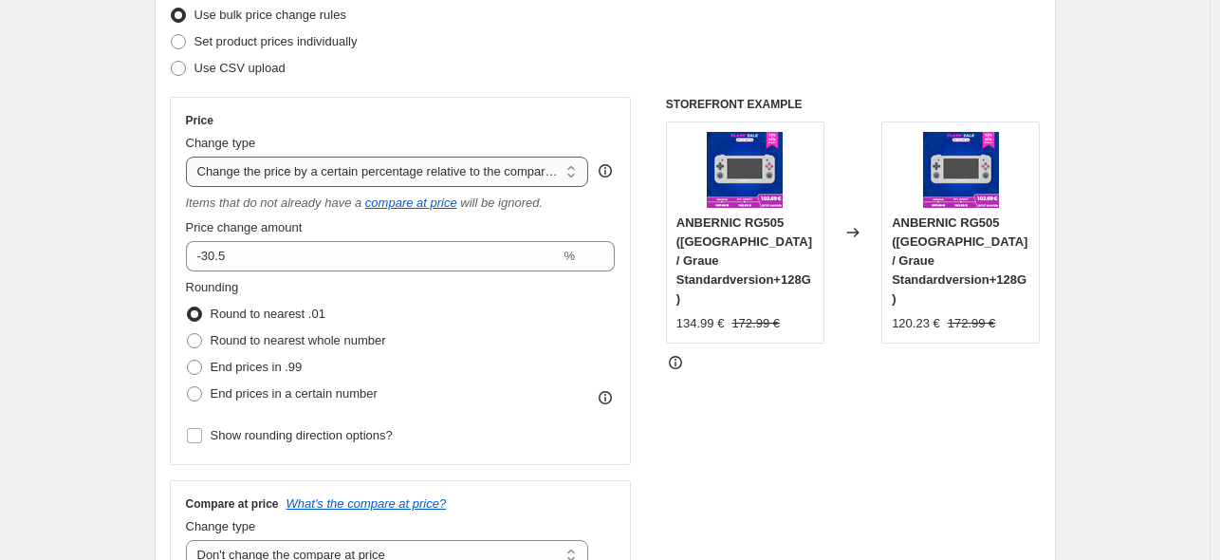
type input "九月活动改价 505 标配 35%"
click at [470, 185] on select "Change the price to a certain amount Change the price by a certain amount Chang…" at bounding box center [387, 172] width 403 height 30
click at [827, 353] on div at bounding box center [853, 362] width 375 height 19
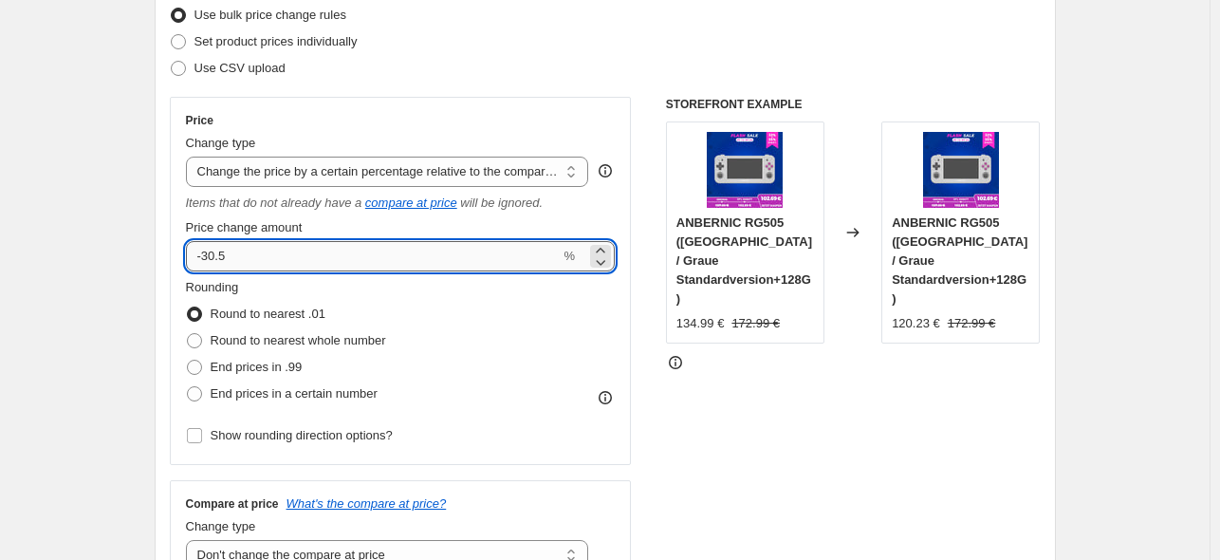
click at [372, 246] on input "-30.5" at bounding box center [373, 256] width 375 height 30
type input "-35"
click at [731, 380] on div "STOREFRONT EXAMPLE ANBERNIC RG505 ([GEOGRAPHIC_DATA] / Graue Standardversion+12…" at bounding box center [853, 342] width 375 height 490
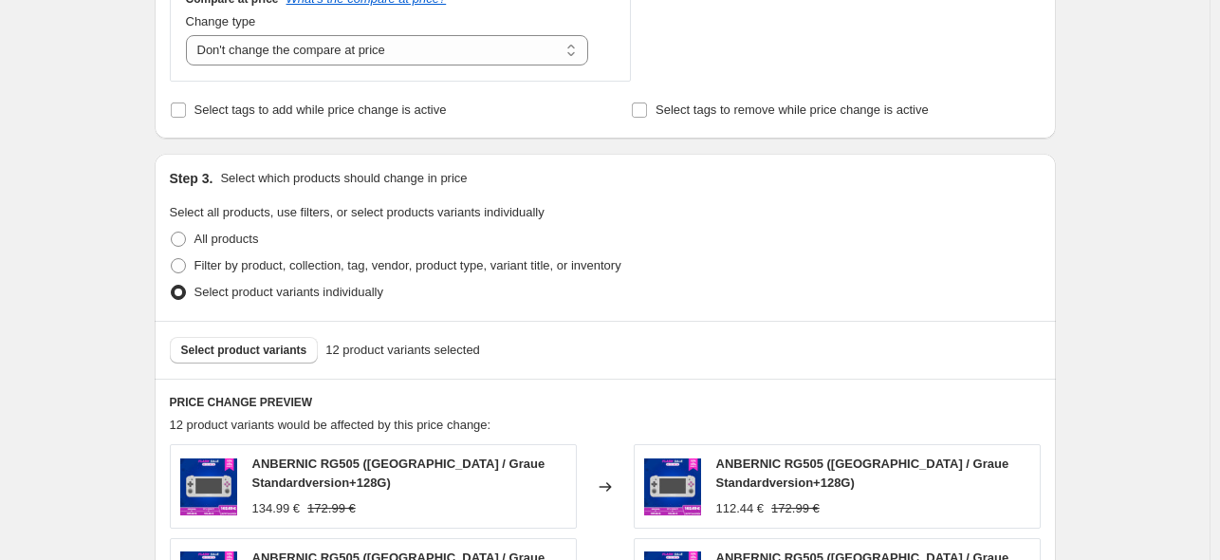
scroll to position [759, 0]
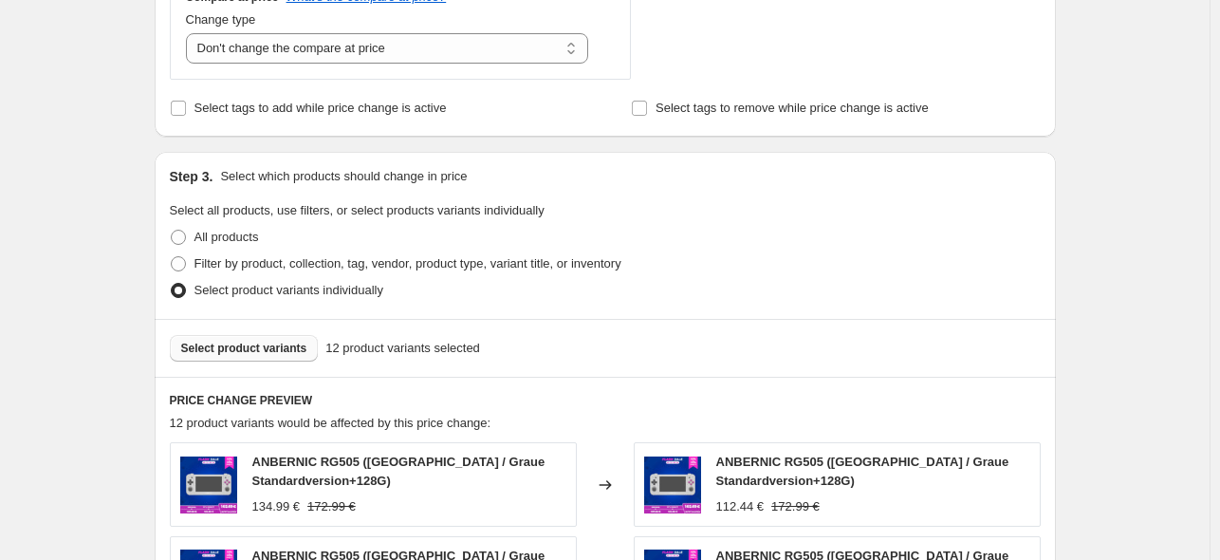
click at [279, 348] on span "Select product variants" at bounding box center [244, 348] width 126 height 15
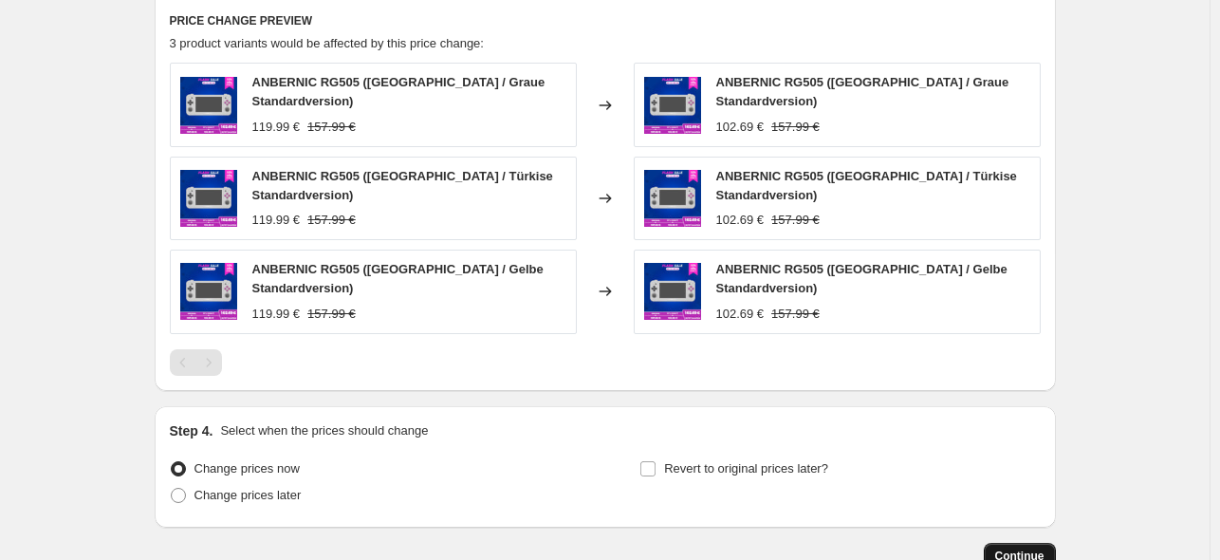
click at [1019, 546] on button "Continue" at bounding box center [1020, 556] width 72 height 27
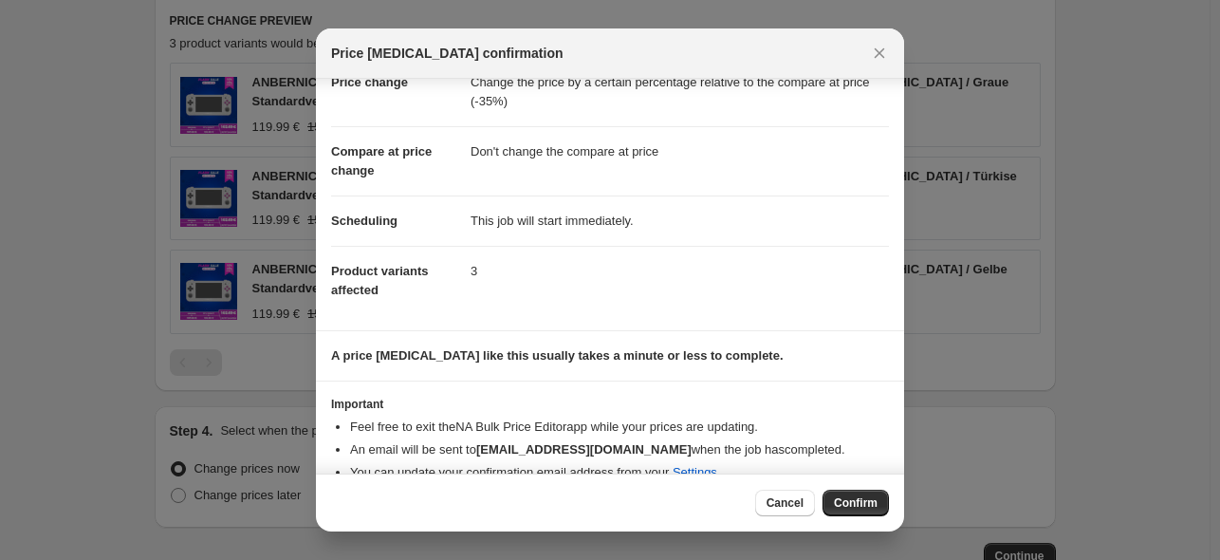
scroll to position [81, 0]
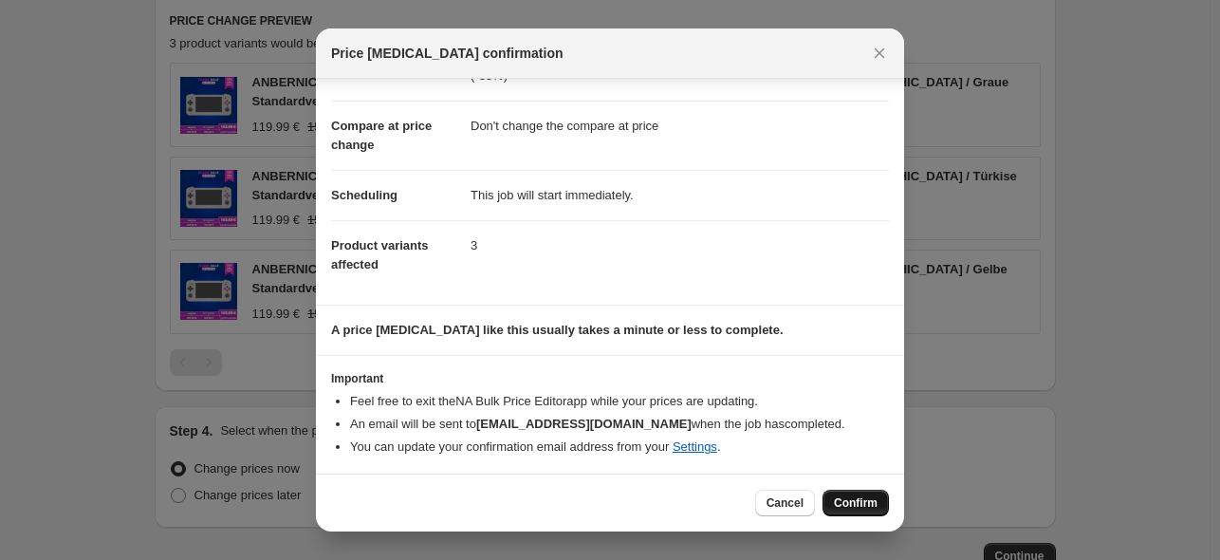
click at [849, 504] on span "Confirm" at bounding box center [856, 502] width 44 height 15
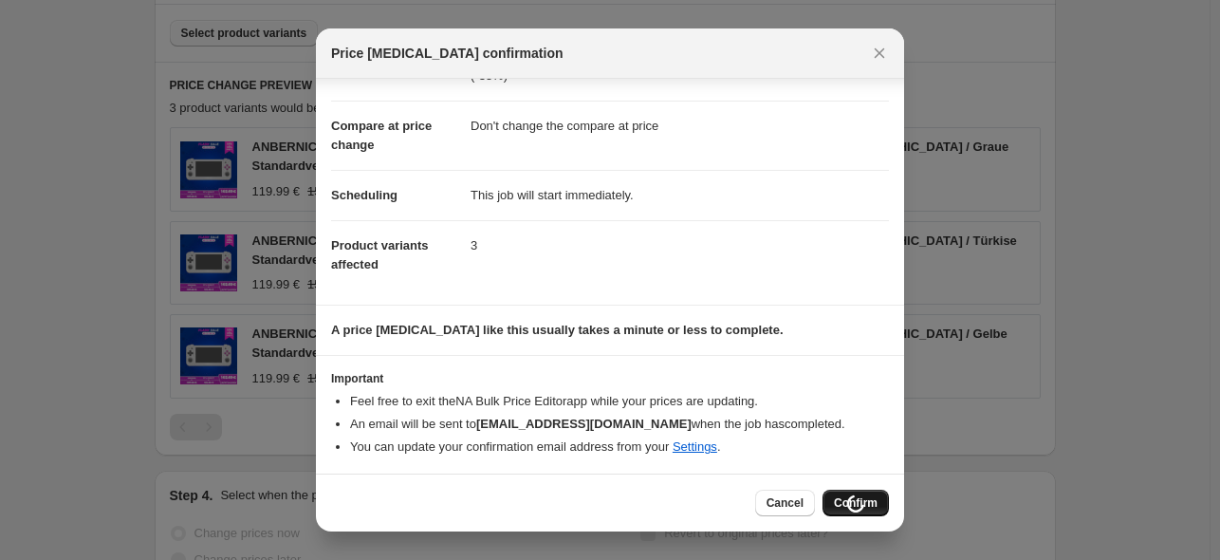
type input "九月活动改价 505 标配 35%"
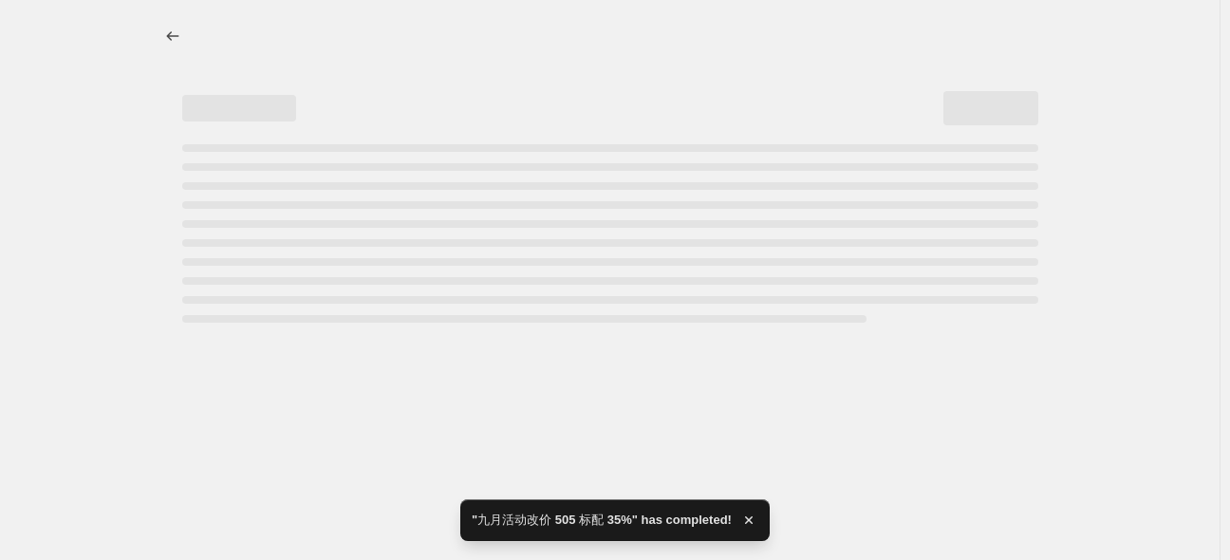
select select "pcap"
select select "no_change"
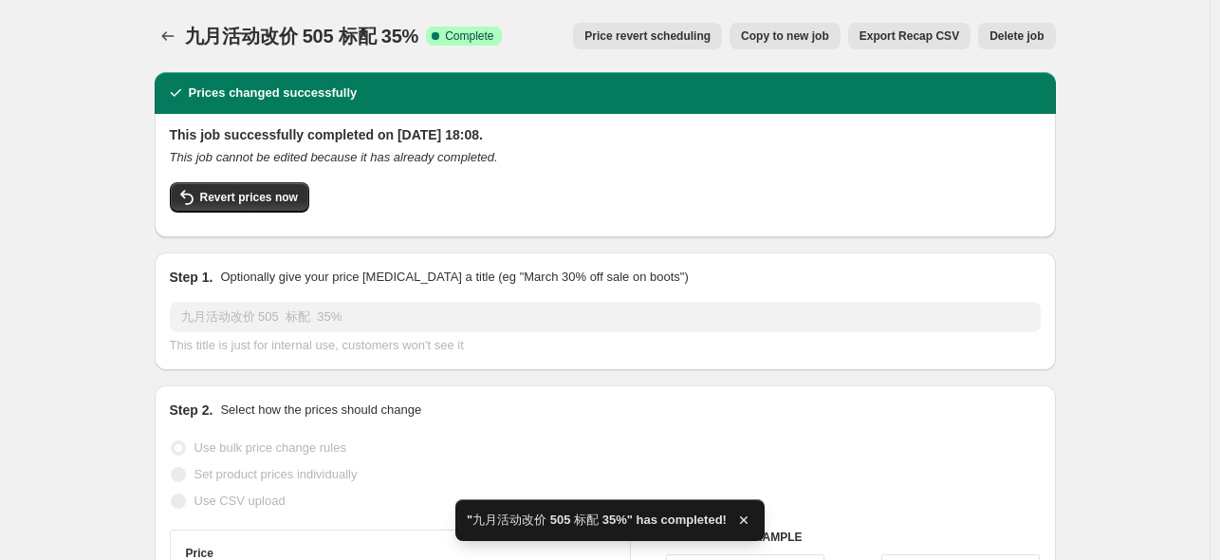
click at [812, 42] on span "Copy to new job" at bounding box center [785, 35] width 88 height 15
select select "pcap"
select select "no_change"
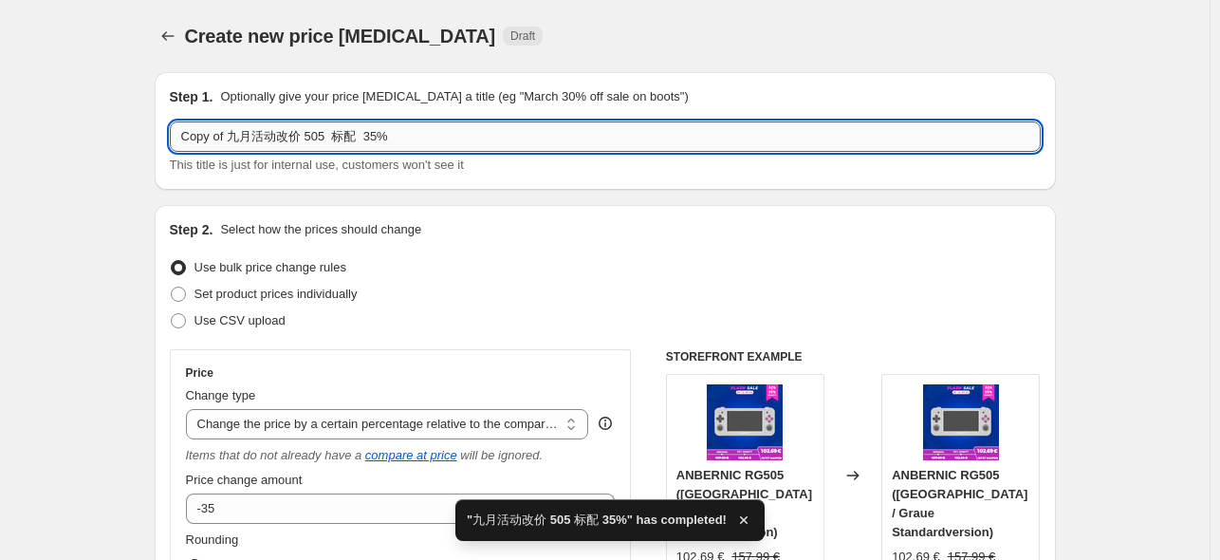
click at [374, 136] on input "Copy of 九月活动改价 505 标配 35%" at bounding box center [605, 136] width 871 height 30
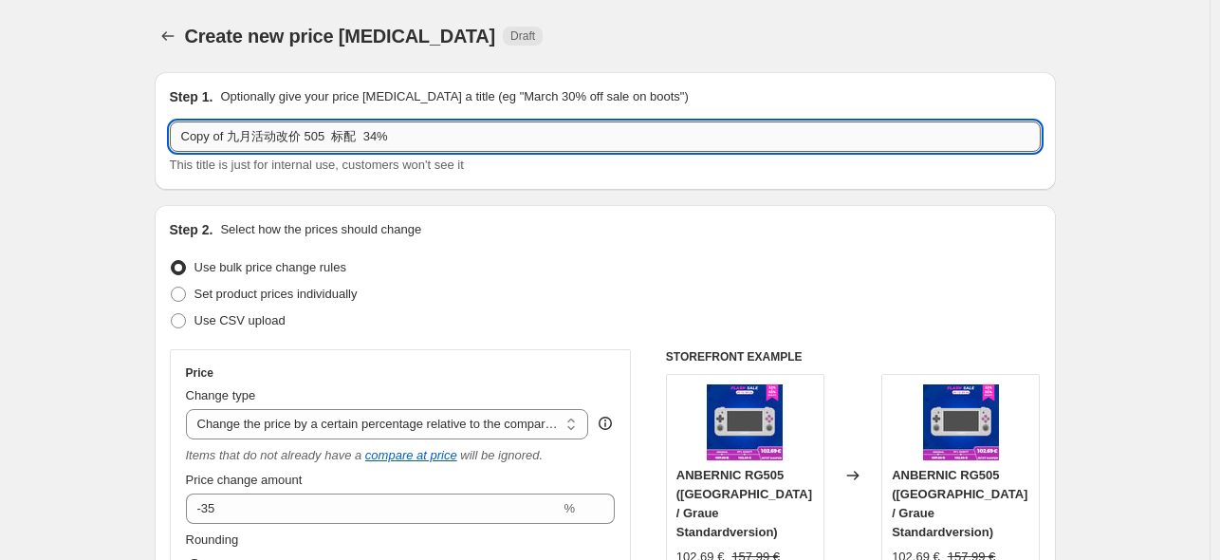
click at [357, 140] on input "Copy of 九月活动改价 505 标配 34%" at bounding box center [605, 136] width 871 height 30
drag, startPoint x: 357, startPoint y: 136, endPoint x: 335, endPoint y: 135, distance: 21.8
click at [335, 135] on input "Copy of 九月活动改价 505 标配128 34%" at bounding box center [605, 136] width 871 height 30
type input "Copy of 九月活动改价 505 128 34%"
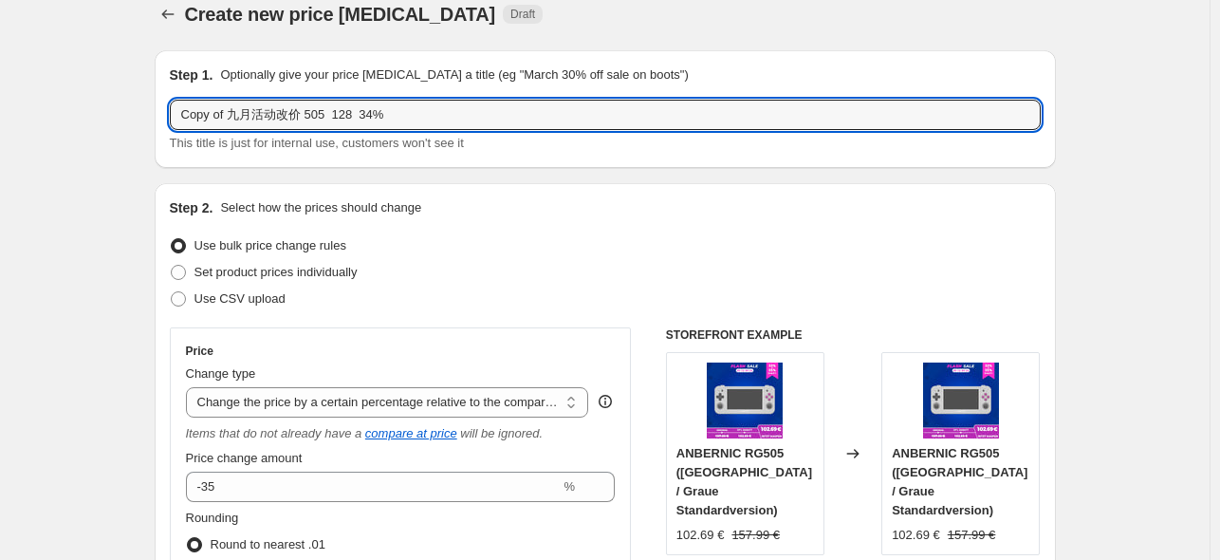
scroll to position [252, 0]
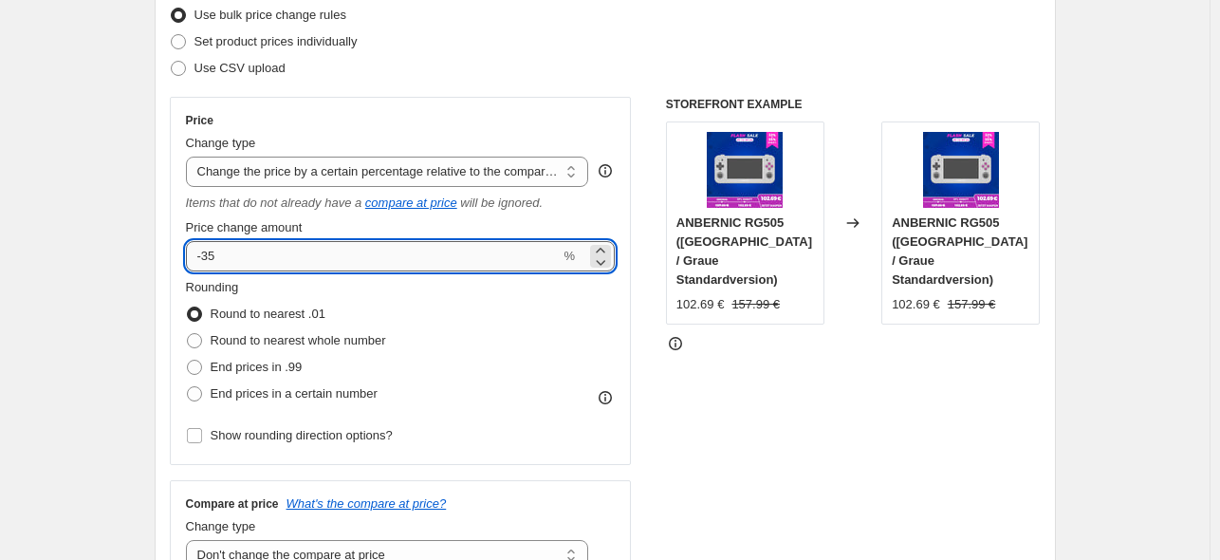
click at [239, 264] on input "-35" at bounding box center [373, 256] width 375 height 30
type input "-34"
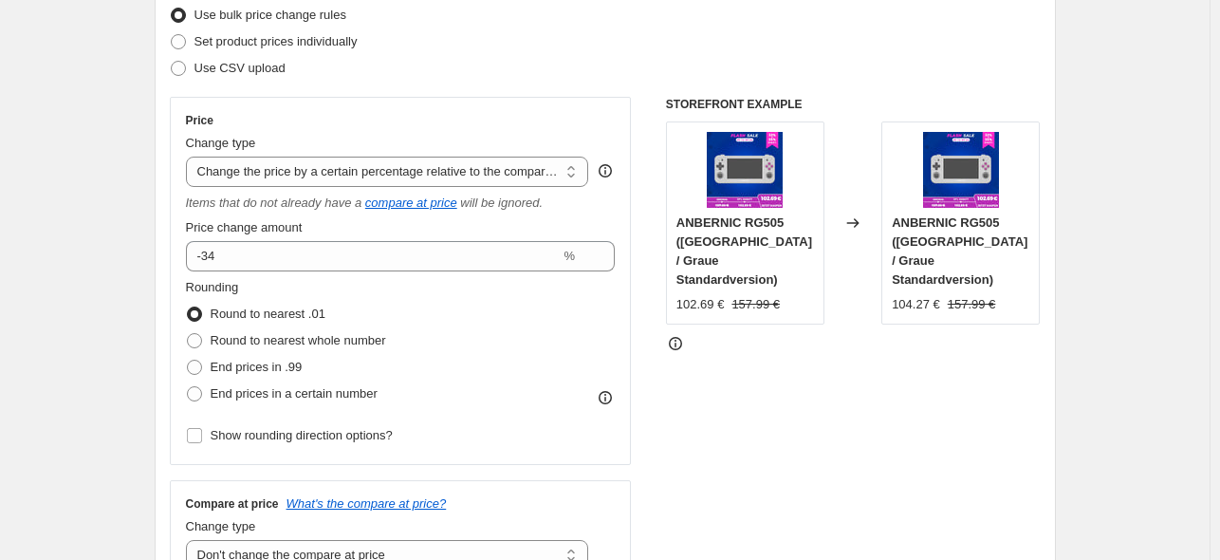
drag, startPoint x: 862, startPoint y: 424, endPoint x: 800, endPoint y: 398, distance: 67.2
click at [861, 424] on div "STOREFRONT EXAMPLE ANBERNIC RG505 ([GEOGRAPHIC_DATA] / Graue Standardversion) 1…" at bounding box center [853, 342] width 375 height 490
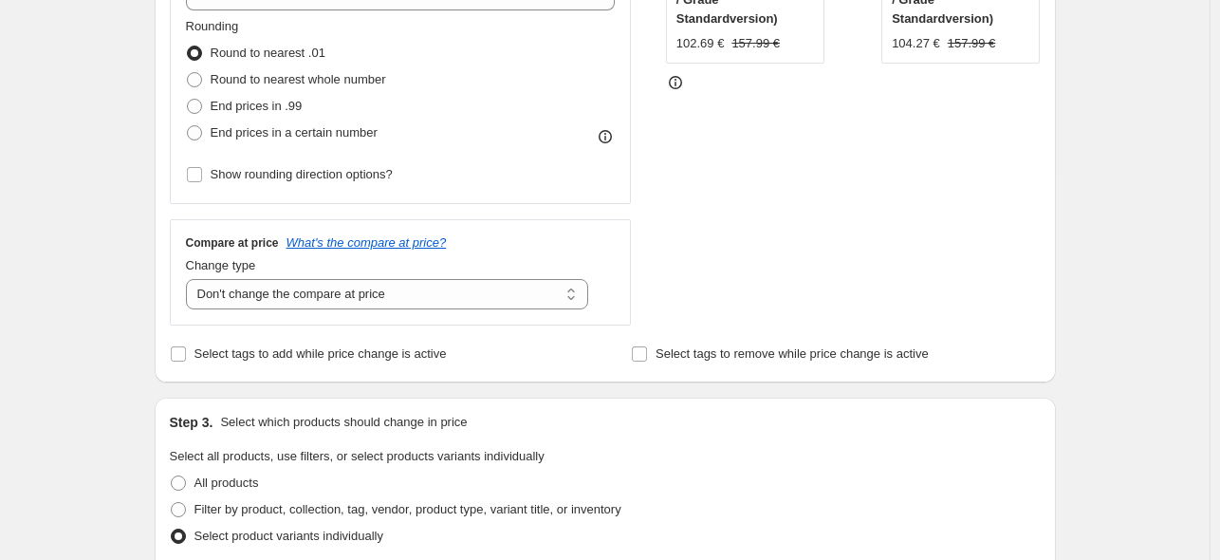
scroll to position [885, 0]
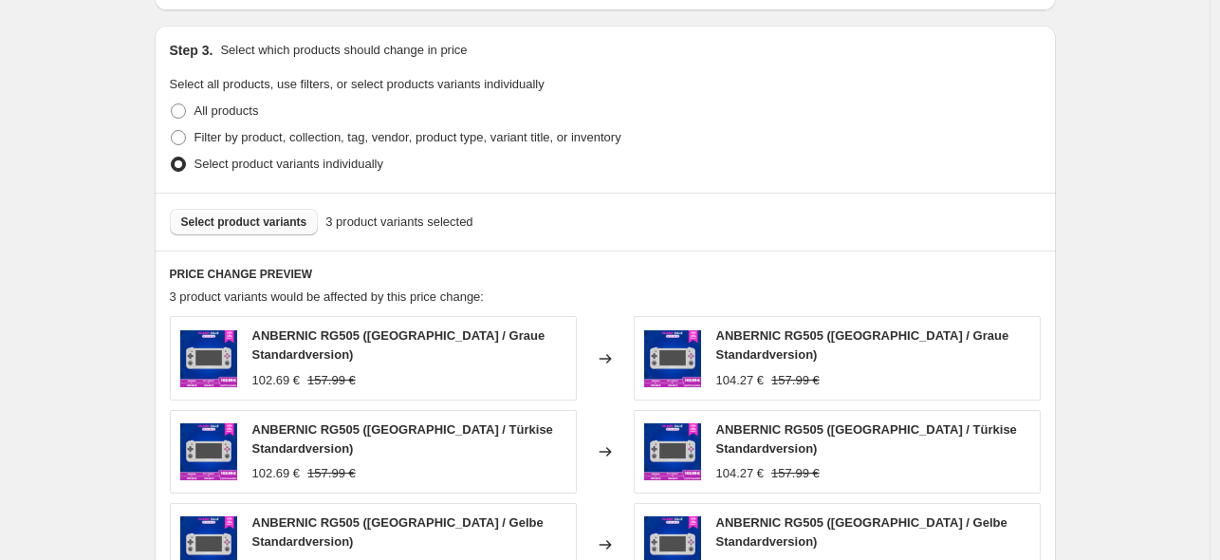
click at [251, 223] on span "Select product variants" at bounding box center [244, 221] width 126 height 15
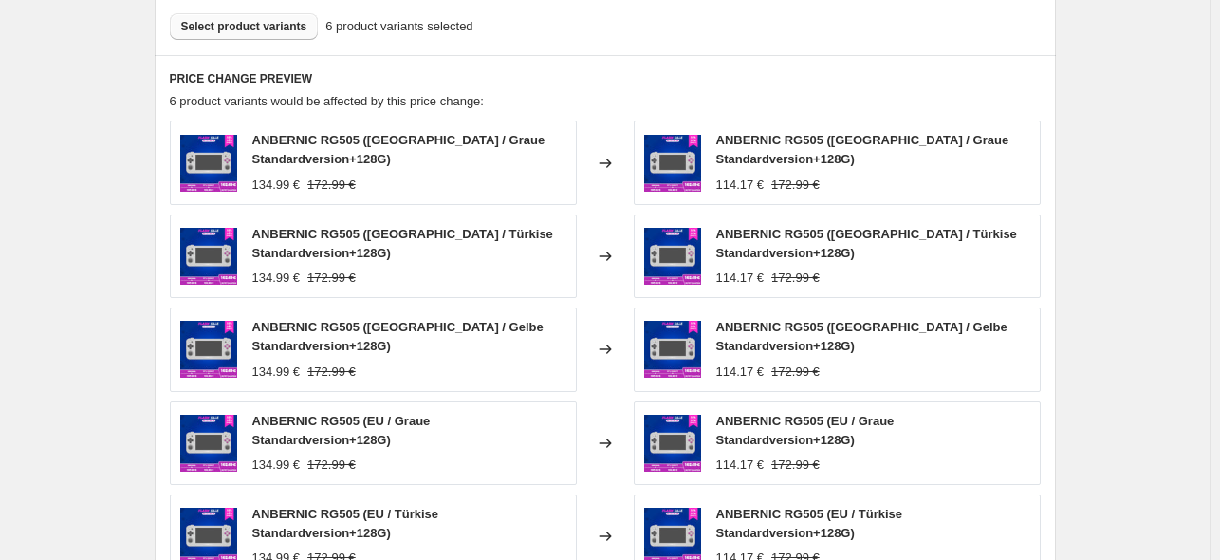
scroll to position [1391, 0]
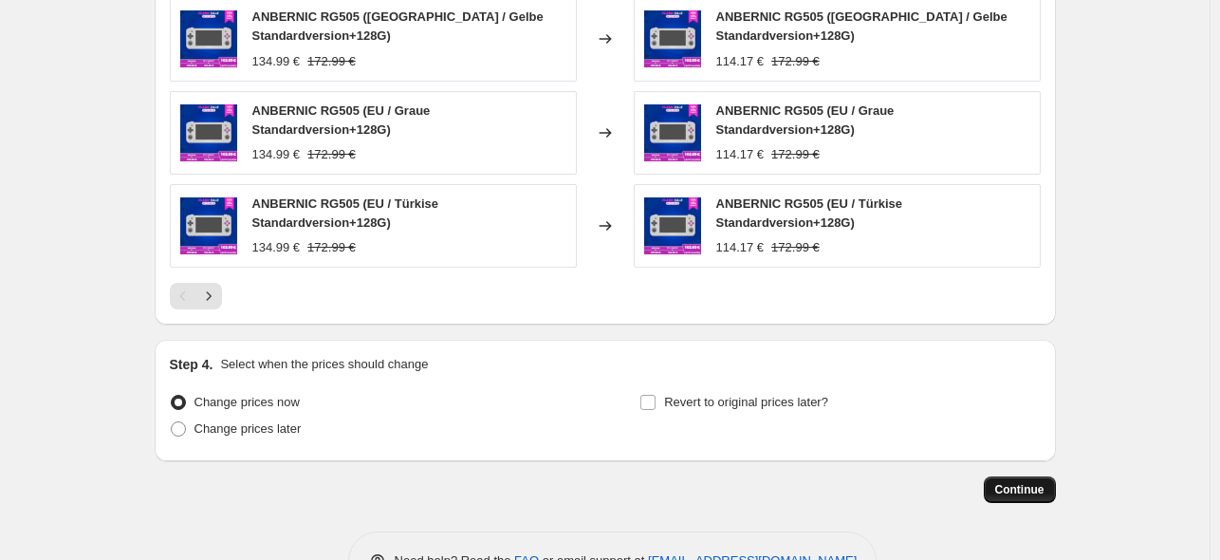
click at [1024, 492] on span "Continue" at bounding box center [1019, 489] width 49 height 15
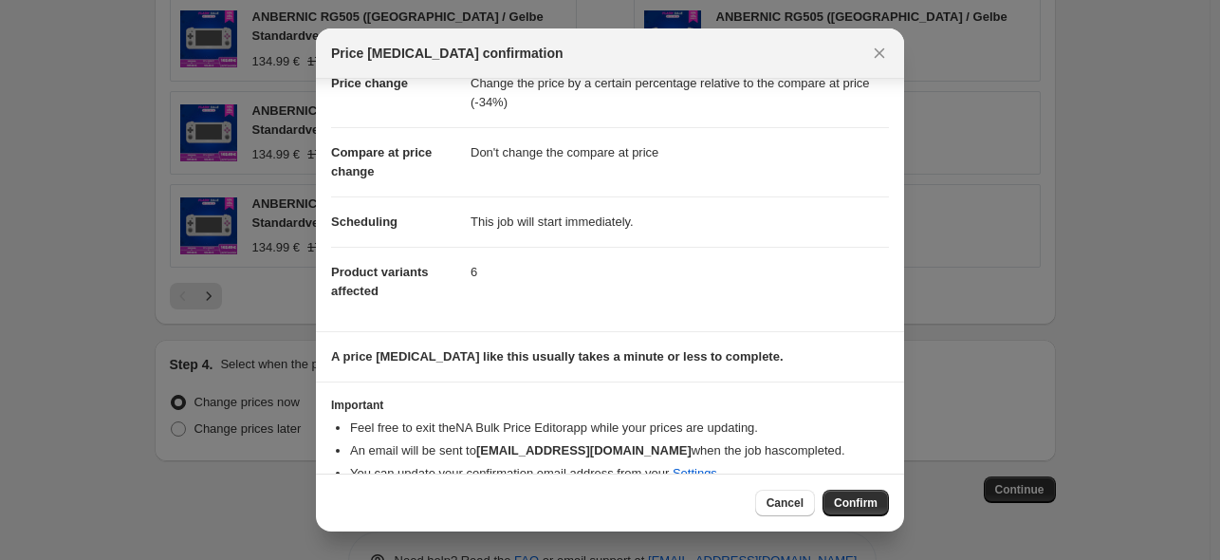
scroll to position [81, 0]
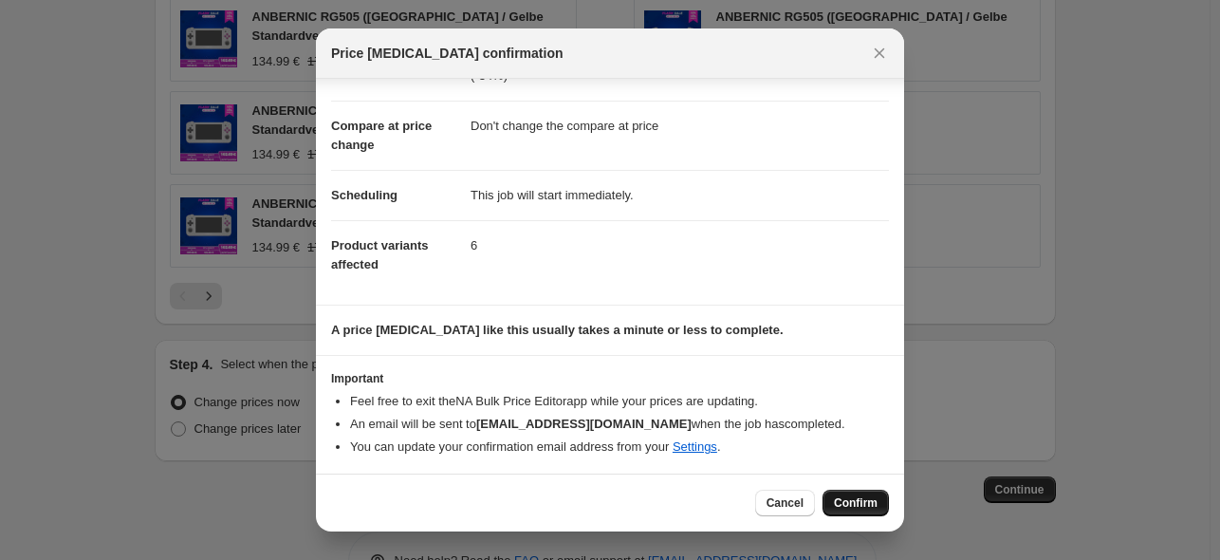
click at [873, 500] on span "Confirm" at bounding box center [856, 502] width 44 height 15
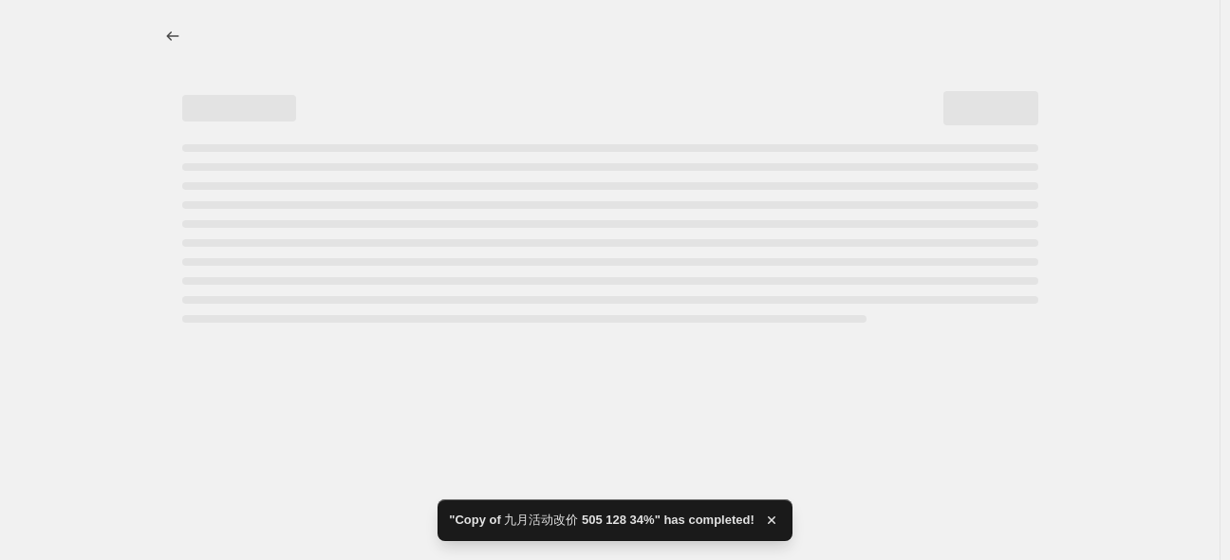
select select "pcap"
select select "no_change"
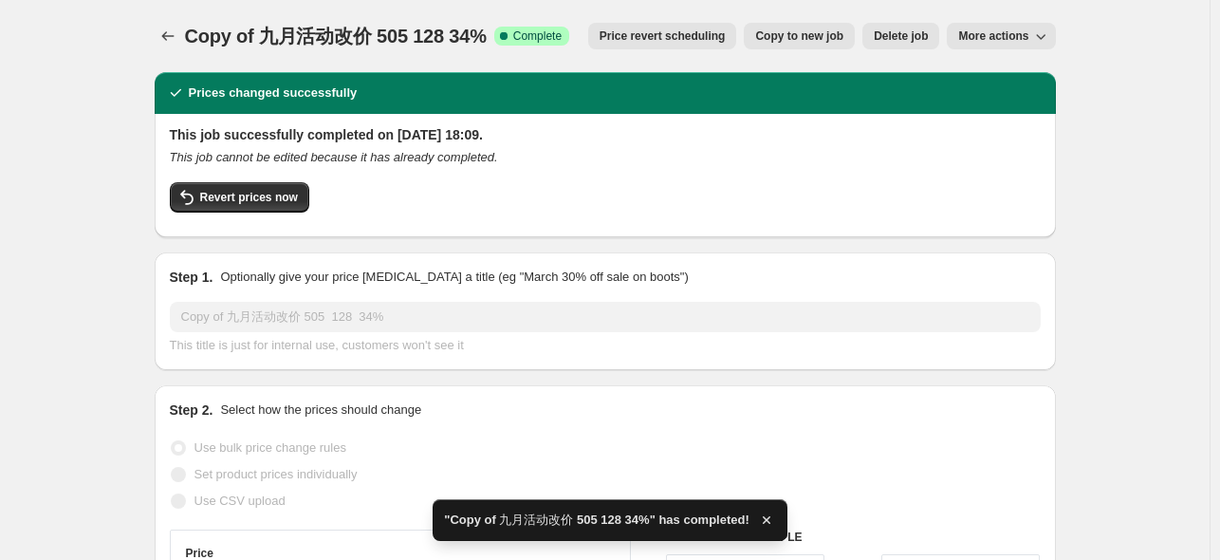
click at [832, 33] on span "Copy to new job" at bounding box center [799, 35] width 88 height 15
select select "pcap"
select select "no_change"
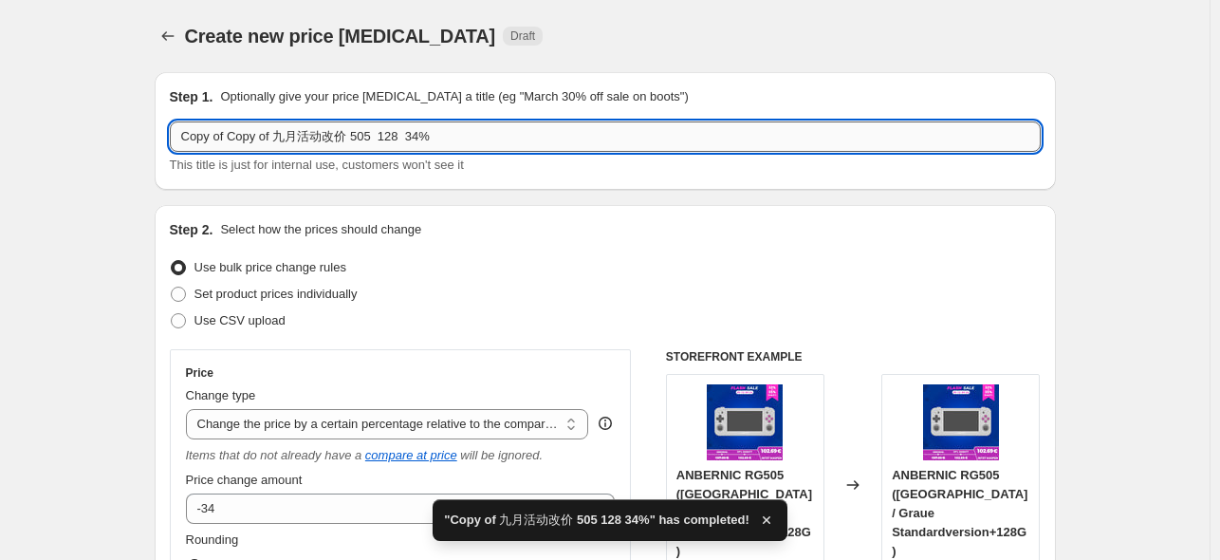
drag, startPoint x: 402, startPoint y: 139, endPoint x: 374, endPoint y: 135, distance: 28.7
click at [374, 135] on input "Copy of Copy of 九月活动改价 505 128 34%" at bounding box center [605, 136] width 871 height 30
click at [375, 138] on input "Copy of Copy of 九月活动改价 505256 34%" at bounding box center [605, 136] width 871 height 30
click at [415, 138] on input "Copy of Copy of 九月活动改价 505 256 34%" at bounding box center [605, 136] width 871 height 30
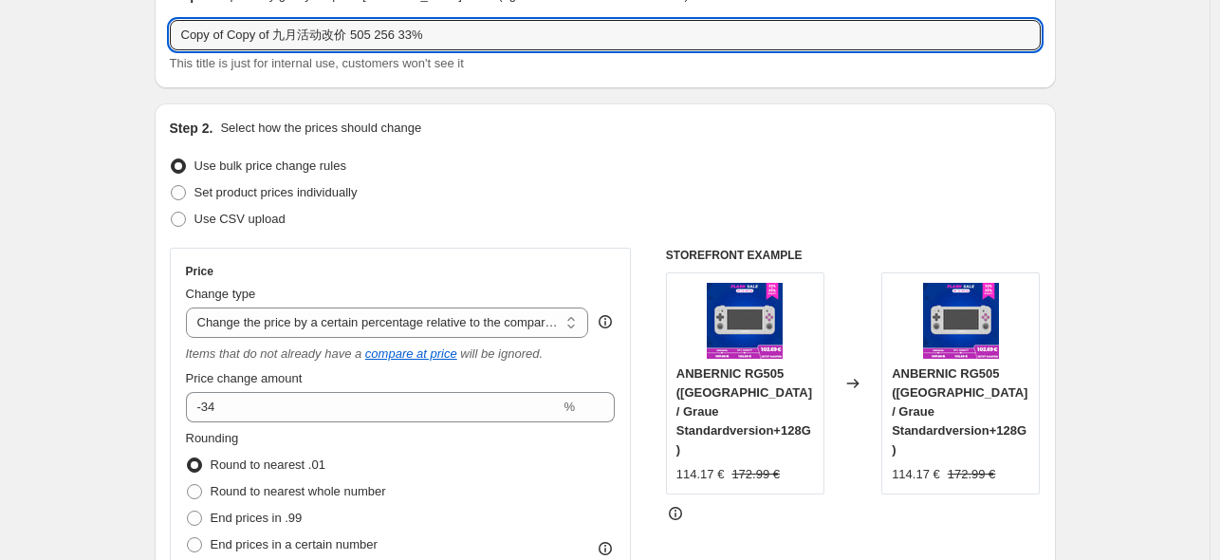
scroll to position [380, 0]
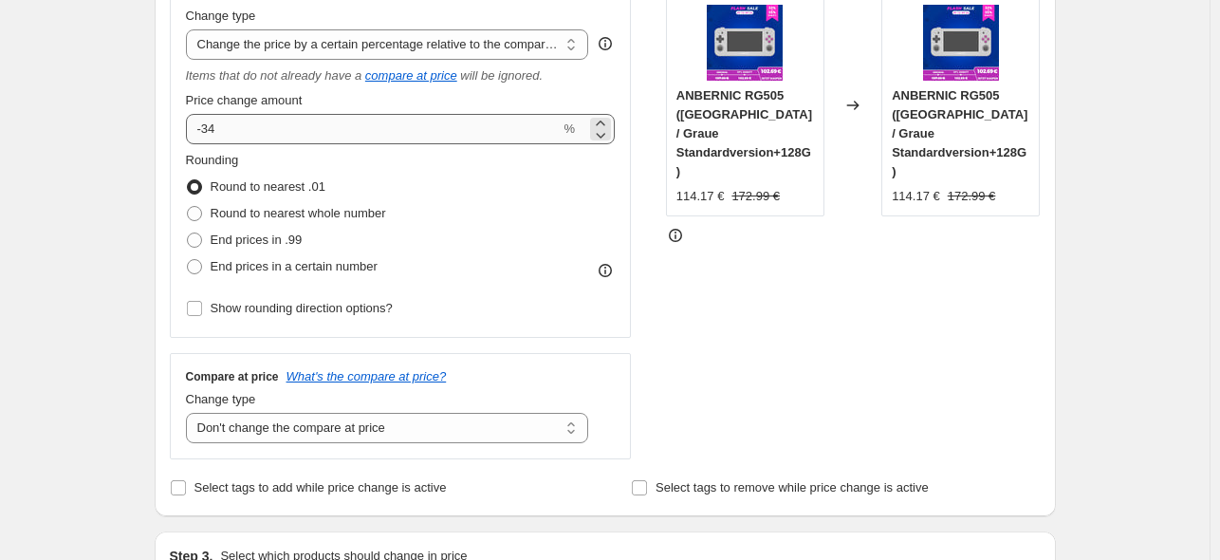
type input "Copy of Copy of 九月活动改价 505 256 33%"
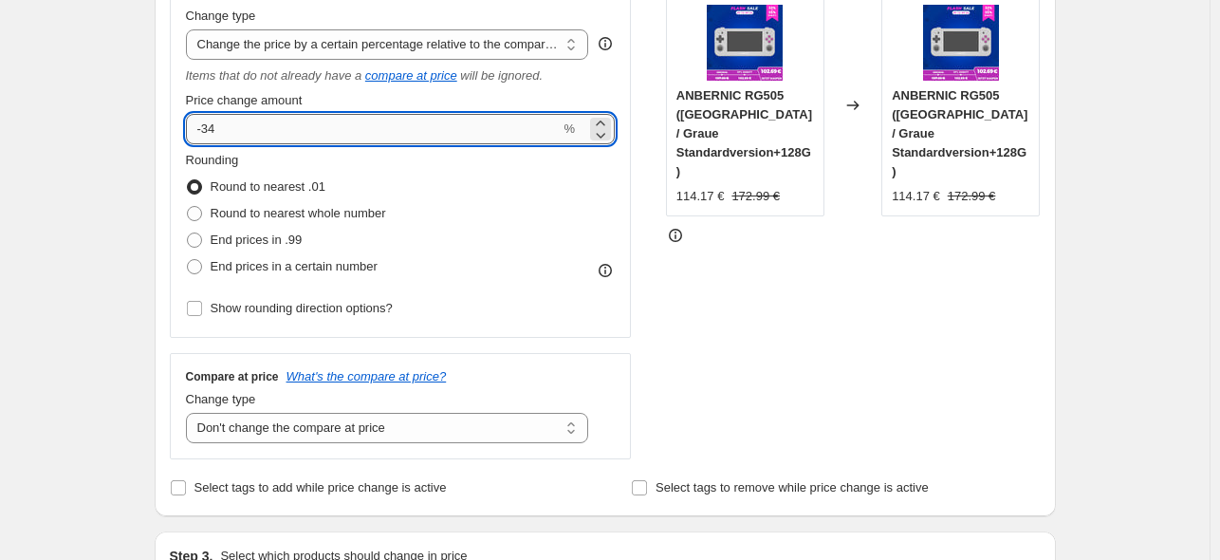
click at [254, 126] on input "-34" at bounding box center [373, 129] width 375 height 30
type input "-33"
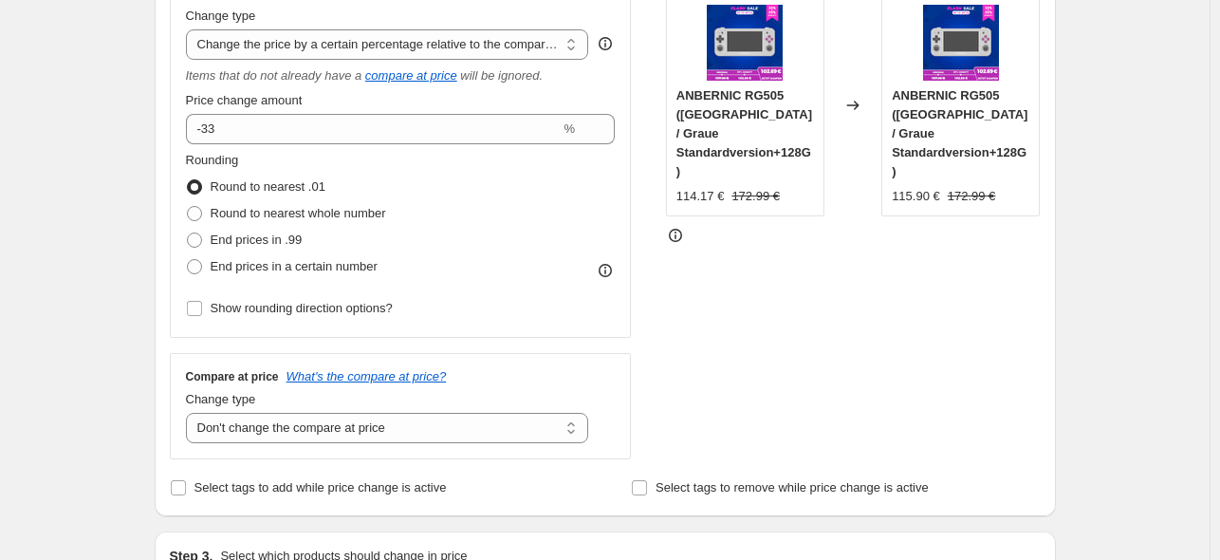
drag, startPoint x: 895, startPoint y: 352, endPoint x: 765, endPoint y: 322, distance: 133.5
click at [890, 353] on div "STOREFRONT EXAMPLE ANBERNIC RG505 ([GEOGRAPHIC_DATA] / Graue Standardversion+12…" at bounding box center [853, 215] width 375 height 490
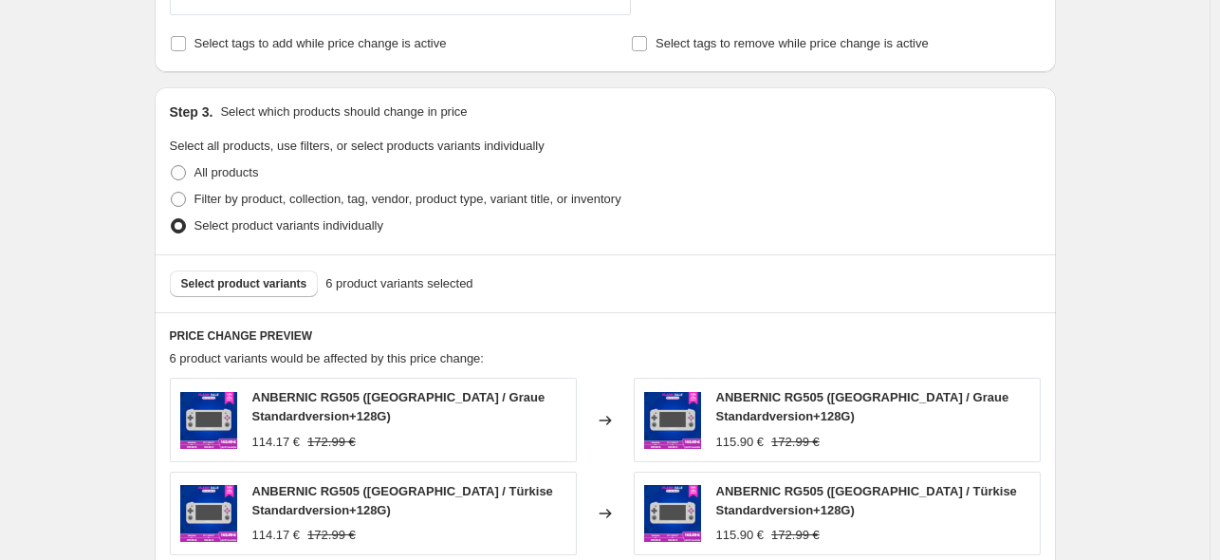
scroll to position [1012, 0]
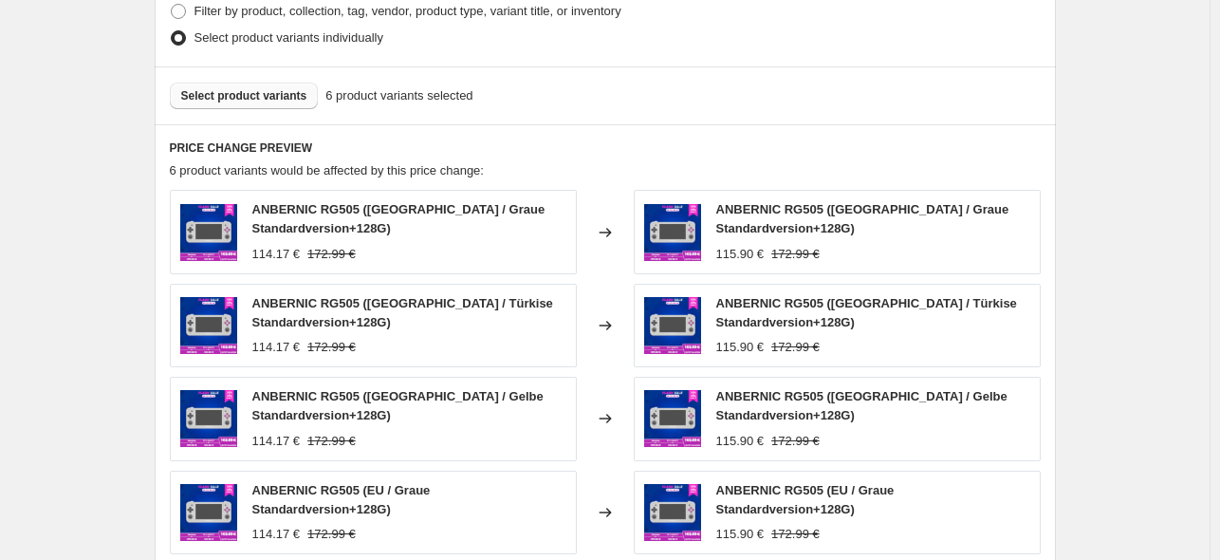
click at [233, 94] on span "Select product variants" at bounding box center [244, 95] width 126 height 15
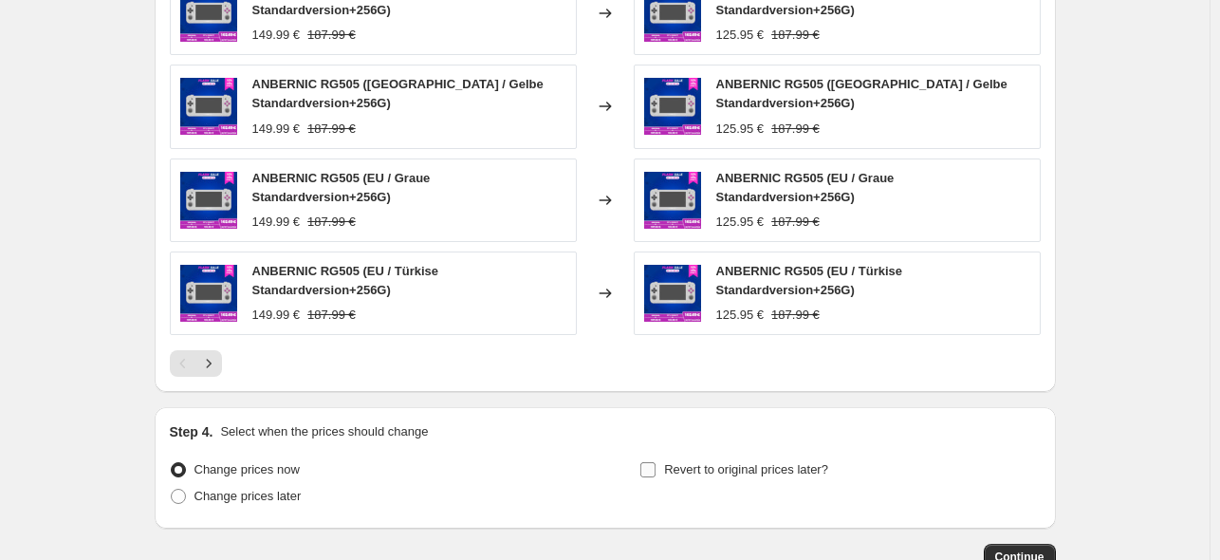
scroll to position [1448, 0]
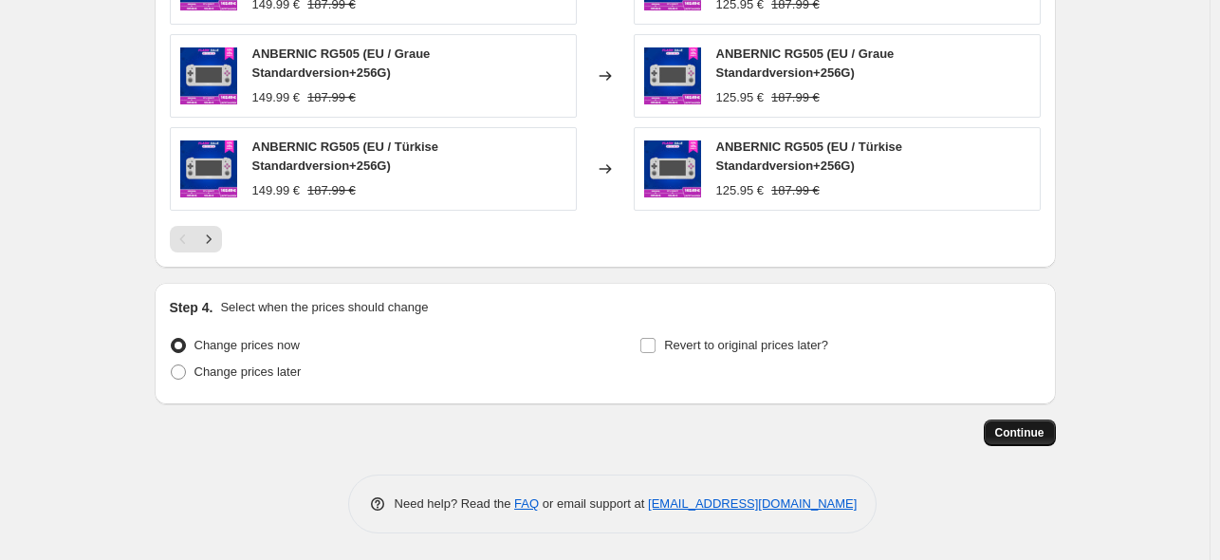
click at [1015, 423] on button "Continue" at bounding box center [1020, 432] width 72 height 27
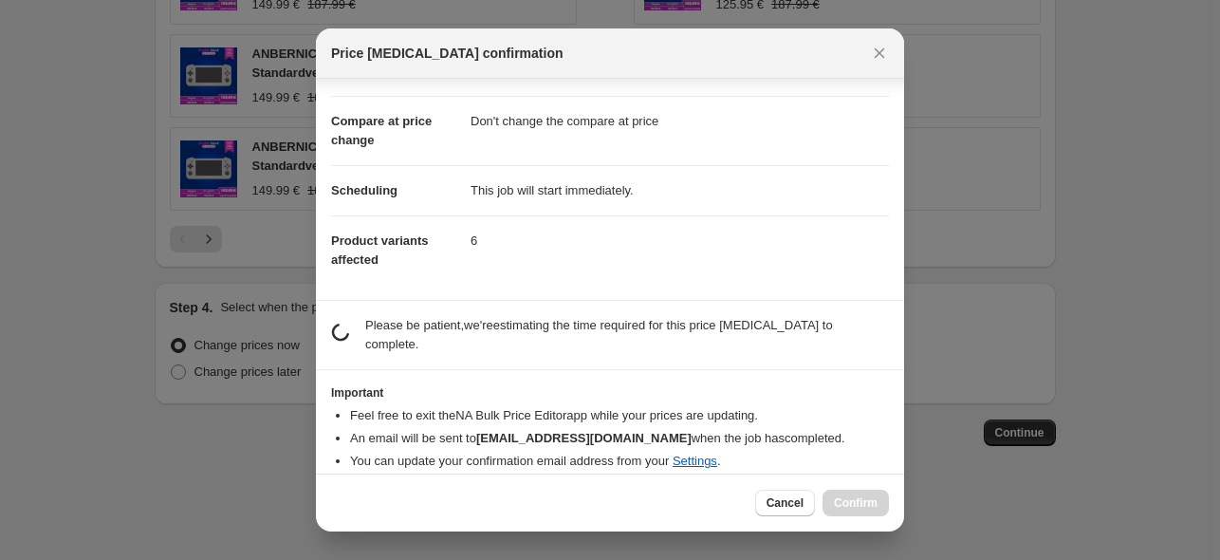
scroll to position [81, 0]
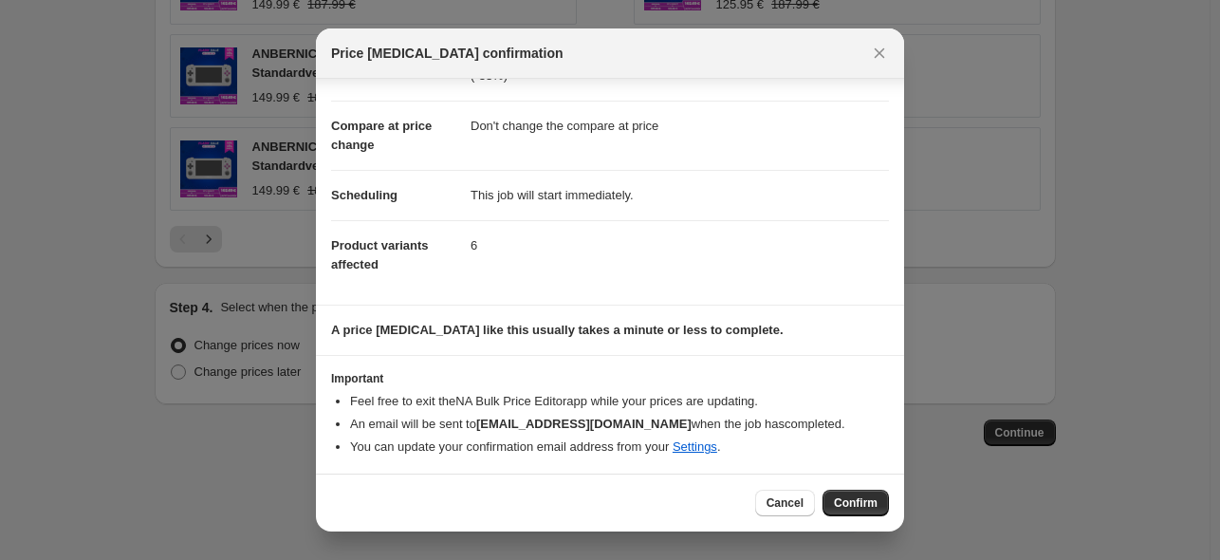
drag, startPoint x: 840, startPoint y: 504, endPoint x: 832, endPoint y: 473, distance: 32.2
click at [840, 501] on span "Confirm" at bounding box center [856, 502] width 44 height 15
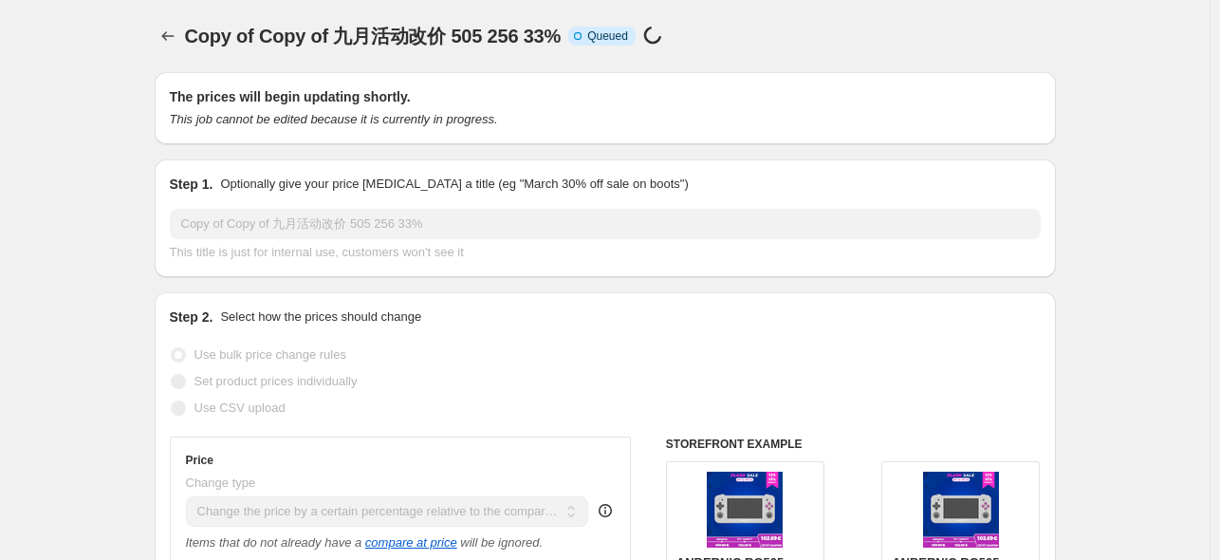
select select "pcap"
select select "no_change"
